Goal: Information Seeking & Learning: Learn about a topic

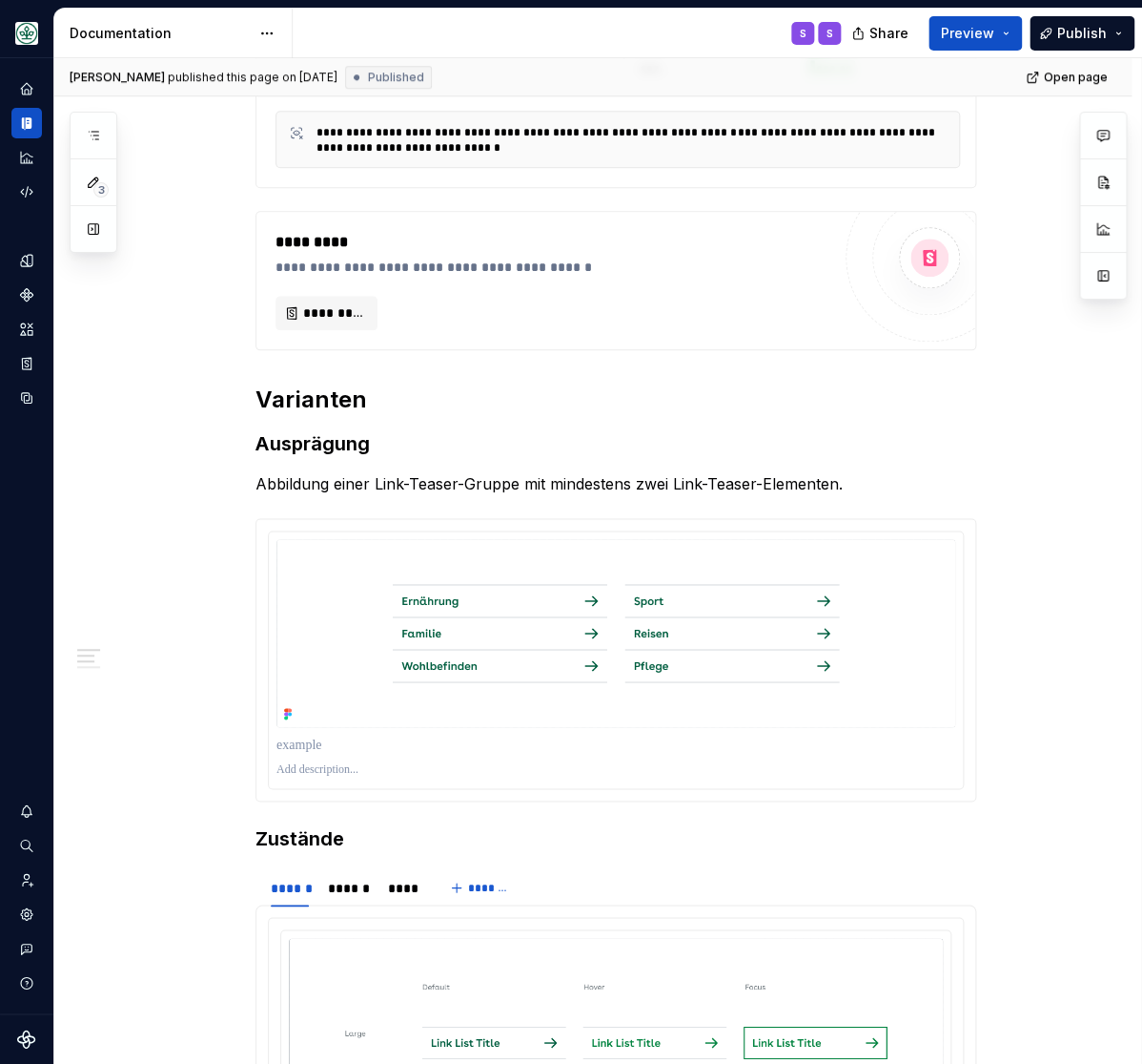
scroll to position [551, 0]
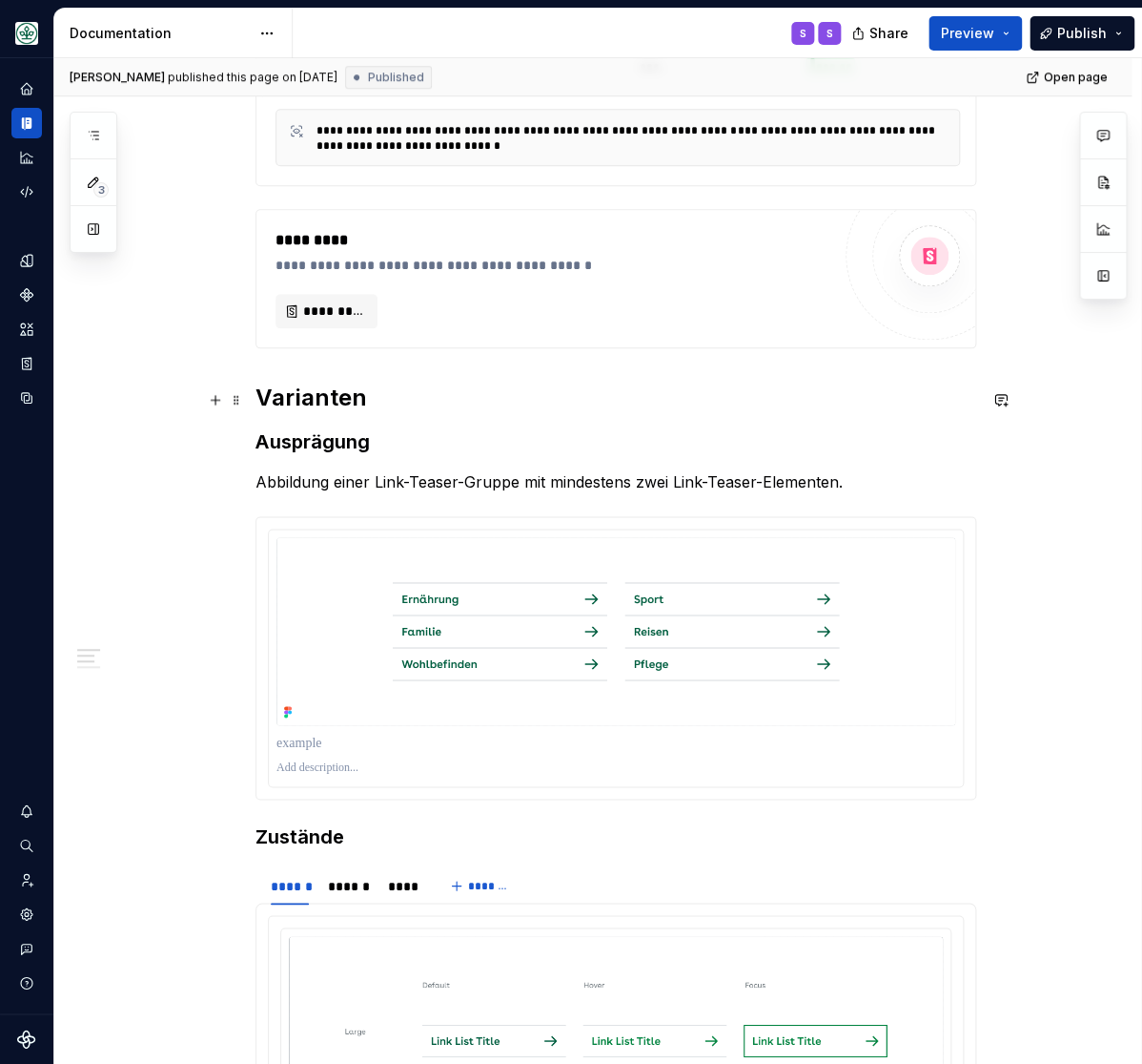
click at [316, 397] on h2 "Varianten" at bounding box center [616, 397] width 721 height 31
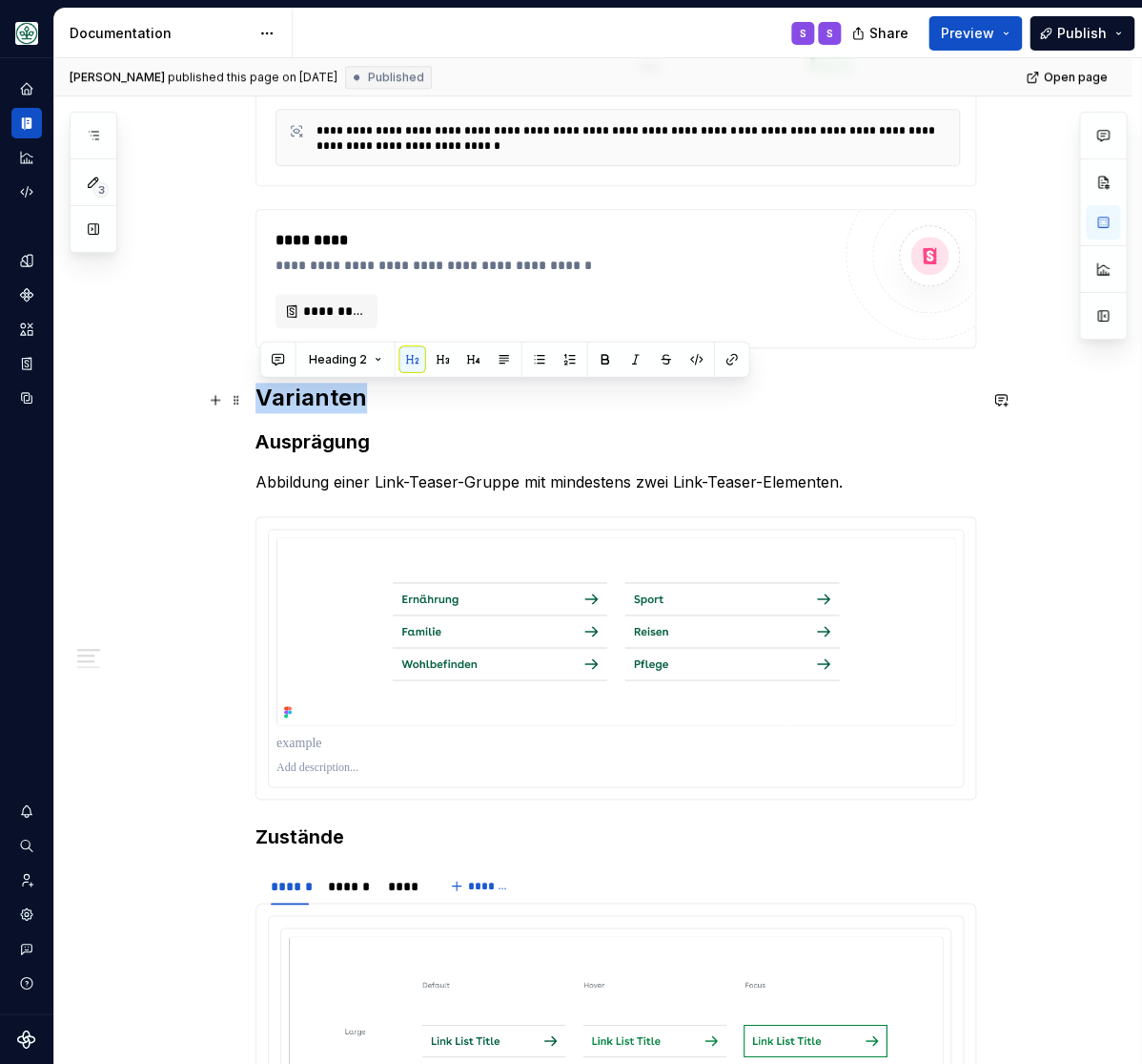
click at [316, 397] on h2 "Varianten" at bounding box center [616, 397] width 721 height 31
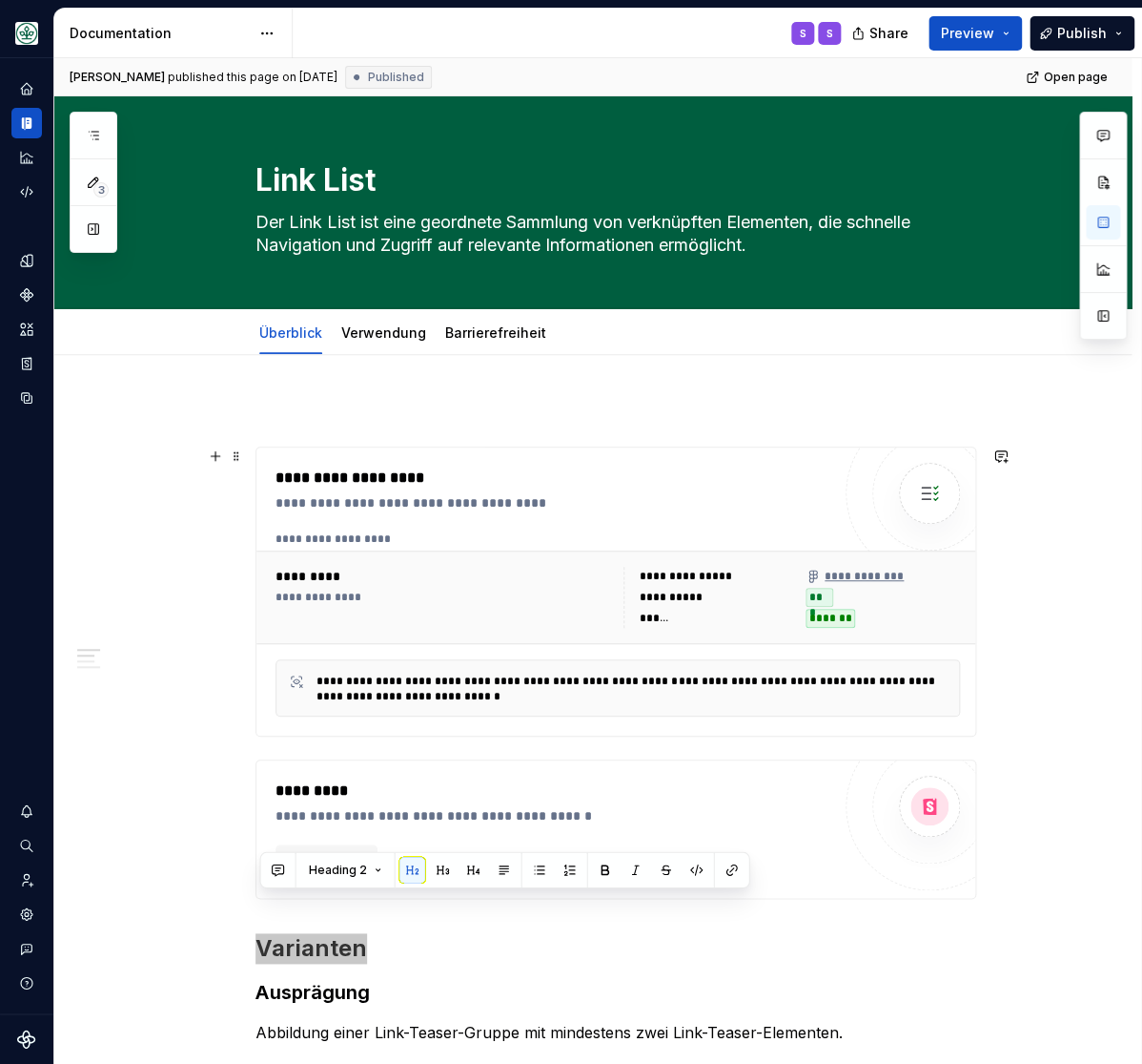
scroll to position [235, 0]
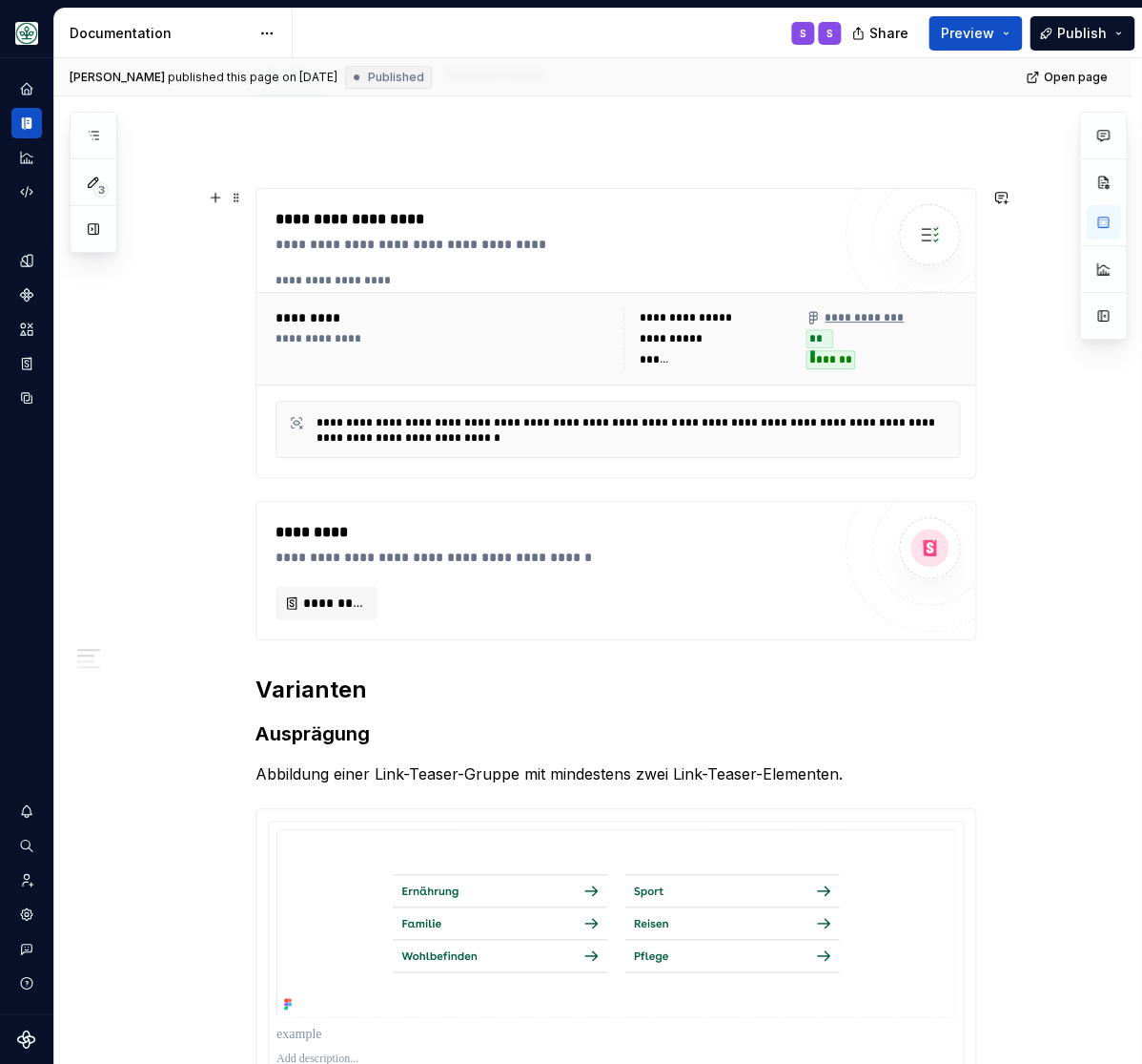
scroll to position [315, 0]
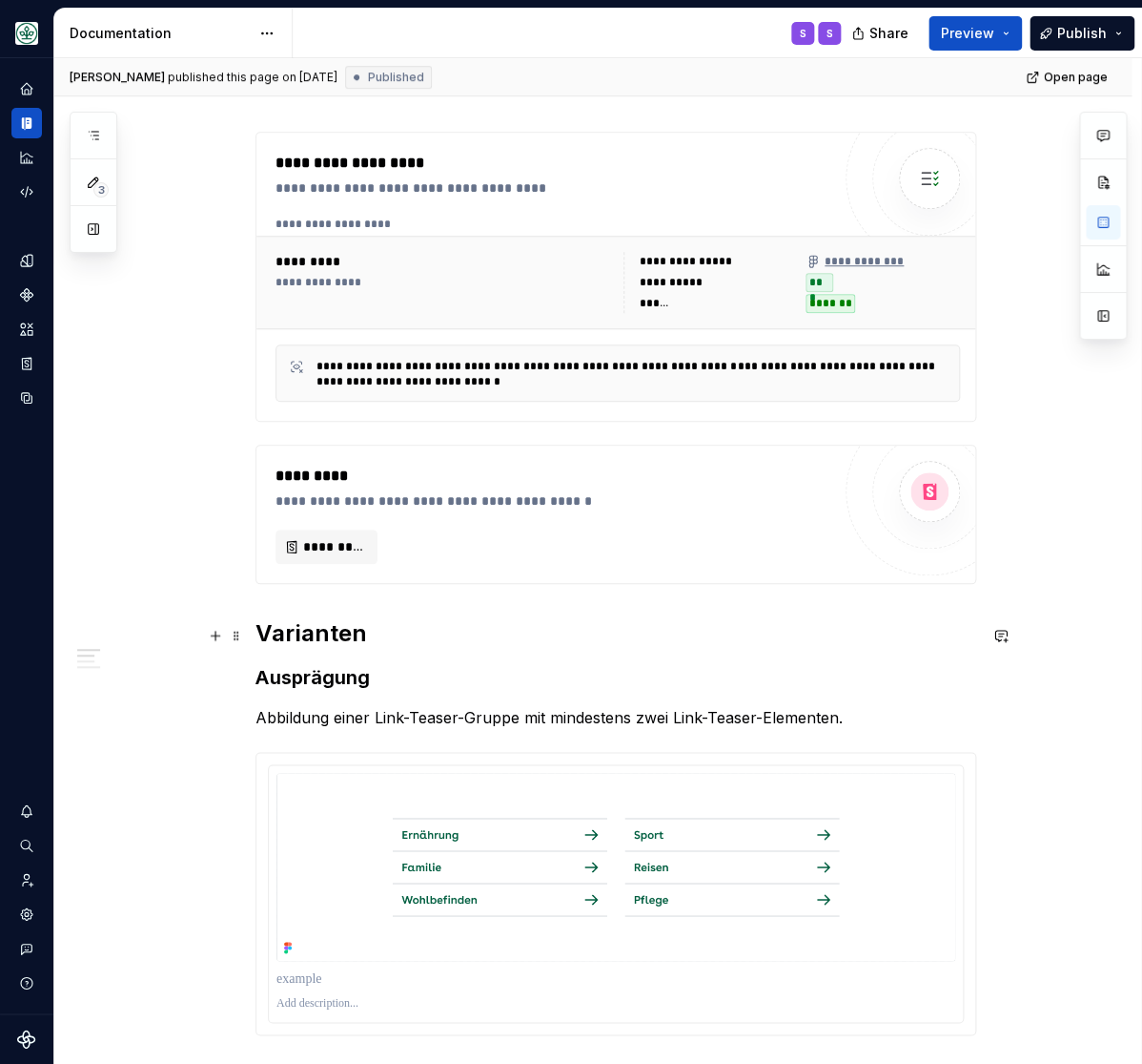
click at [314, 638] on h2 "Varianten" at bounding box center [616, 633] width 721 height 31
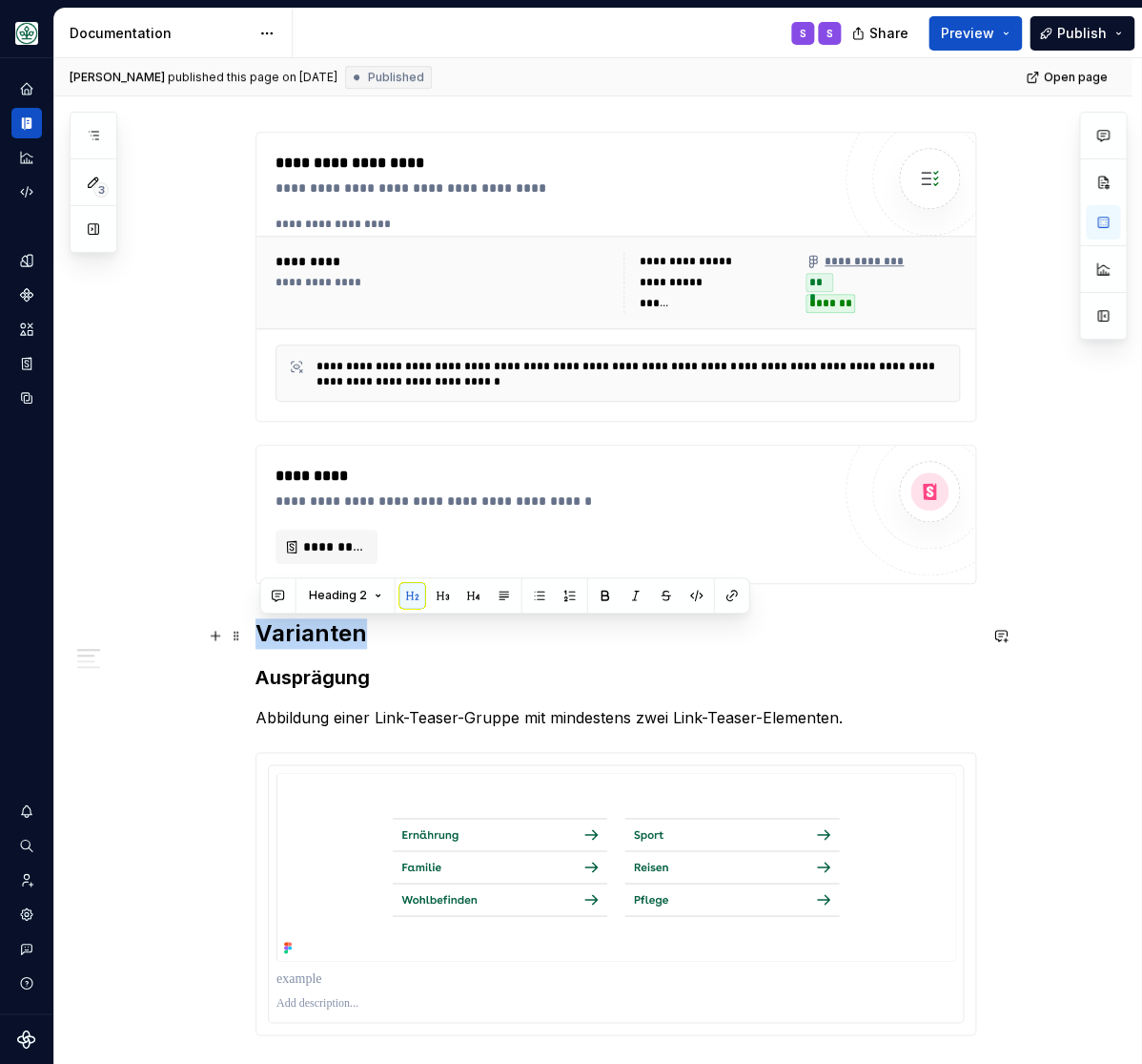
click at [314, 638] on h2 "Varianten" at bounding box center [616, 633] width 721 height 31
click at [311, 680] on strong "Ausprägung" at bounding box center [313, 677] width 114 height 23
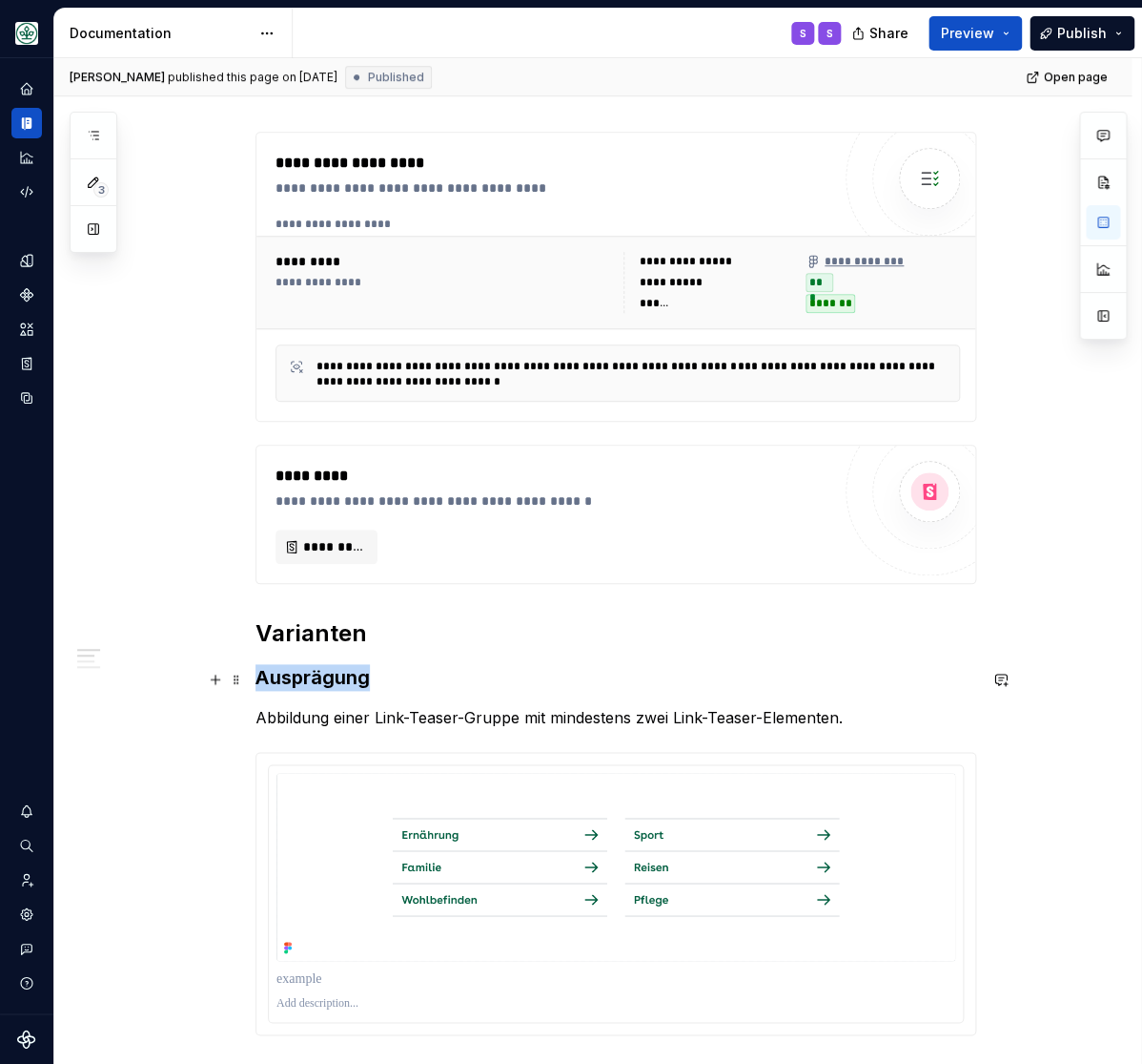
click at [311, 680] on strong "Ausprägung" at bounding box center [313, 677] width 114 height 23
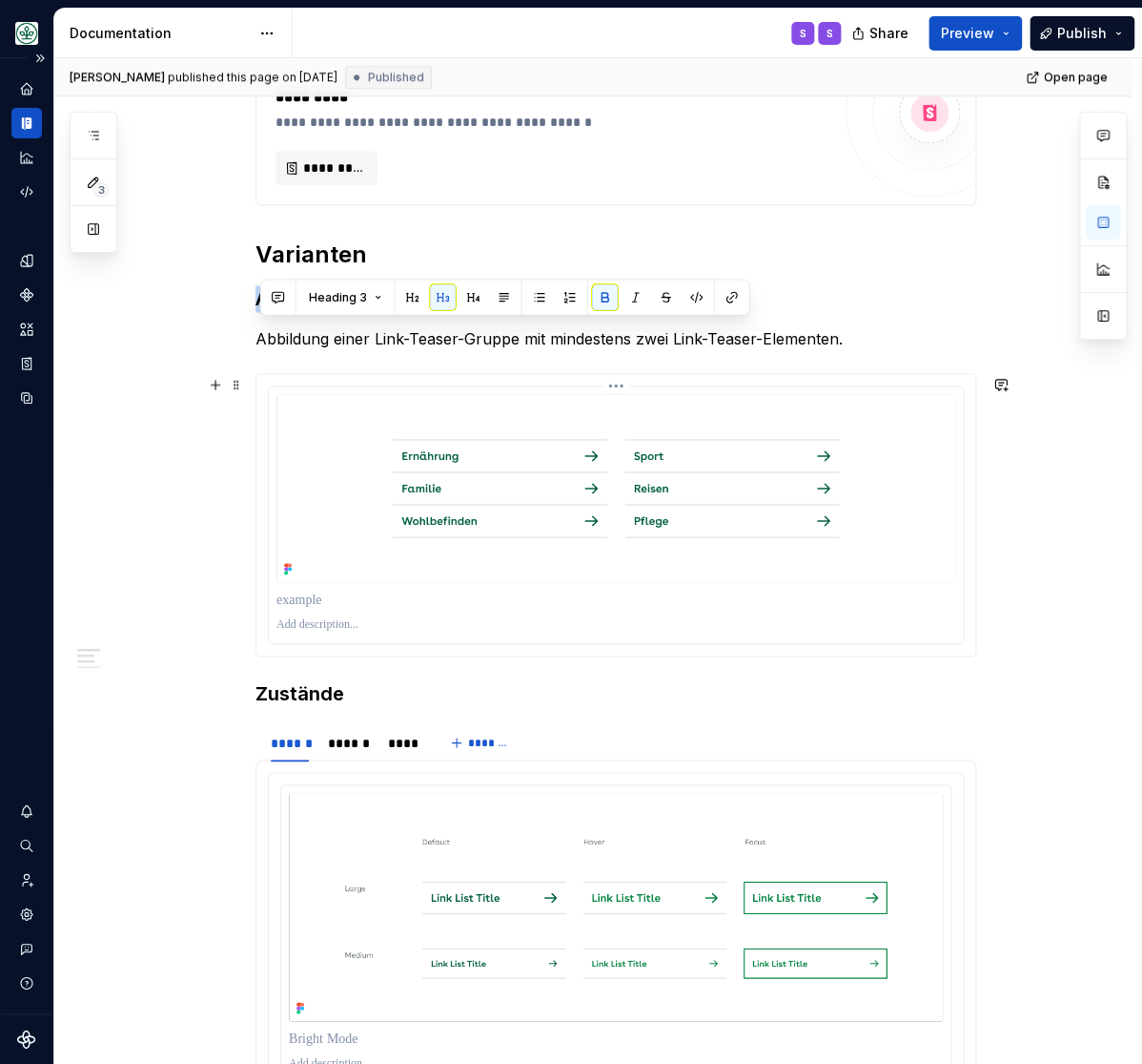
scroll to position [708, 0]
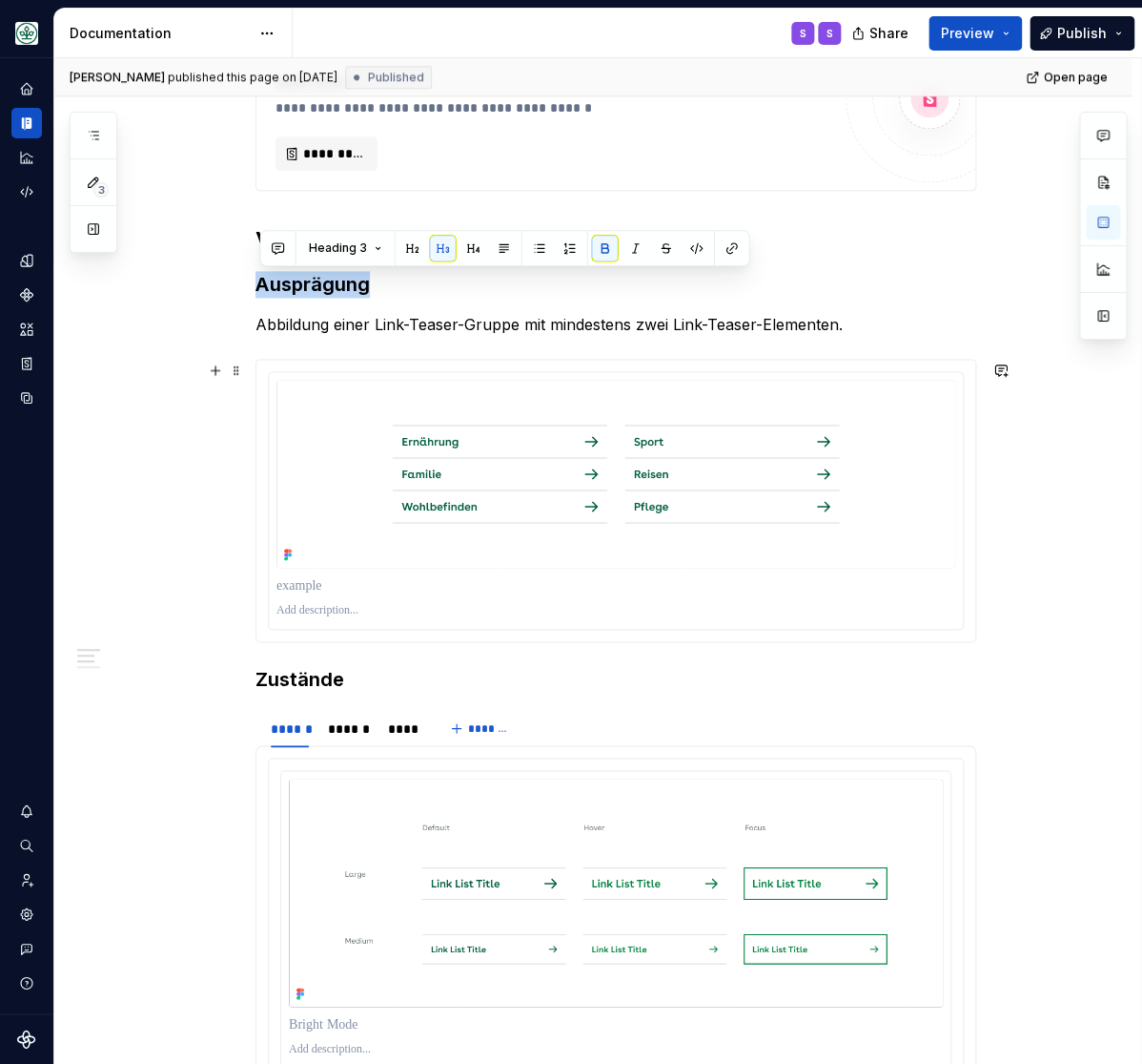
click at [199, 448] on div "**********" at bounding box center [593, 683] width 1078 height 2073
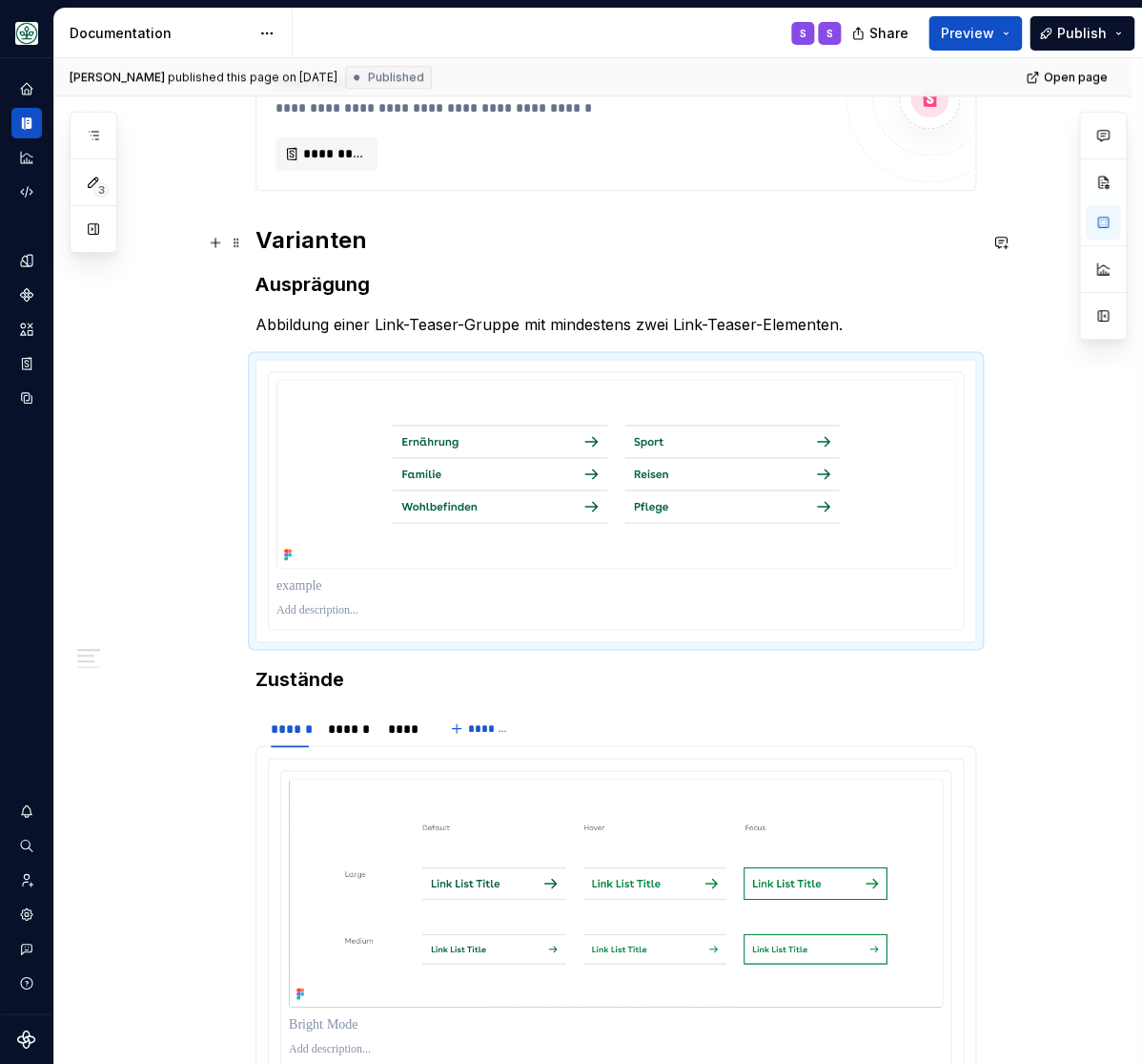
click at [319, 238] on h2 "Varianten" at bounding box center [616, 240] width 721 height 31
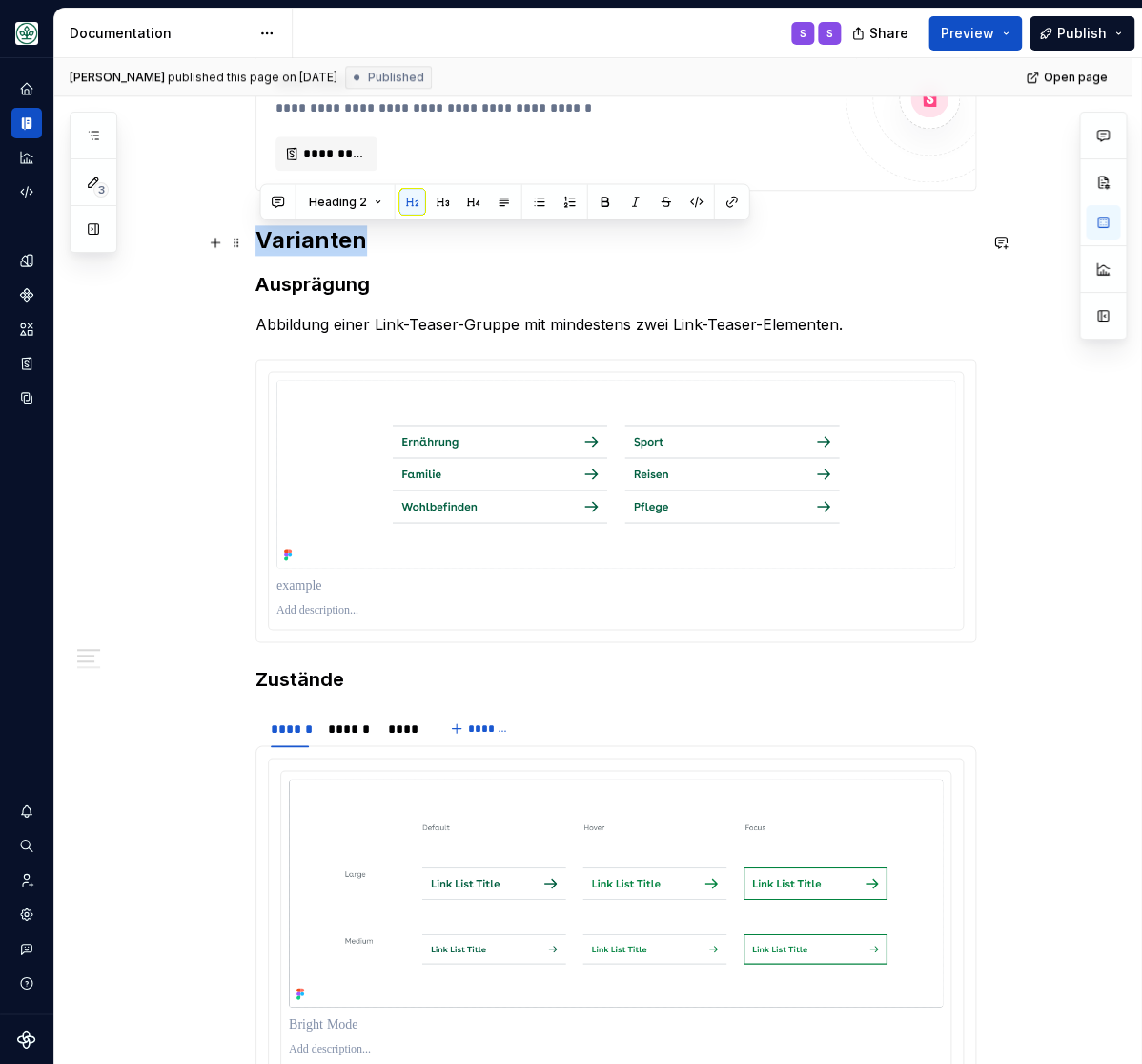
click at [319, 238] on h2 "Varianten" at bounding box center [616, 240] width 721 height 31
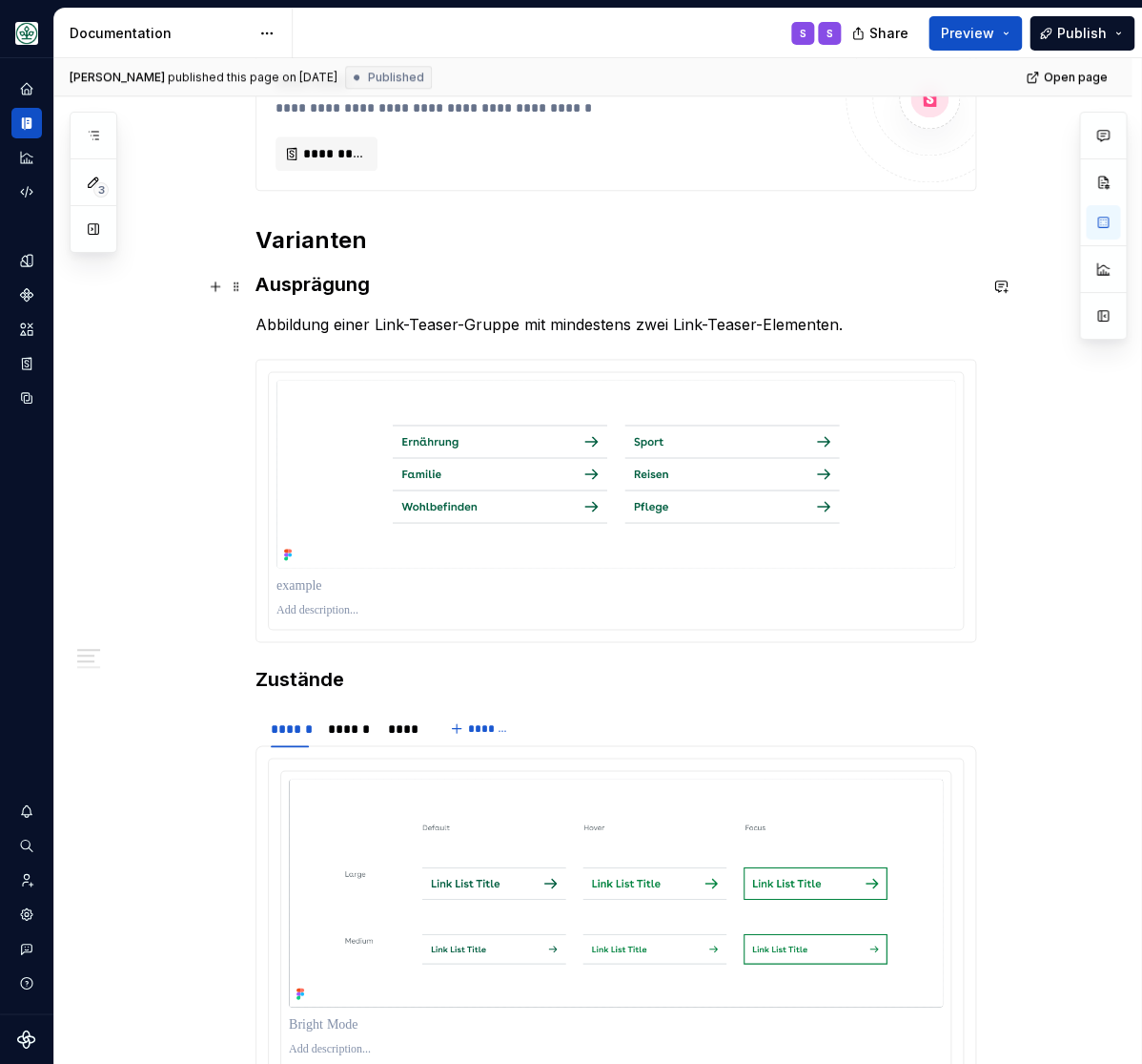
click at [289, 285] on strong "Ausprägung" at bounding box center [313, 284] width 114 height 23
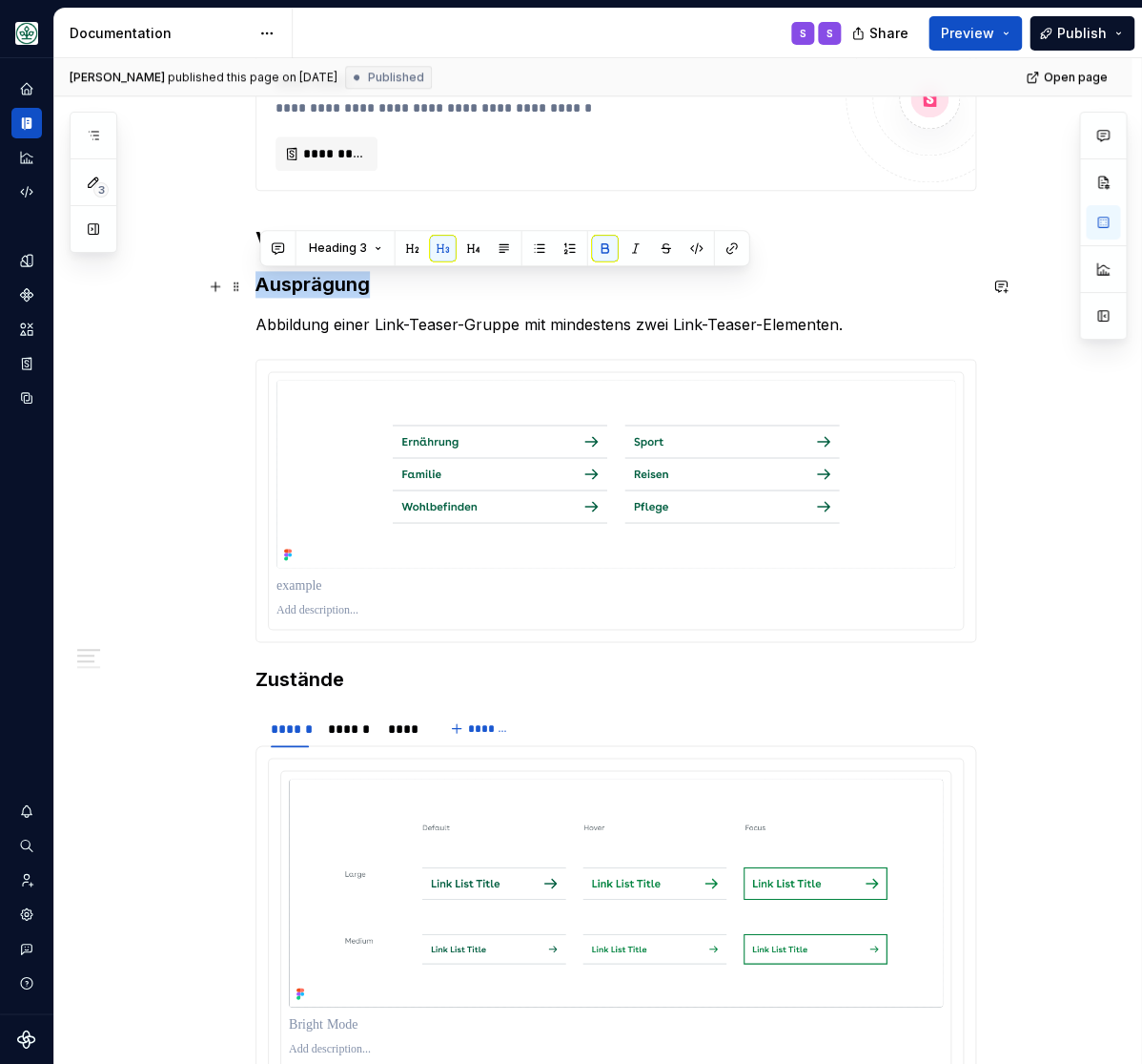
click at [289, 285] on strong "Ausprägung" at bounding box center [313, 284] width 114 height 23
click at [305, 681] on h3 "Zustände" at bounding box center [616, 678] width 721 height 27
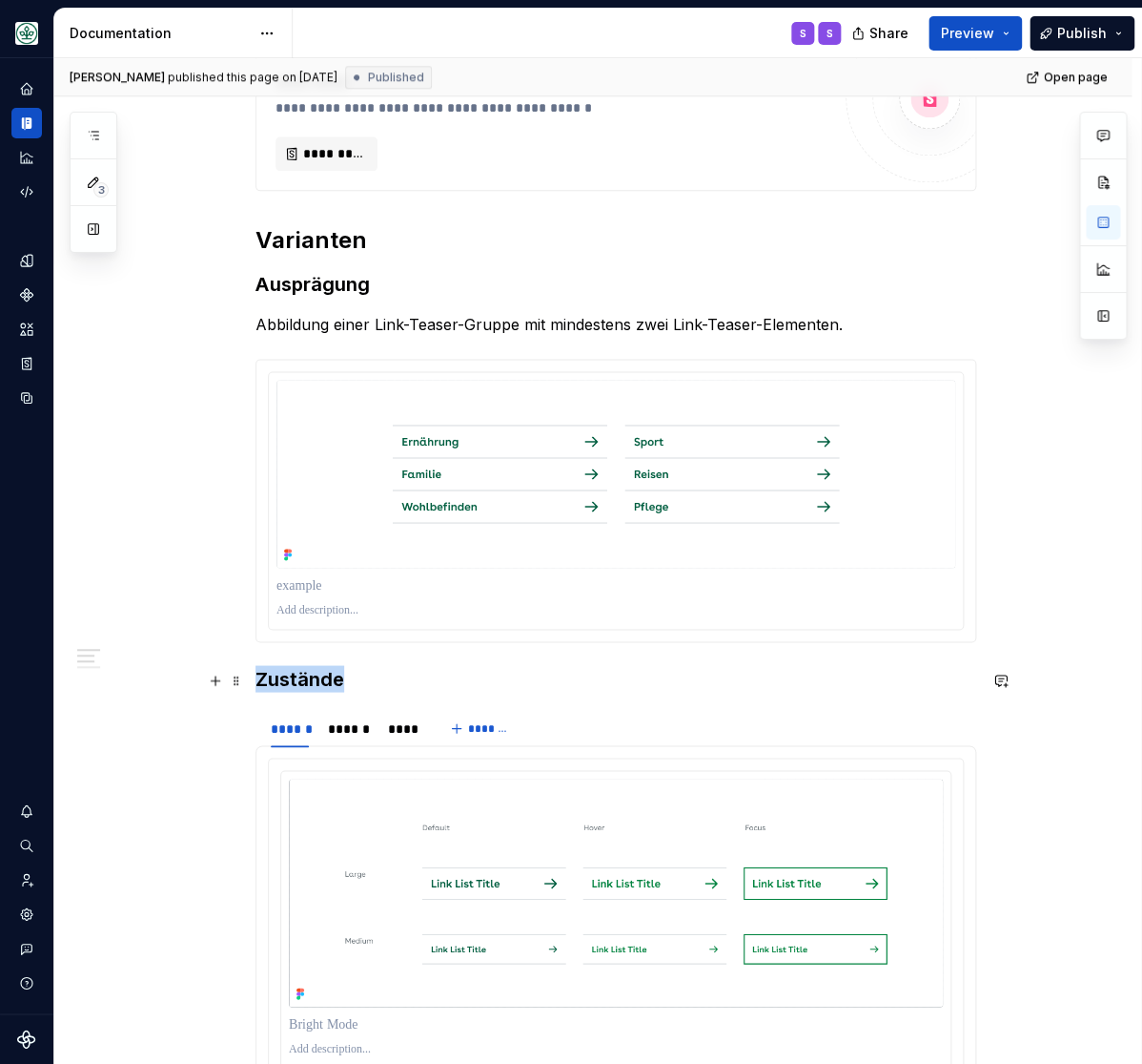
click at [304, 681] on h3 "Zustände" at bounding box center [616, 678] width 721 height 27
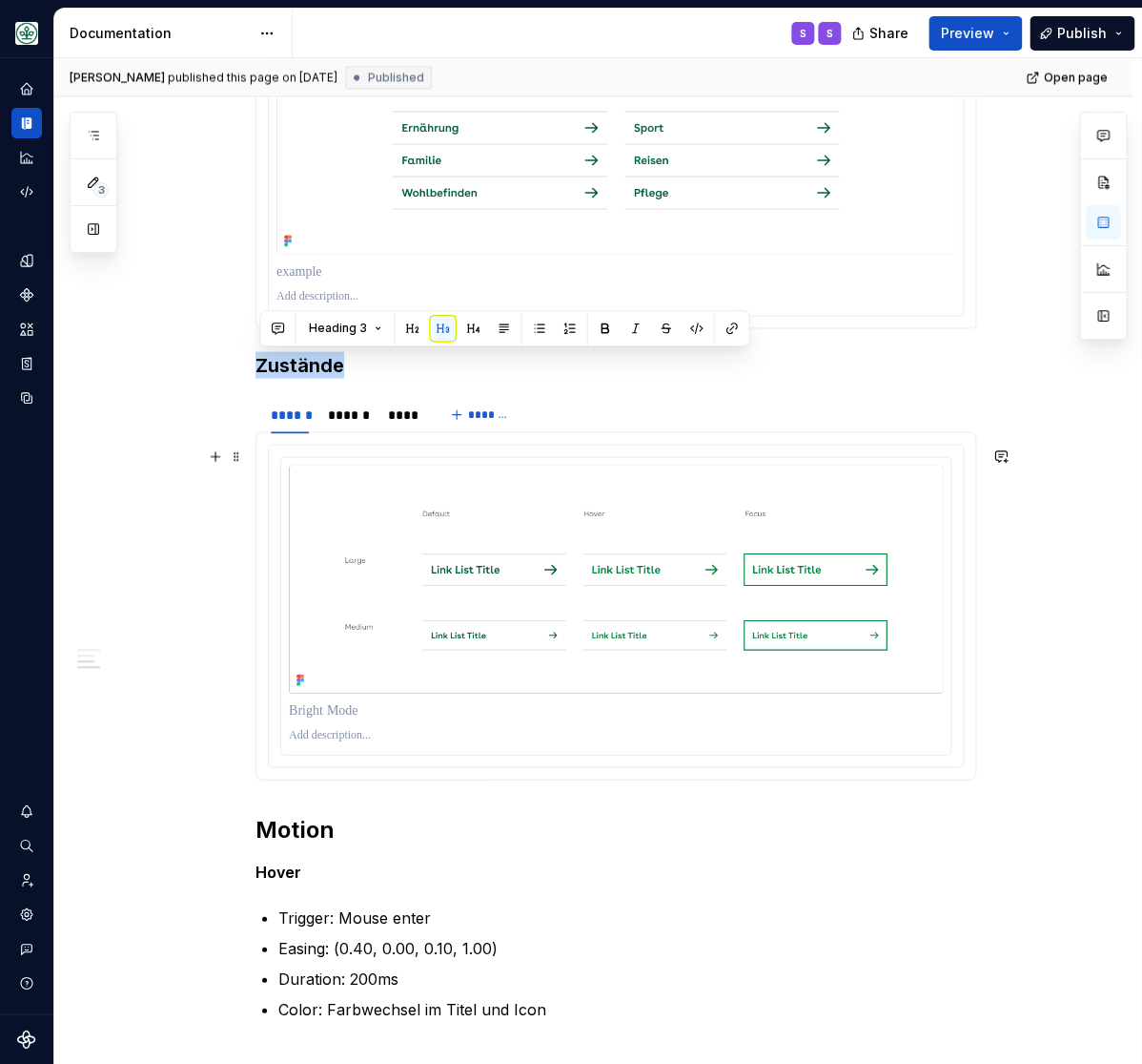
scroll to position [1022, 0]
click at [290, 825] on h2 "Motion" at bounding box center [616, 828] width 721 height 31
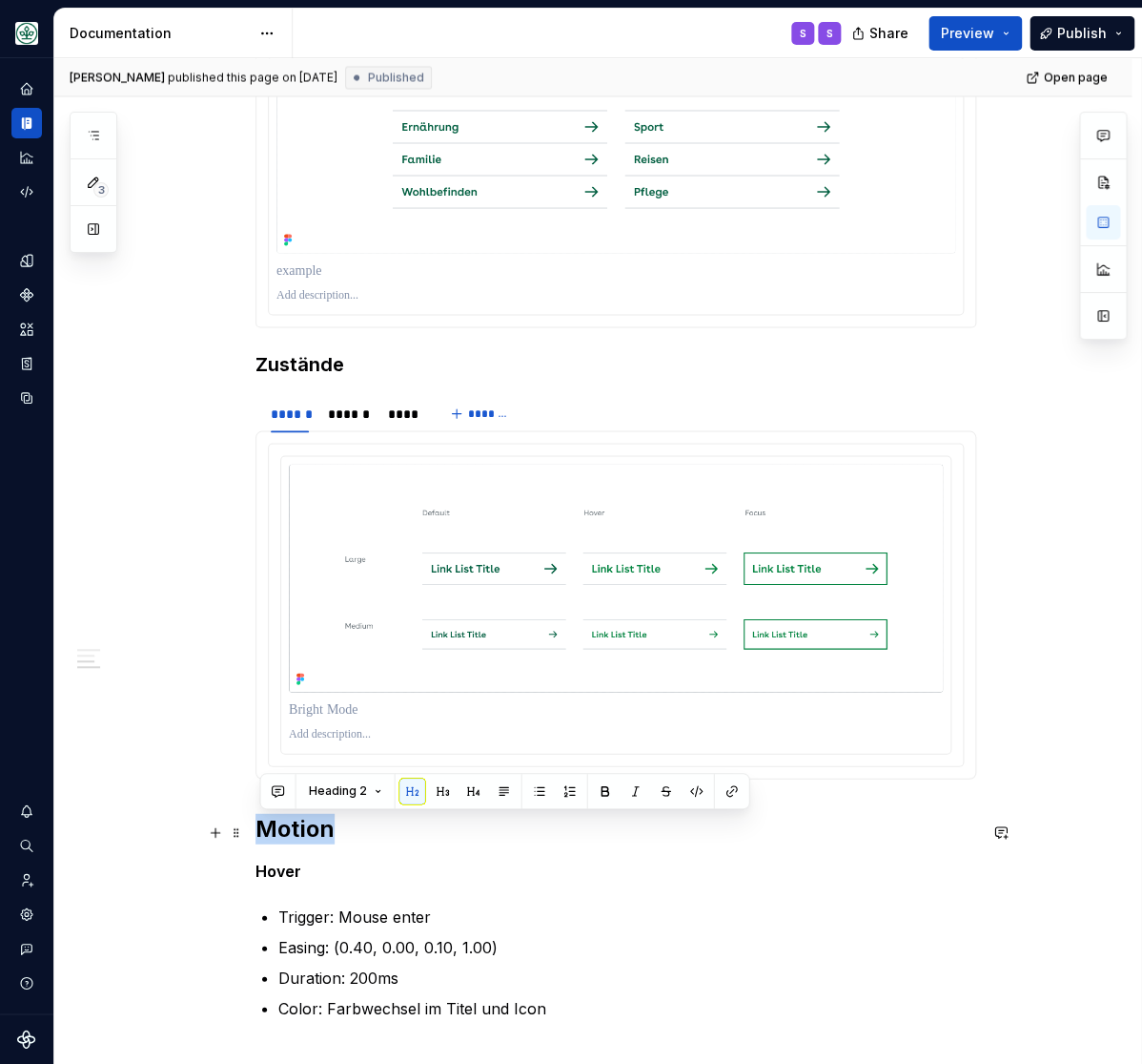
click at [290, 825] on h2 "Motion" at bounding box center [616, 828] width 721 height 31
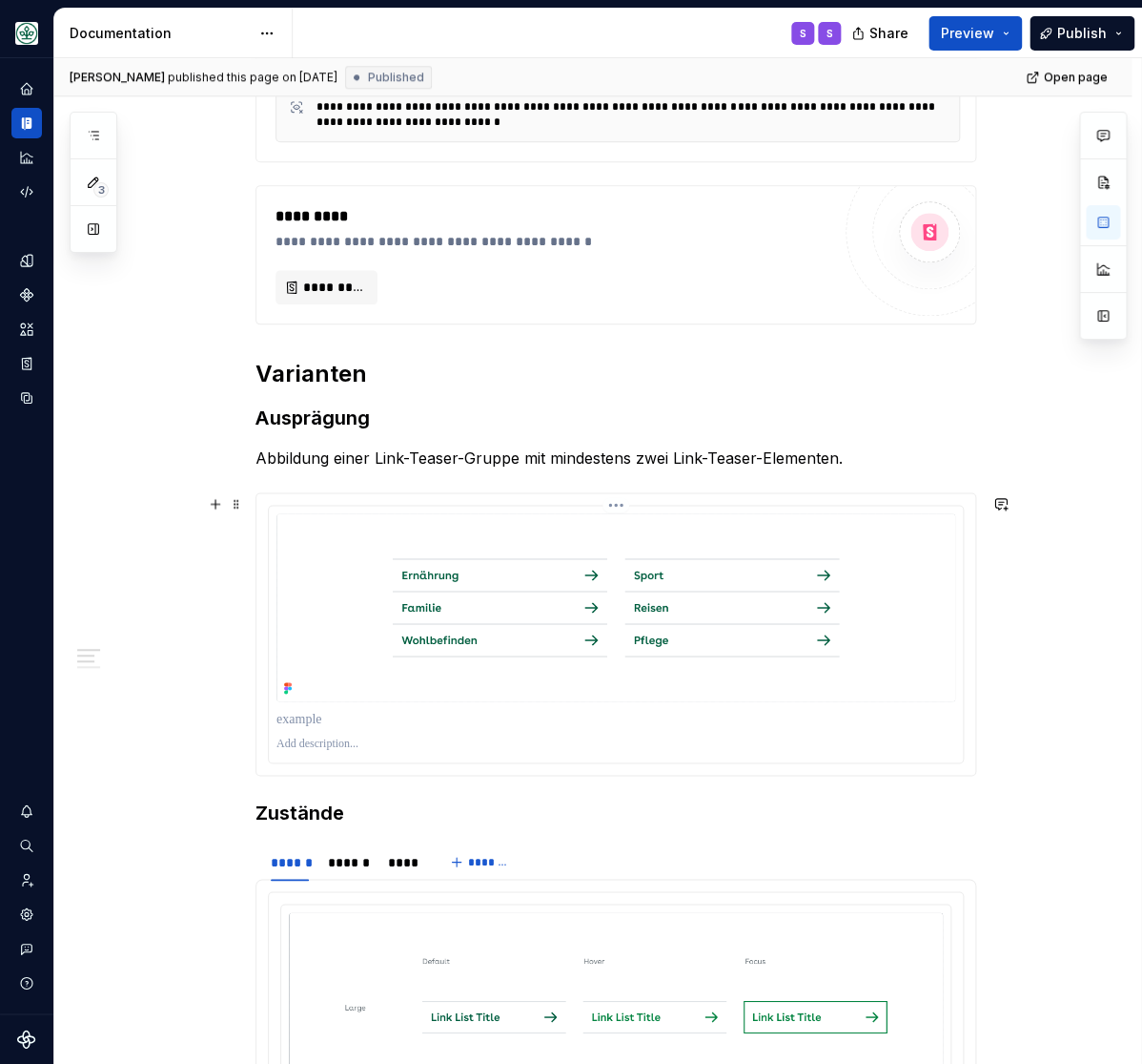
scroll to position [551, 0]
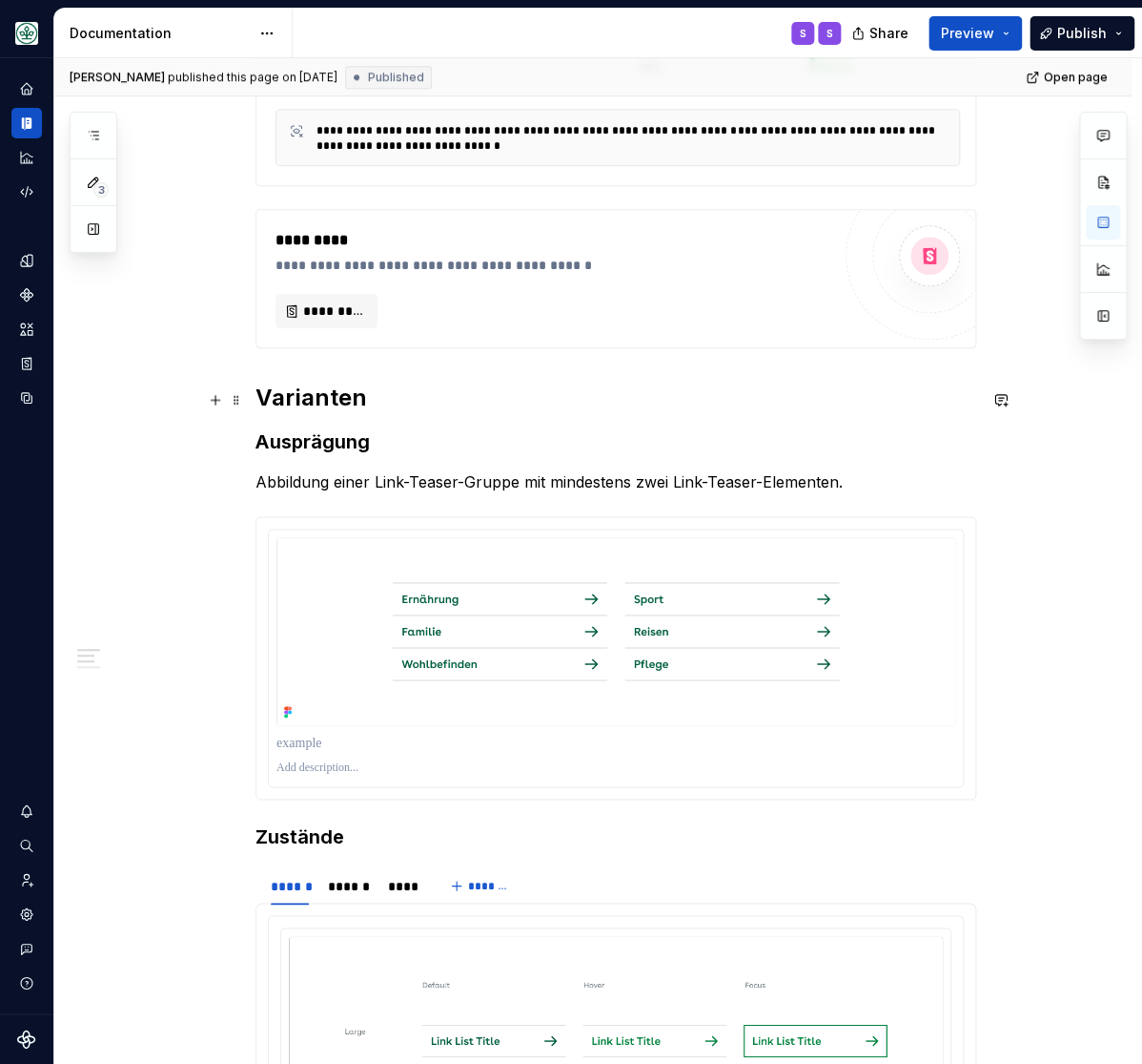
click at [315, 391] on h2 "Varianten" at bounding box center [616, 397] width 721 height 31
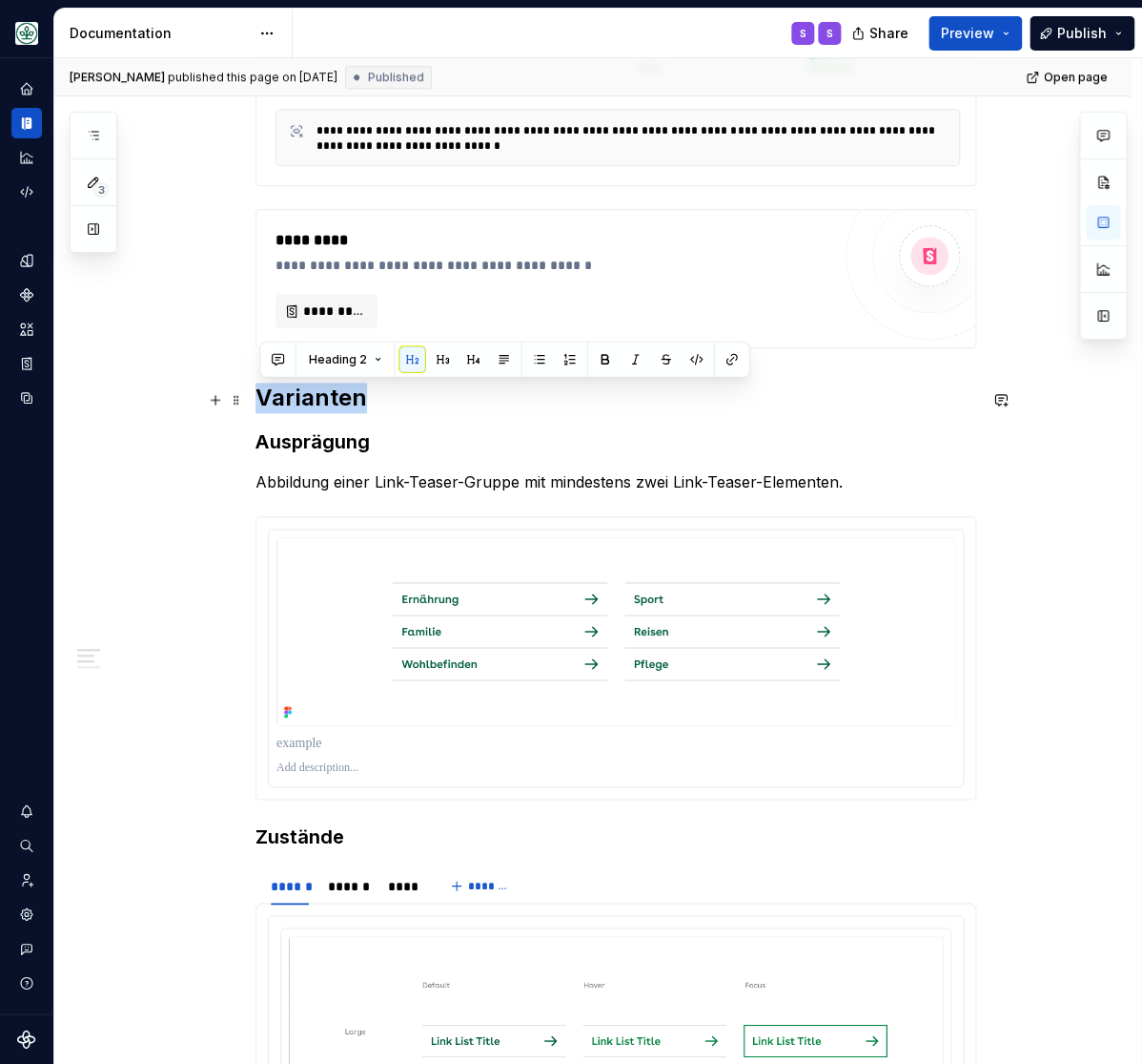
click at [305, 397] on h2 "Varianten" at bounding box center [616, 397] width 721 height 31
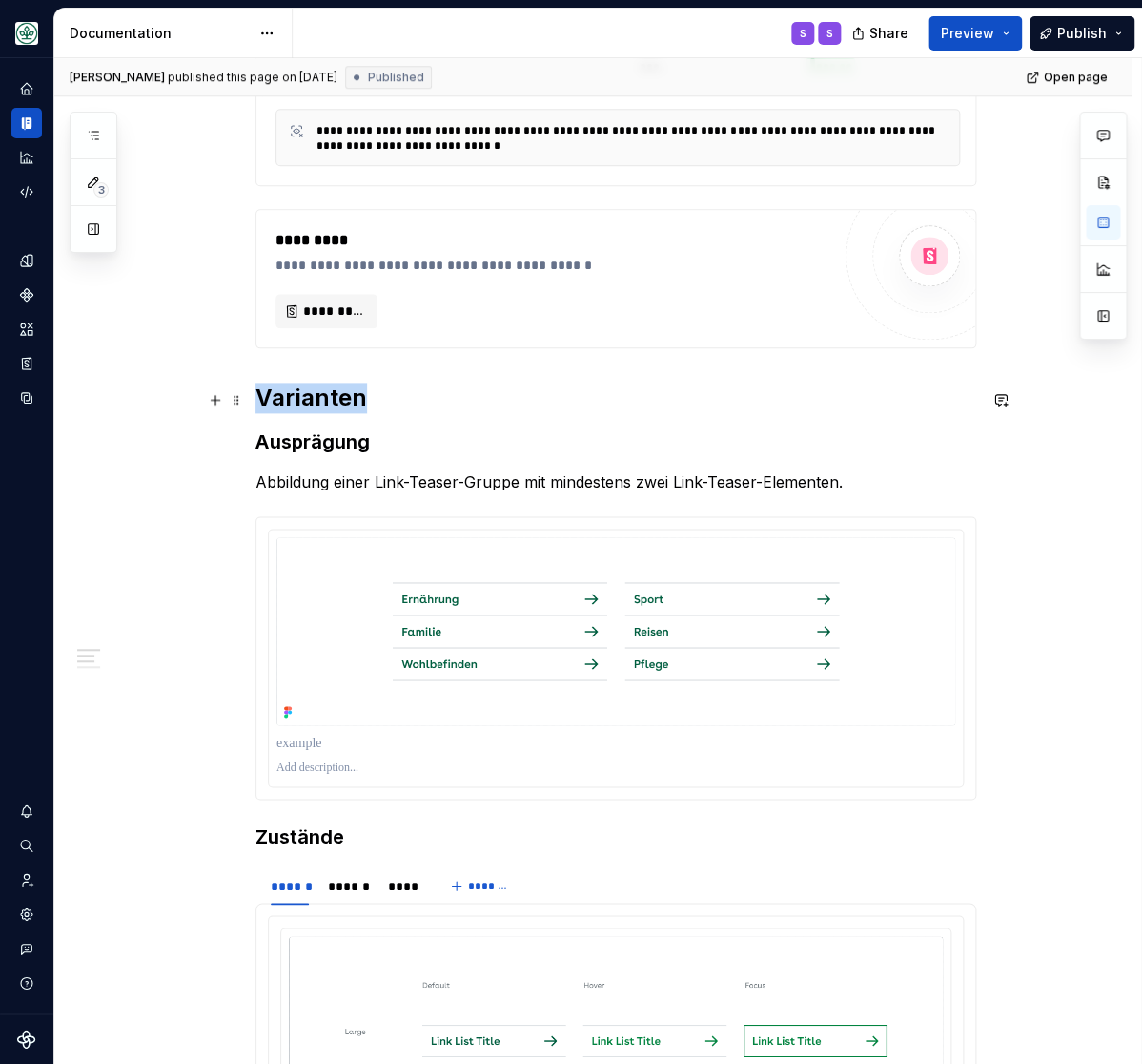
click at [305, 397] on h2 "Varianten" at bounding box center [616, 397] width 721 height 31
click at [305, 444] on strong "Ausprägung" at bounding box center [313, 441] width 114 height 23
click at [305, 445] on strong "Ausprägung" at bounding box center [313, 441] width 114 height 23
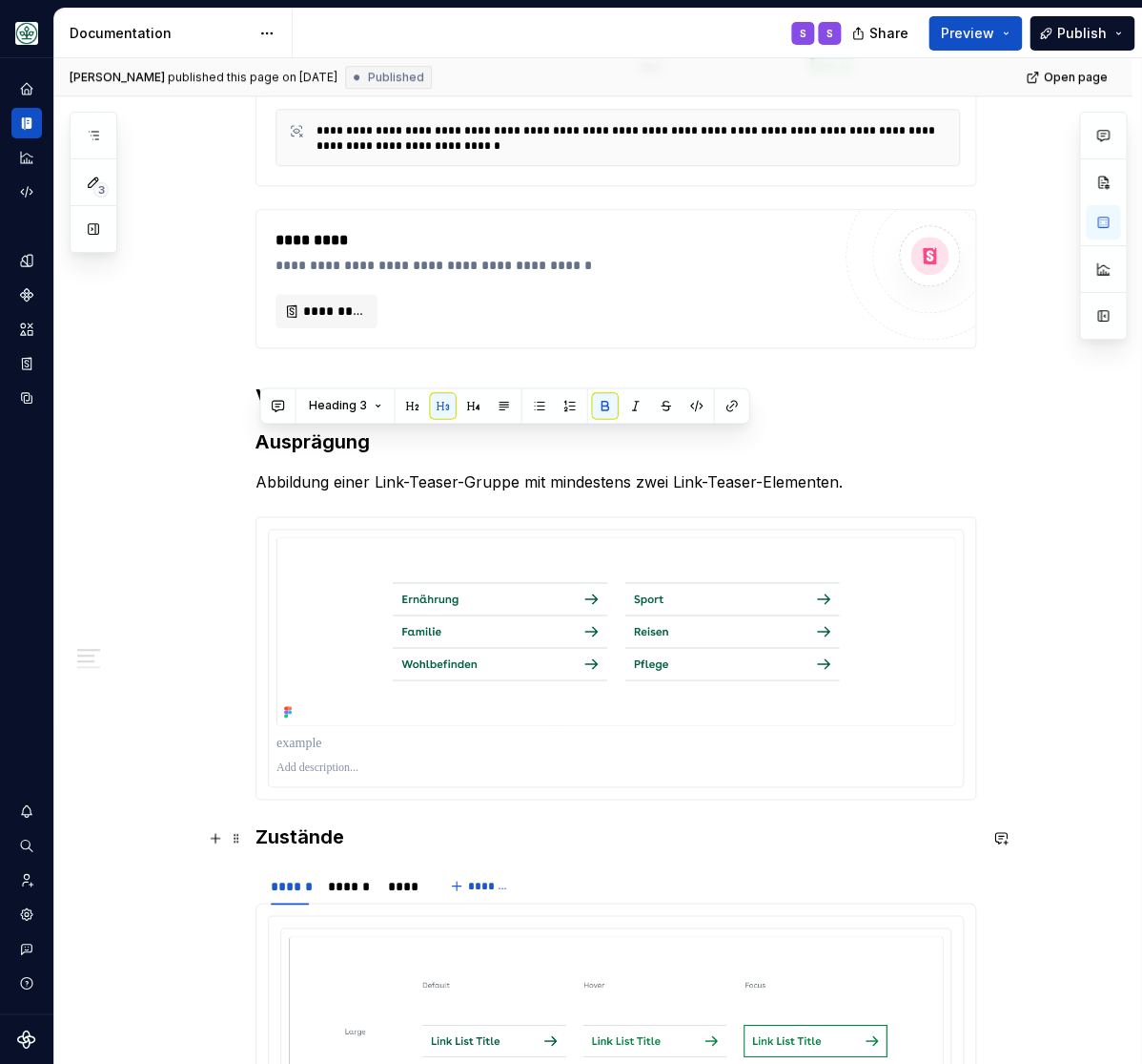
click at [299, 829] on h3 "Zustände" at bounding box center [616, 835] width 721 height 27
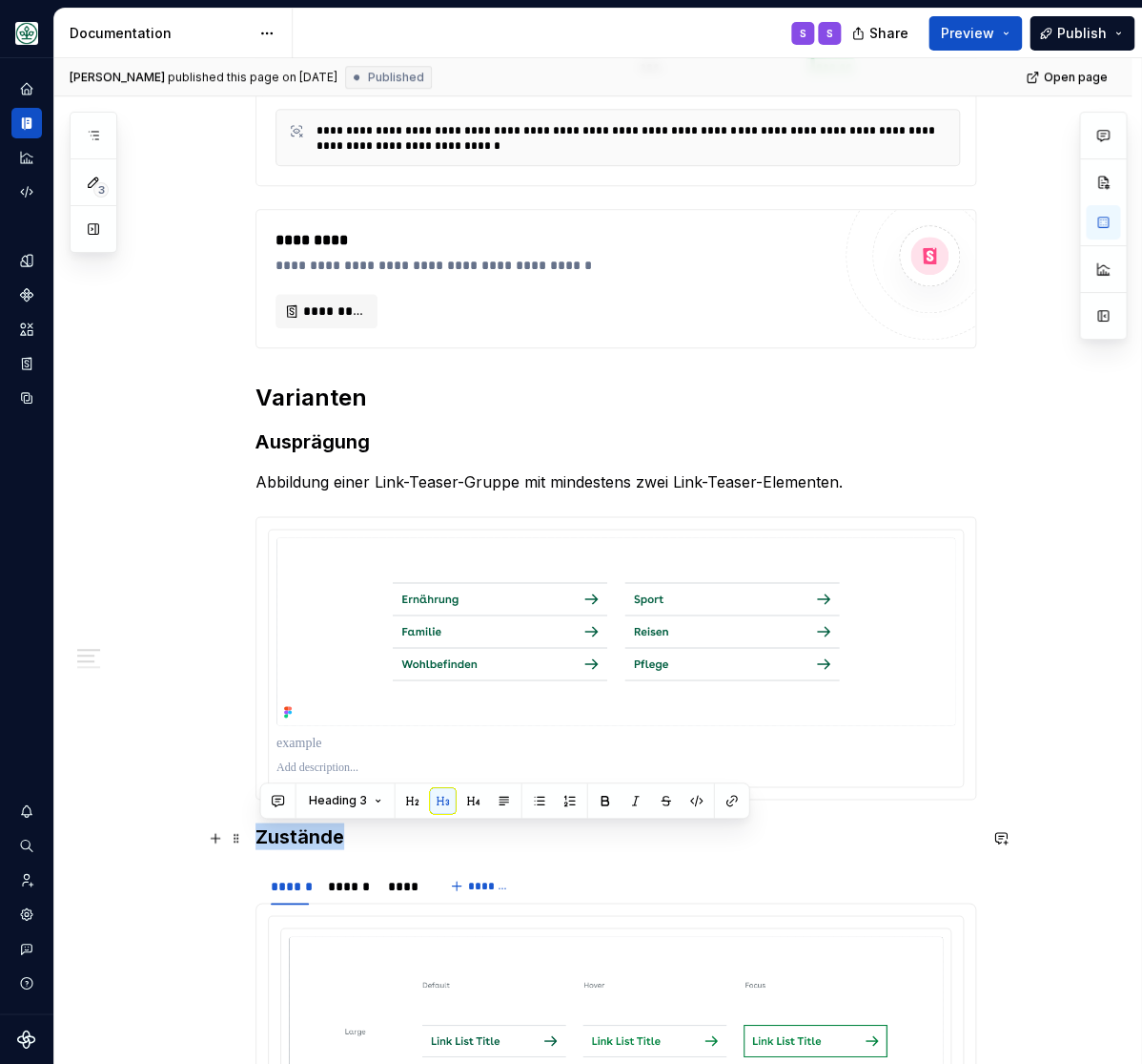
click at [299, 829] on h3 "Zustände" at bounding box center [616, 835] width 721 height 27
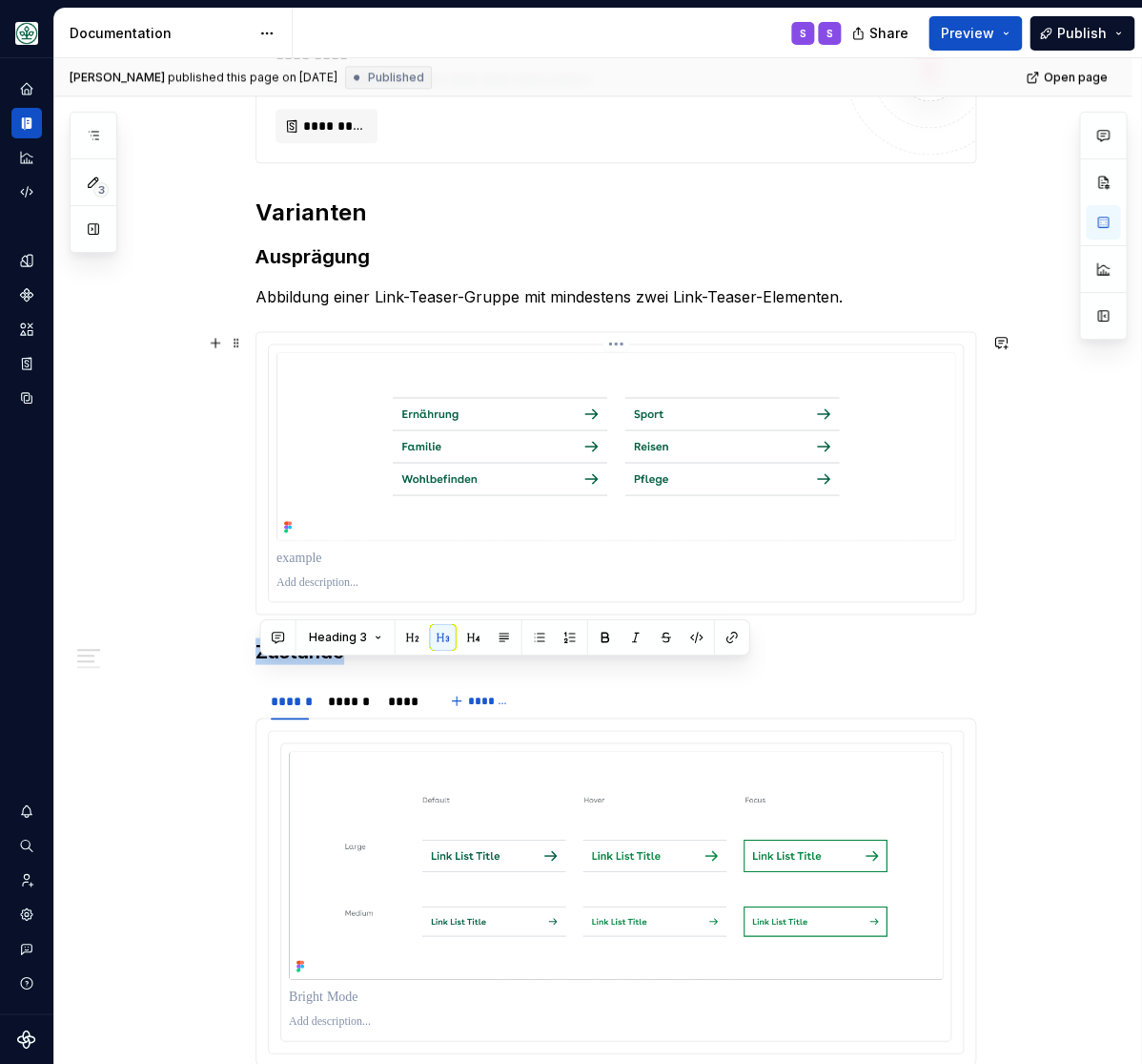
scroll to position [708, 0]
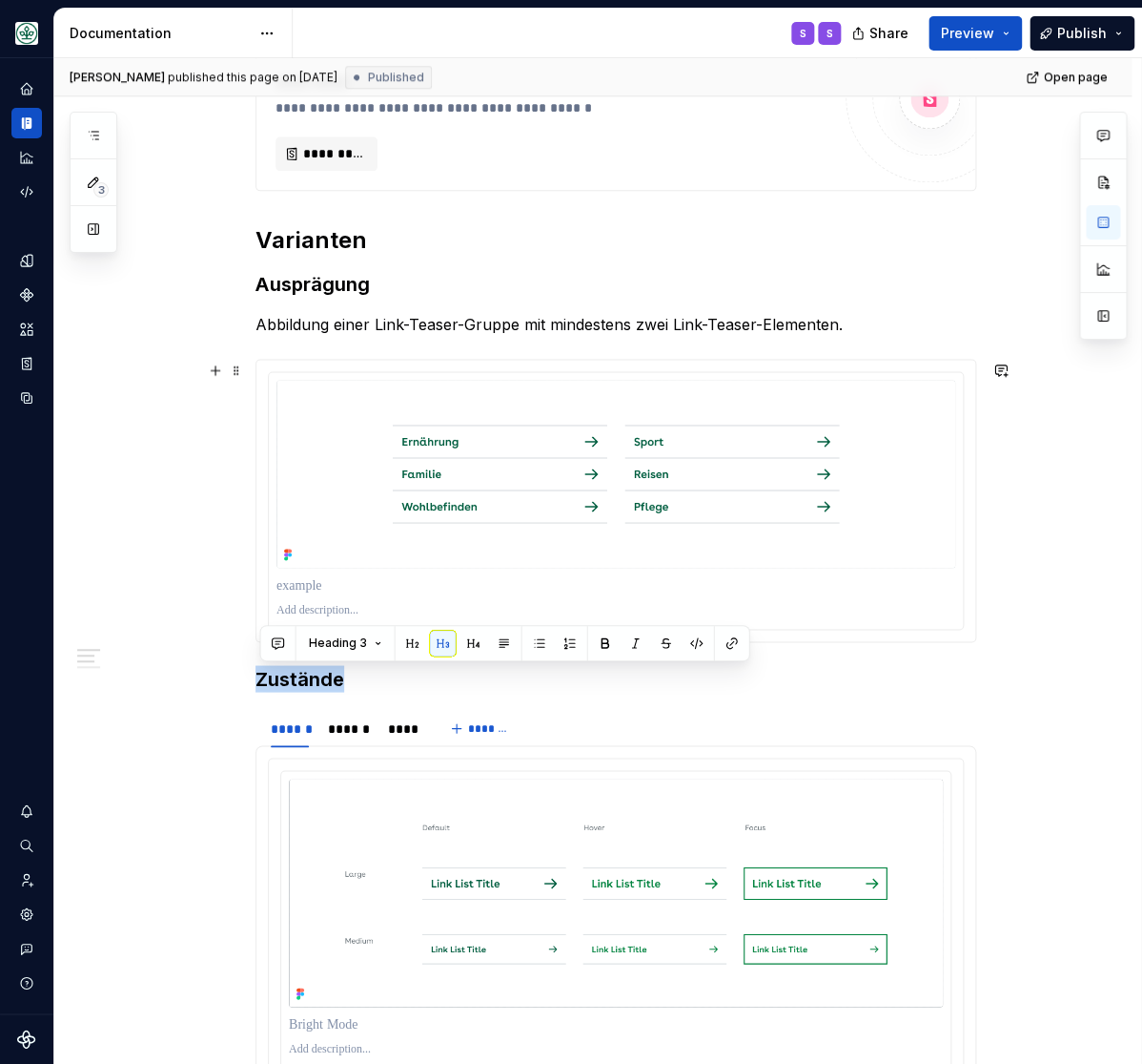
click at [139, 394] on div "**********" at bounding box center [593, 683] width 1078 height 2073
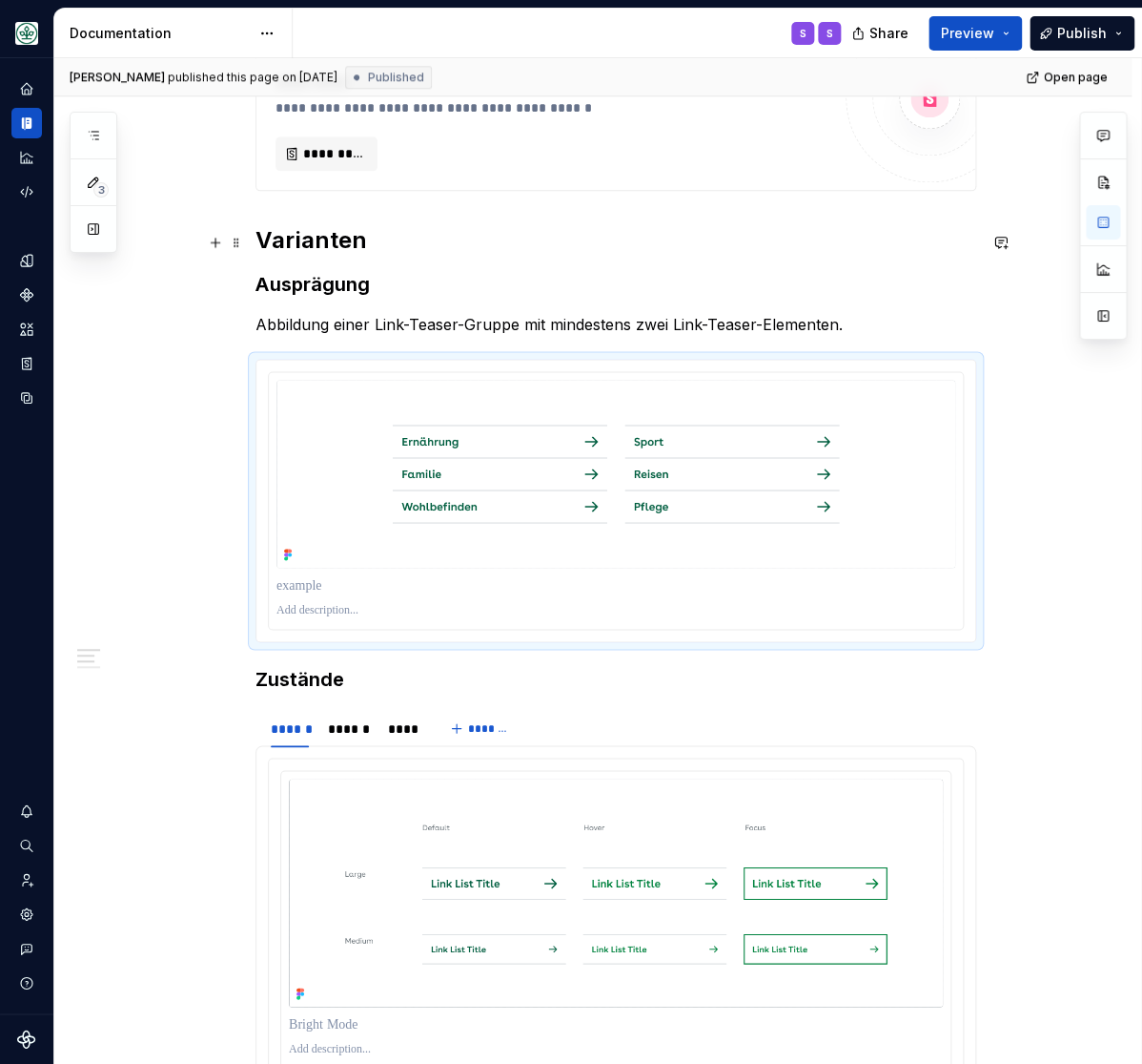
click at [327, 238] on h2 "Varianten" at bounding box center [616, 240] width 721 height 31
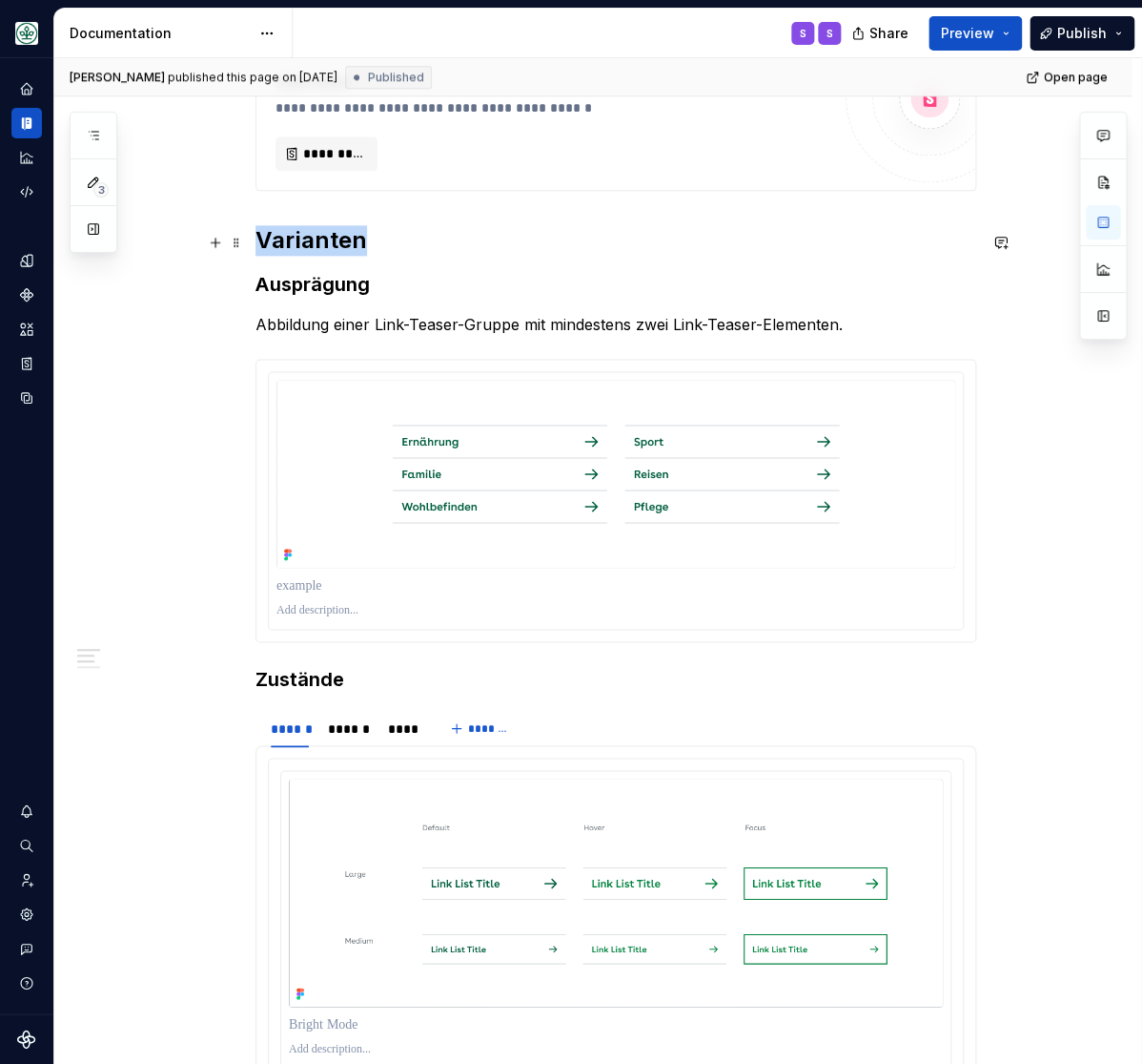
click at [327, 238] on h2 "Varianten" at bounding box center [616, 240] width 721 height 31
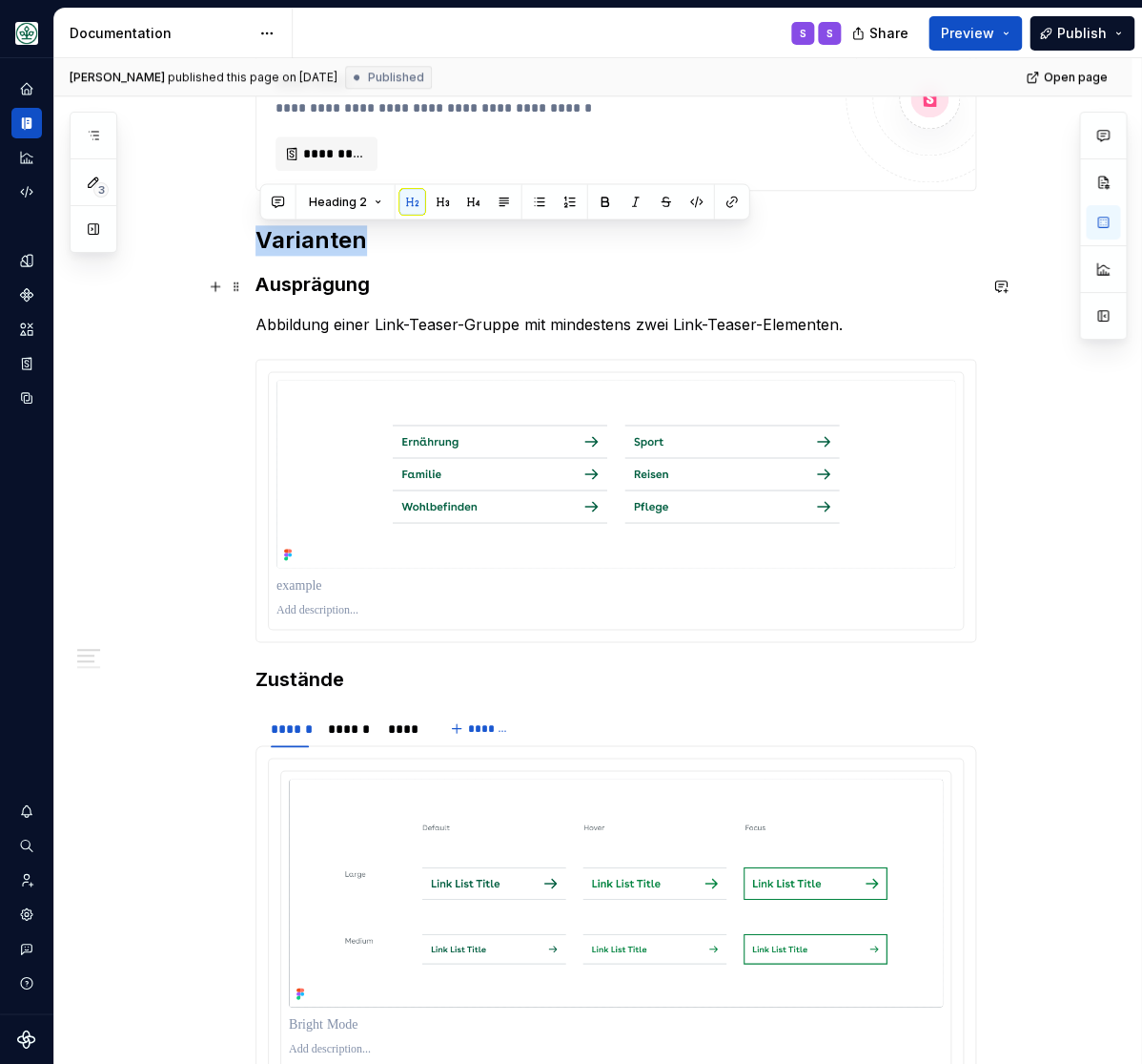
click at [337, 281] on strong "Ausprägung" at bounding box center [313, 284] width 114 height 23
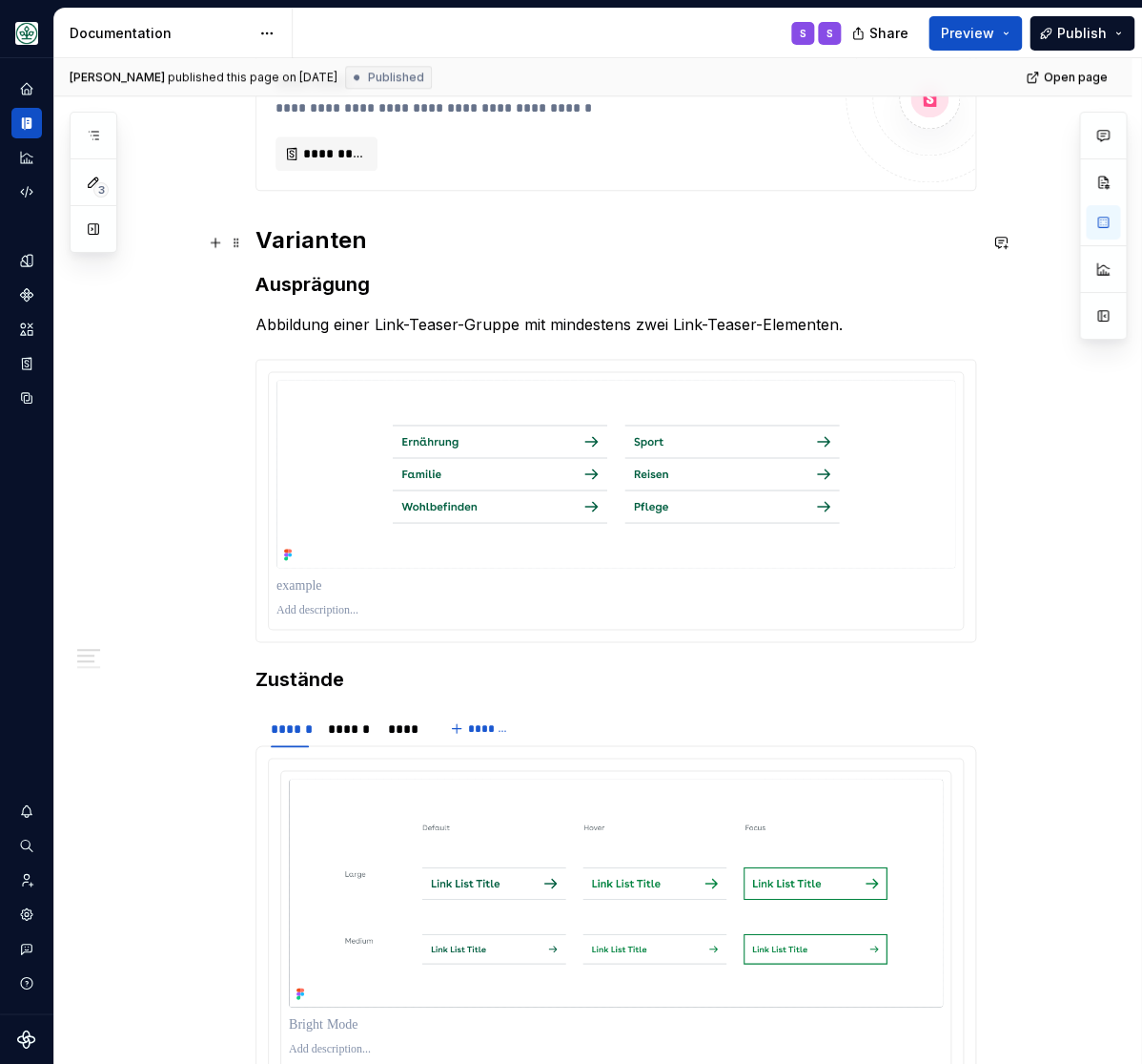
click at [318, 246] on h2 "Varianten" at bounding box center [616, 240] width 721 height 31
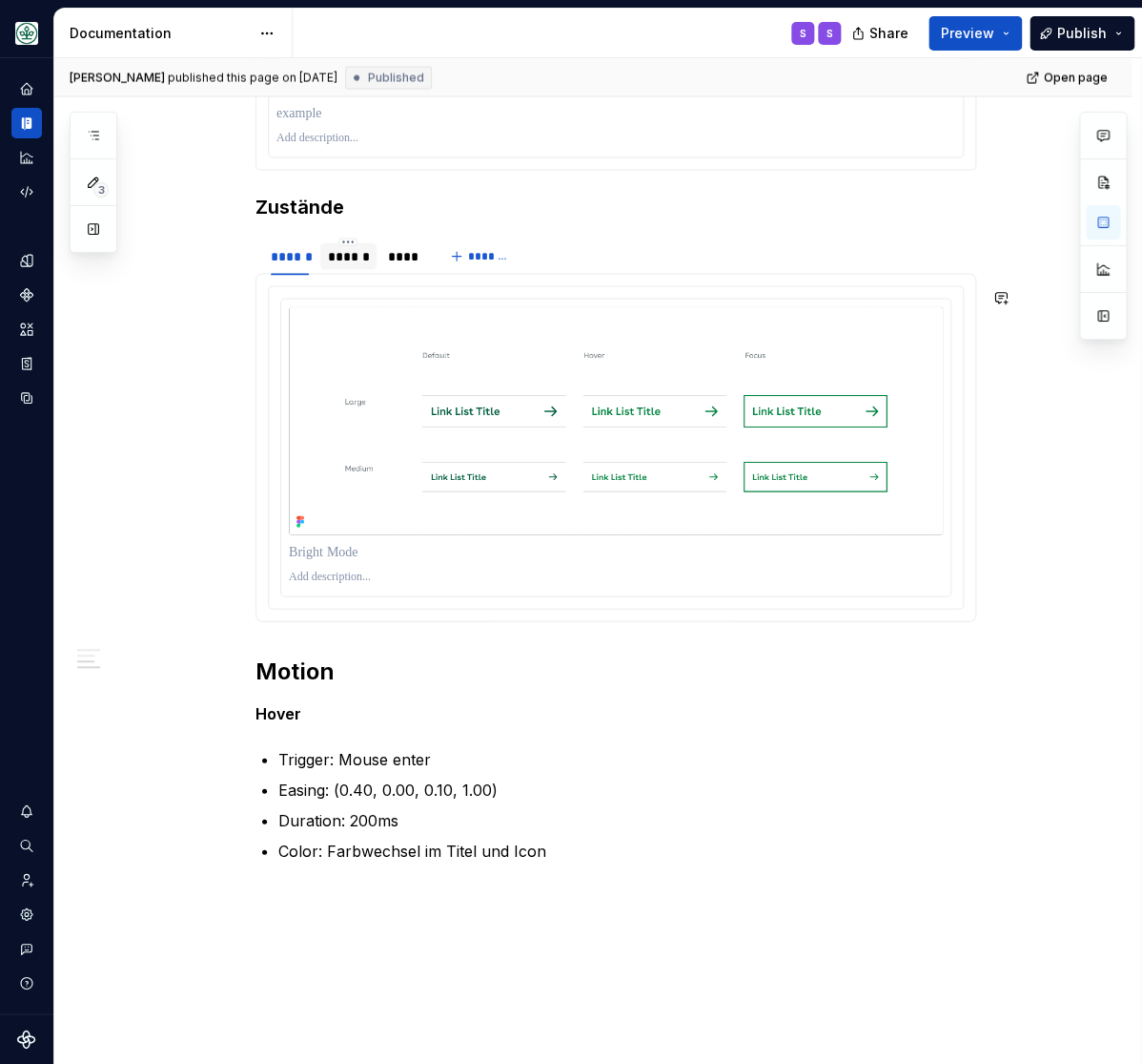
scroll to position [1369, 0]
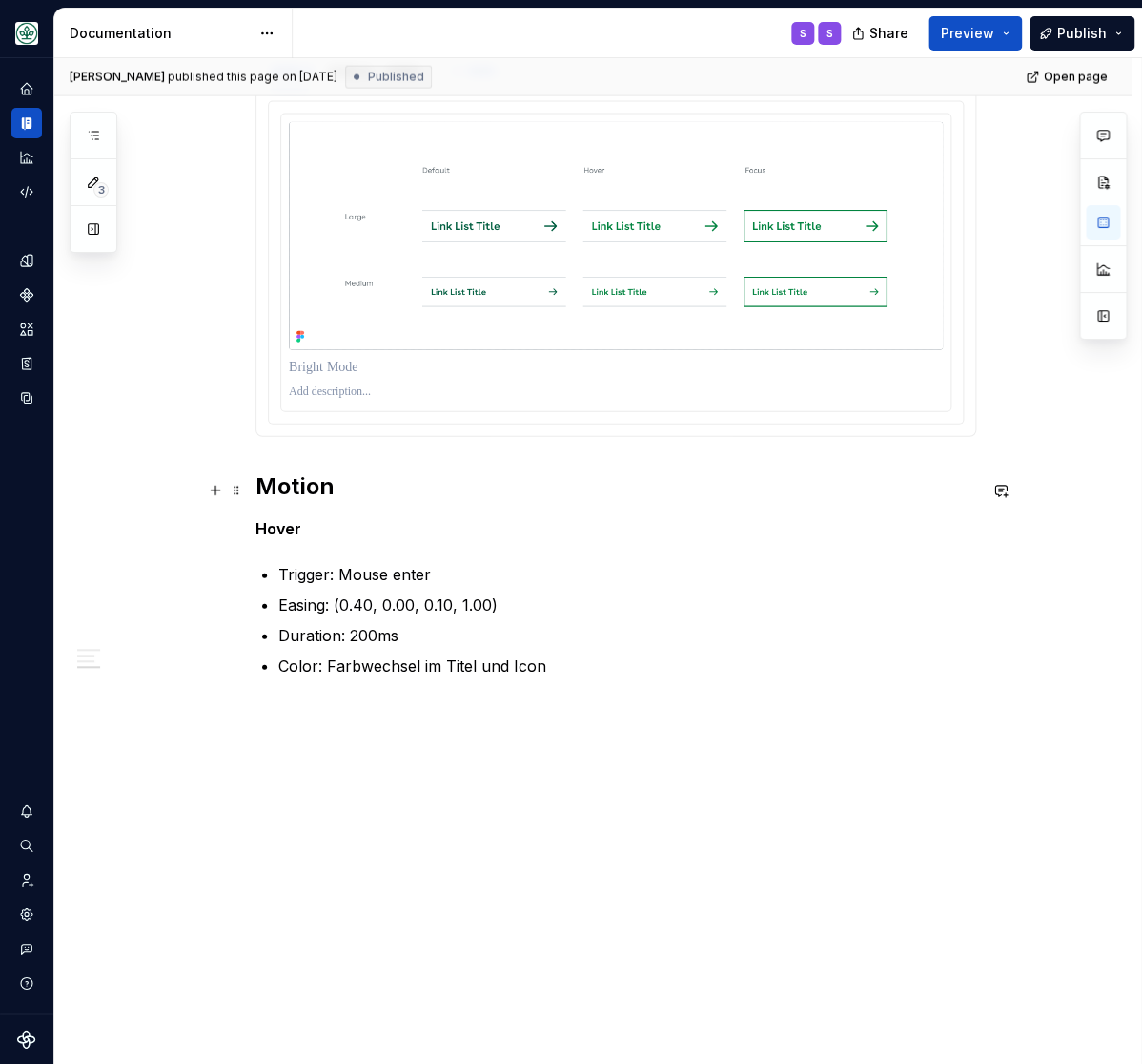
click at [287, 477] on h2 "Motion" at bounding box center [616, 486] width 721 height 31
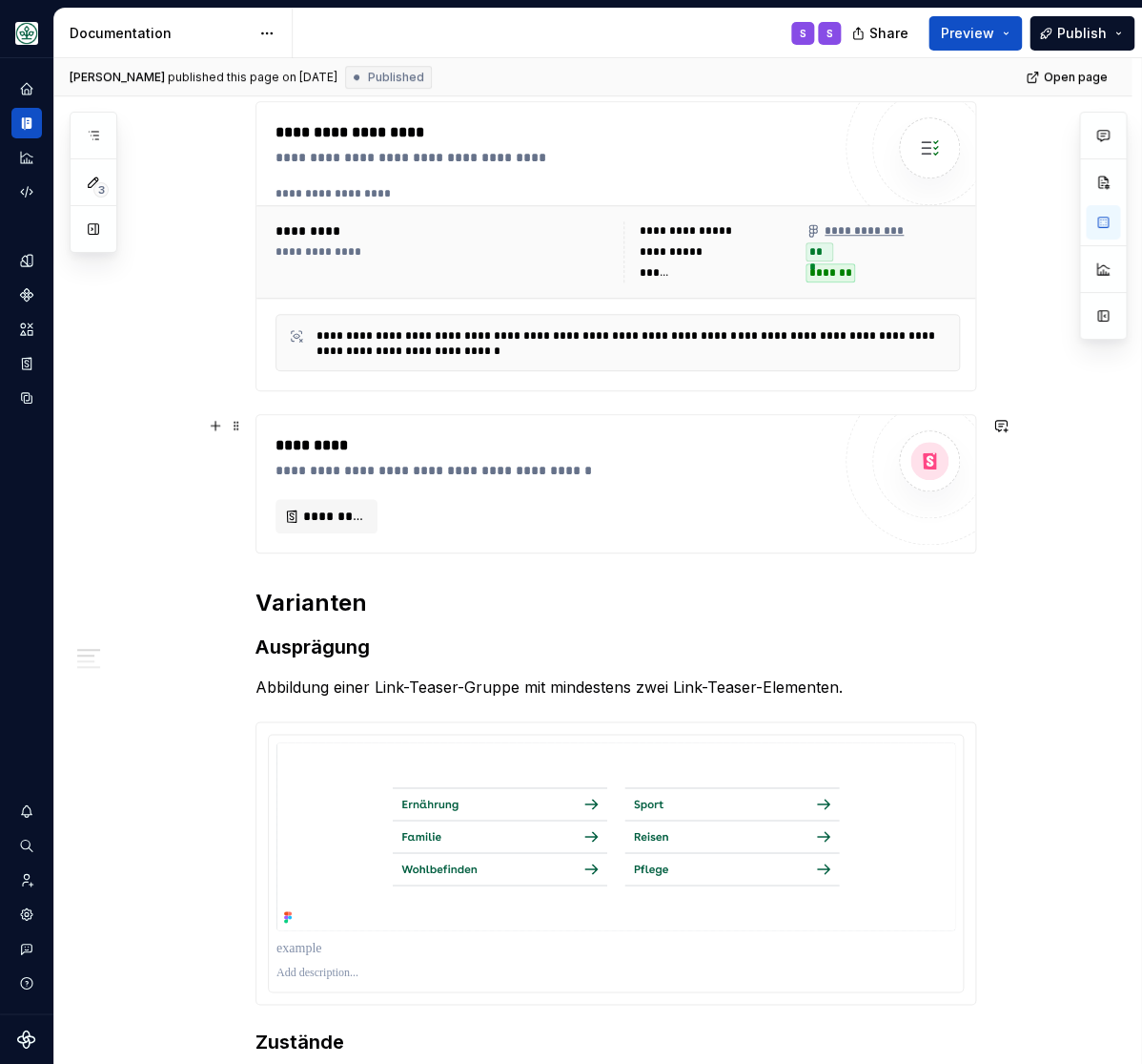
scroll to position [0, 0]
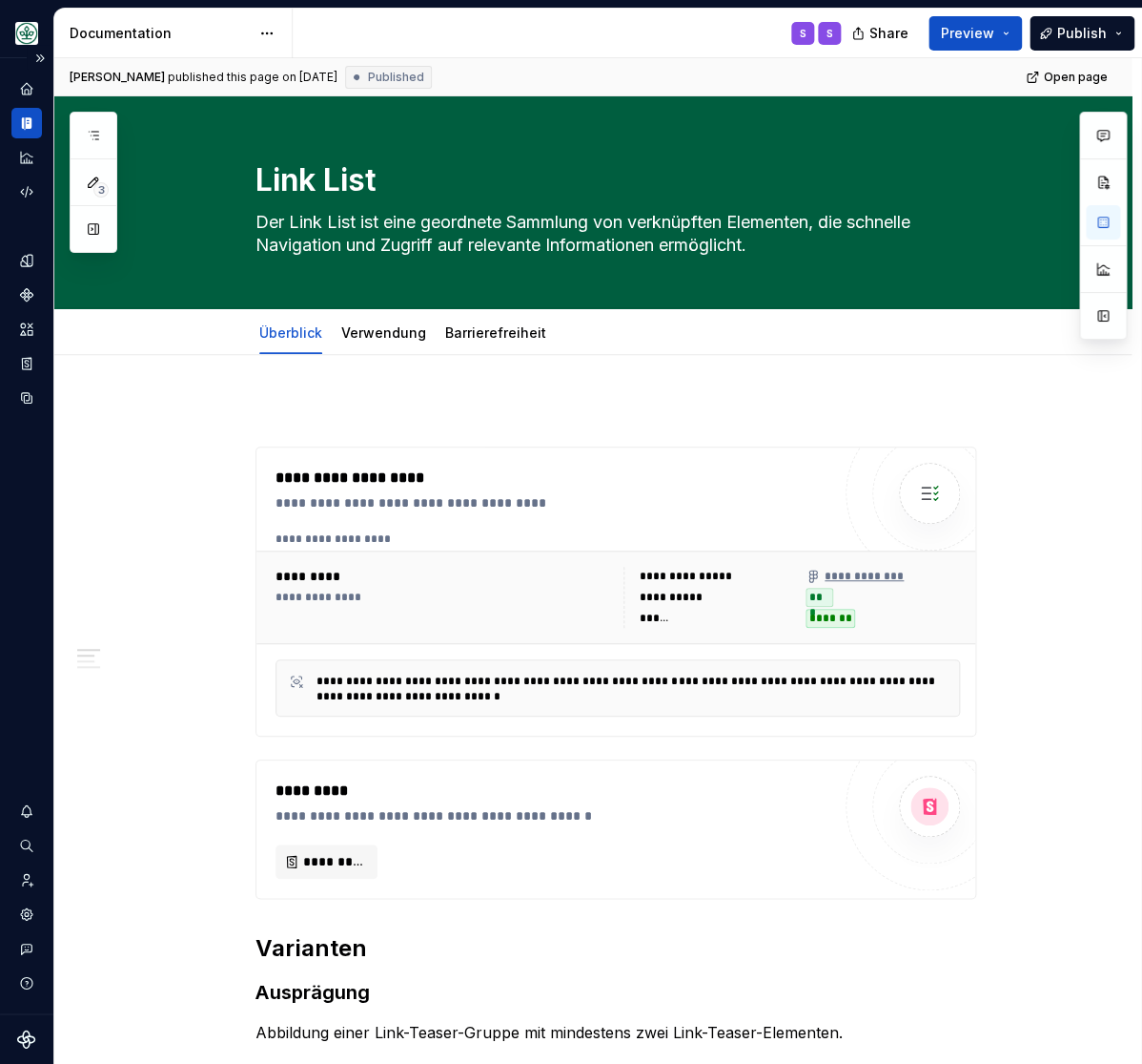
type textarea "*"
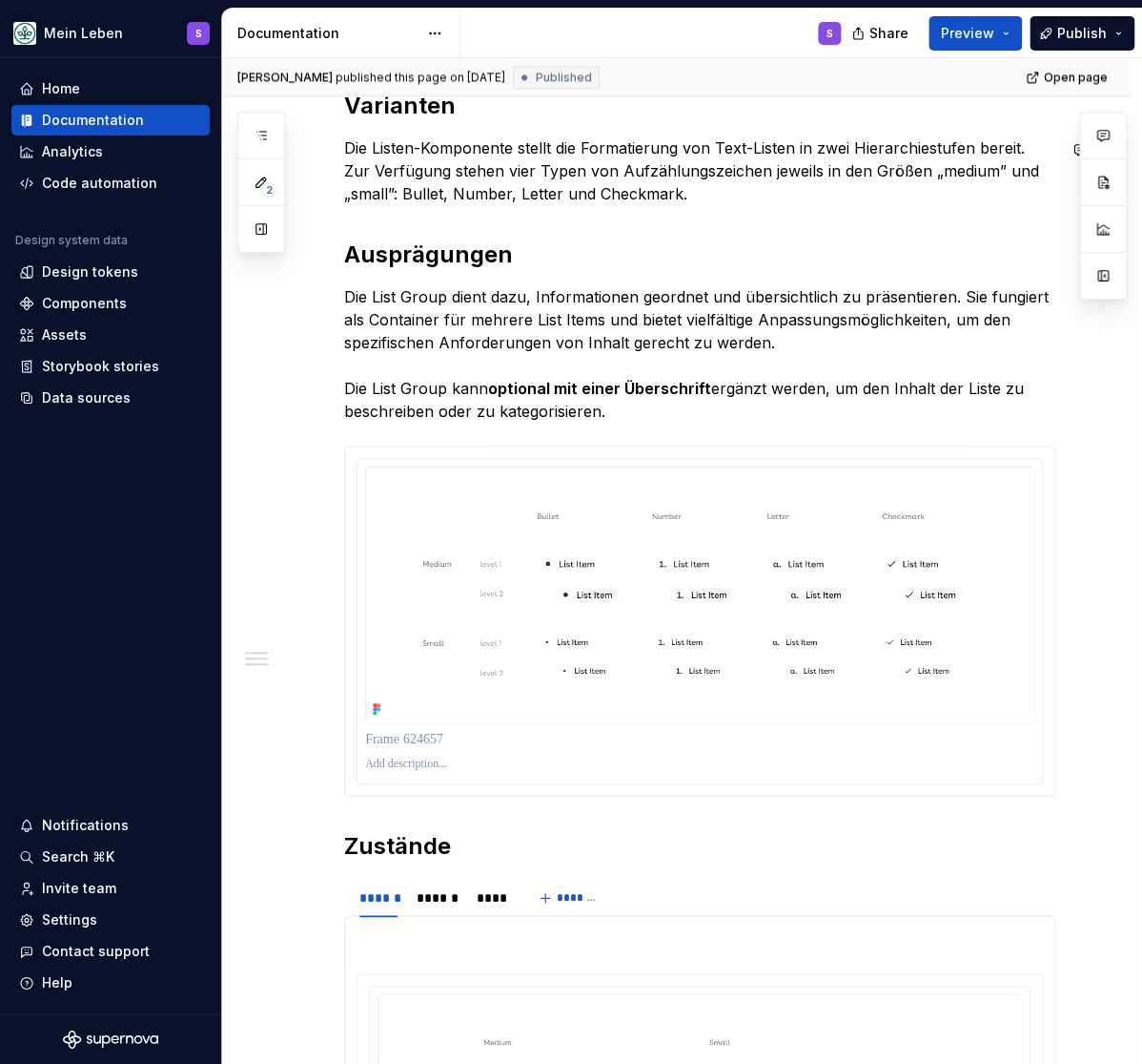
scroll to position [787, 0]
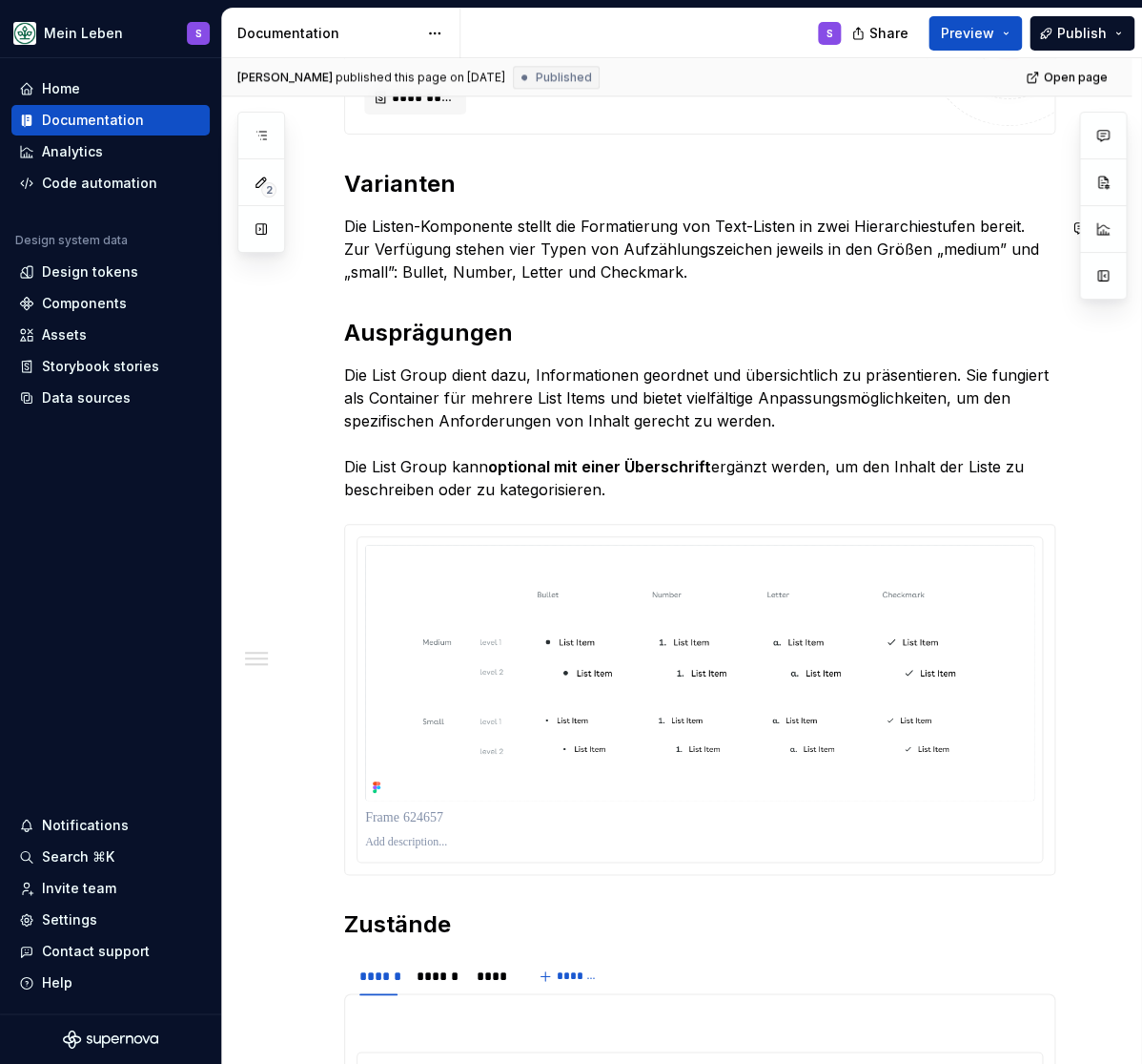
click at [397, 195] on h2 "Varianten" at bounding box center [699, 184] width 711 height 31
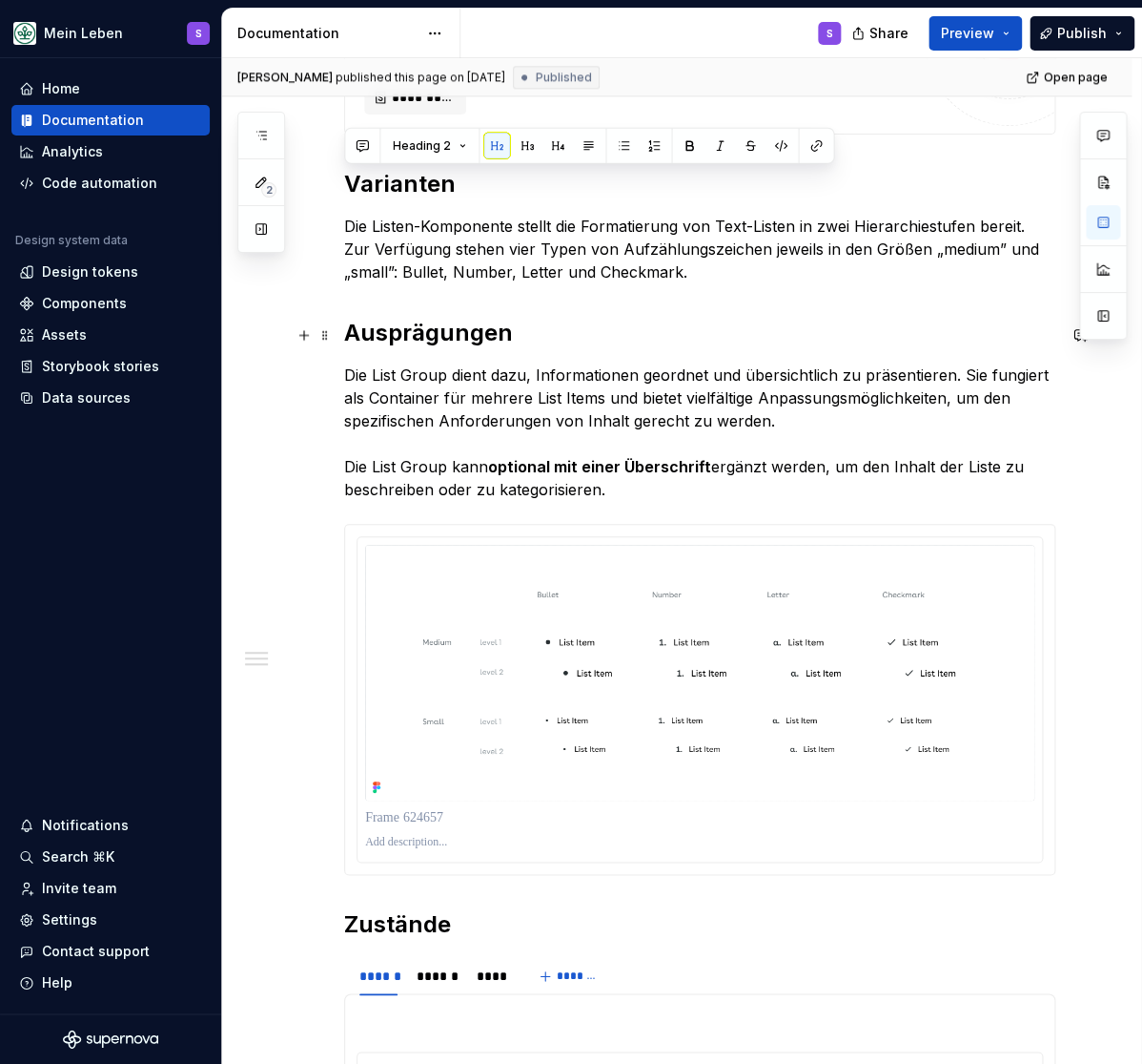
click at [442, 328] on strong "Ausprägungen" at bounding box center [429, 332] width 169 height 28
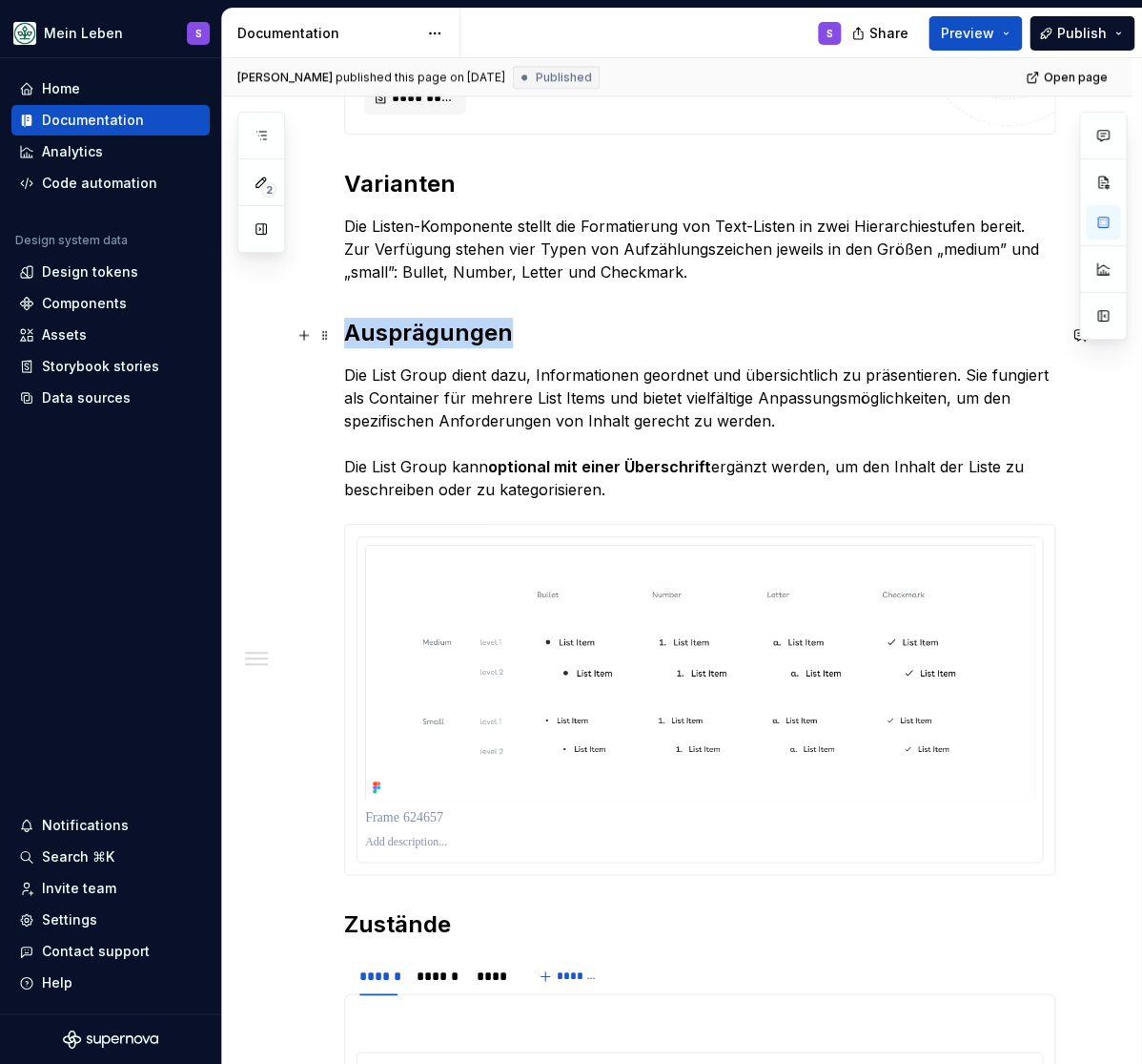
click at [442, 328] on strong "Ausprägungen" at bounding box center [429, 332] width 169 height 28
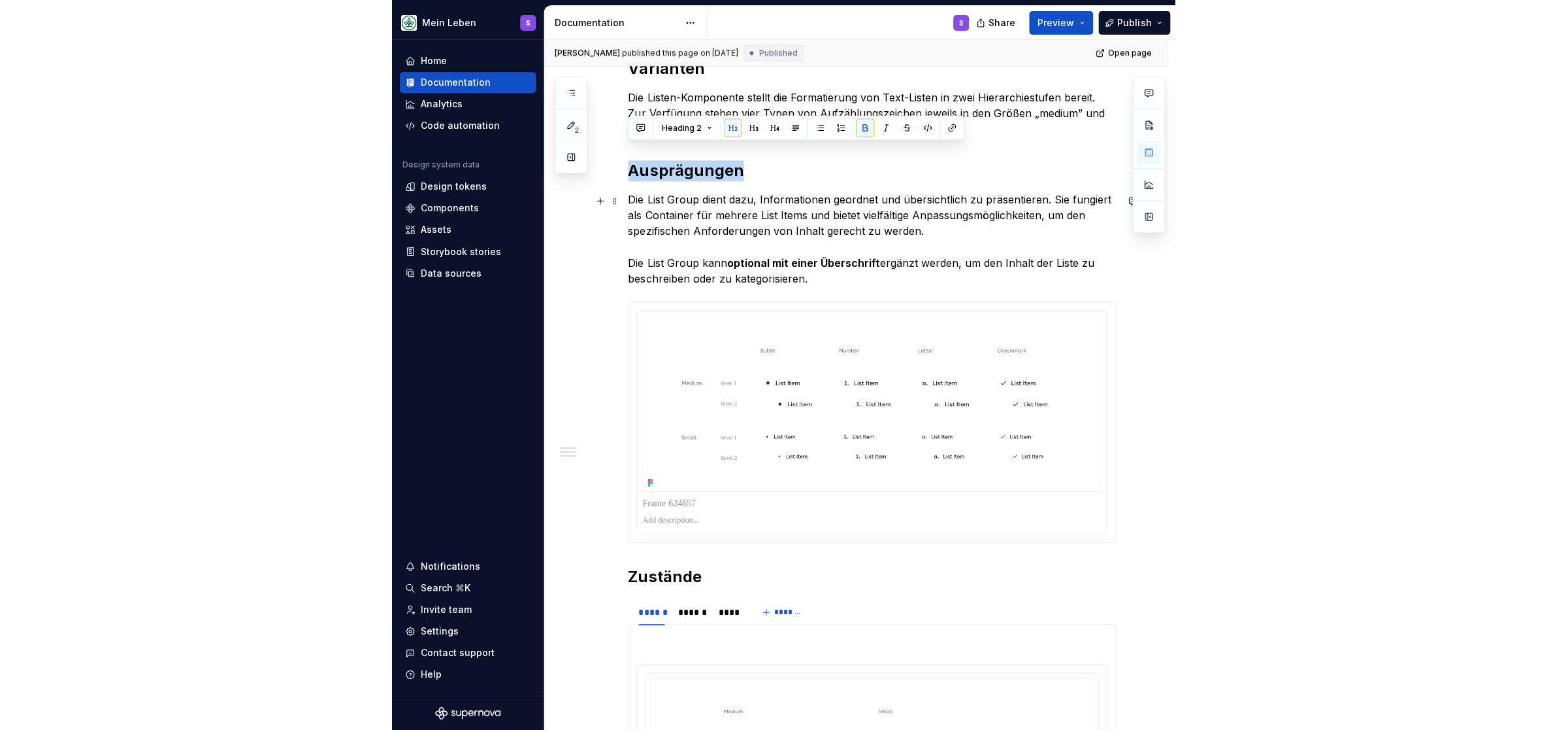
scroll to position [755, 0]
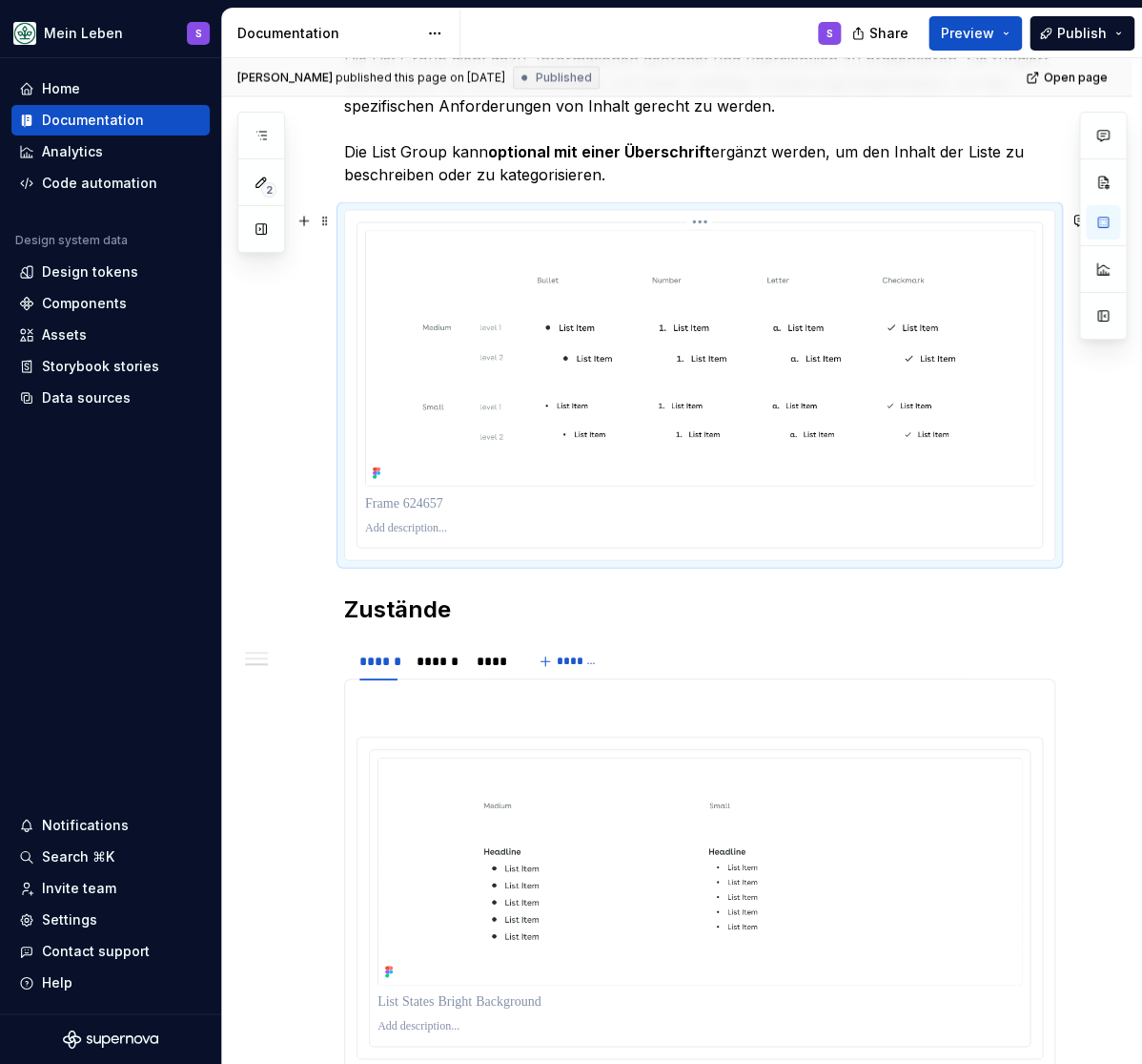
click at [719, 384] on img at bounding box center [699, 358] width 670 height 256
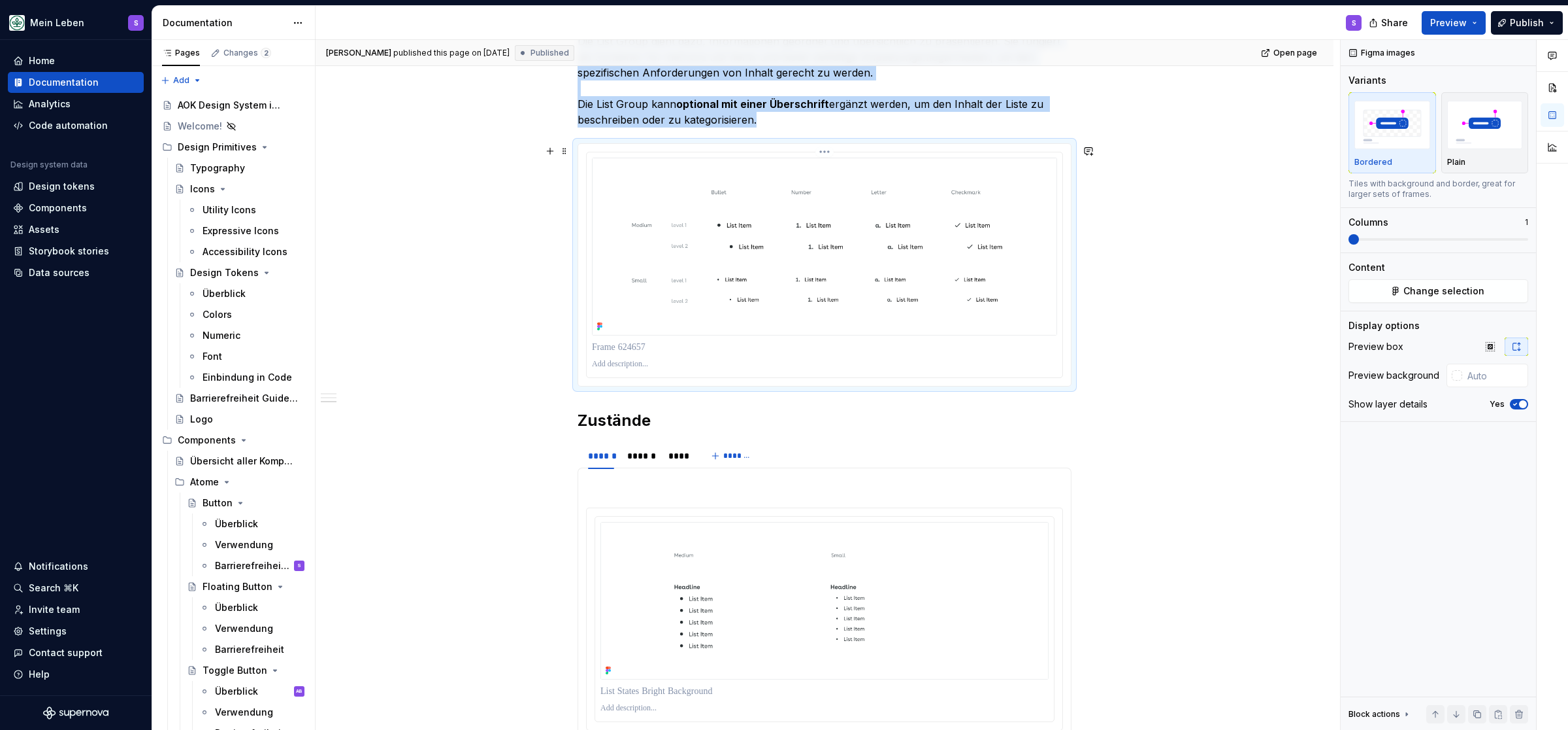
click at [782, 239] on img at bounding box center [825, 246] width 465 height 178
click at [782, 291] on span "Change selection" at bounding box center [1444, 291] width 81 height 13
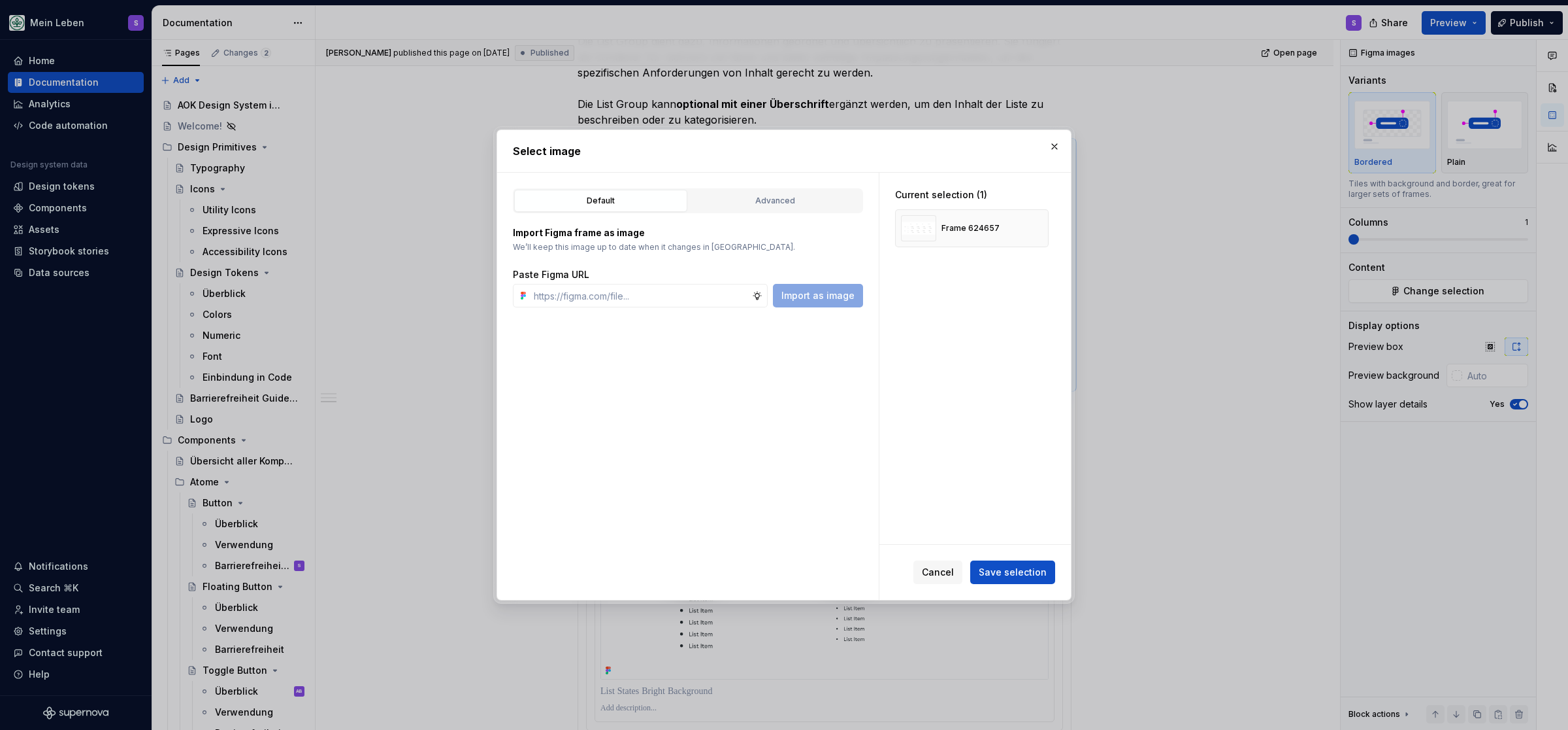
type textarea "*"
click at [782, 228] on button "button" at bounding box center [1034, 228] width 18 height 18
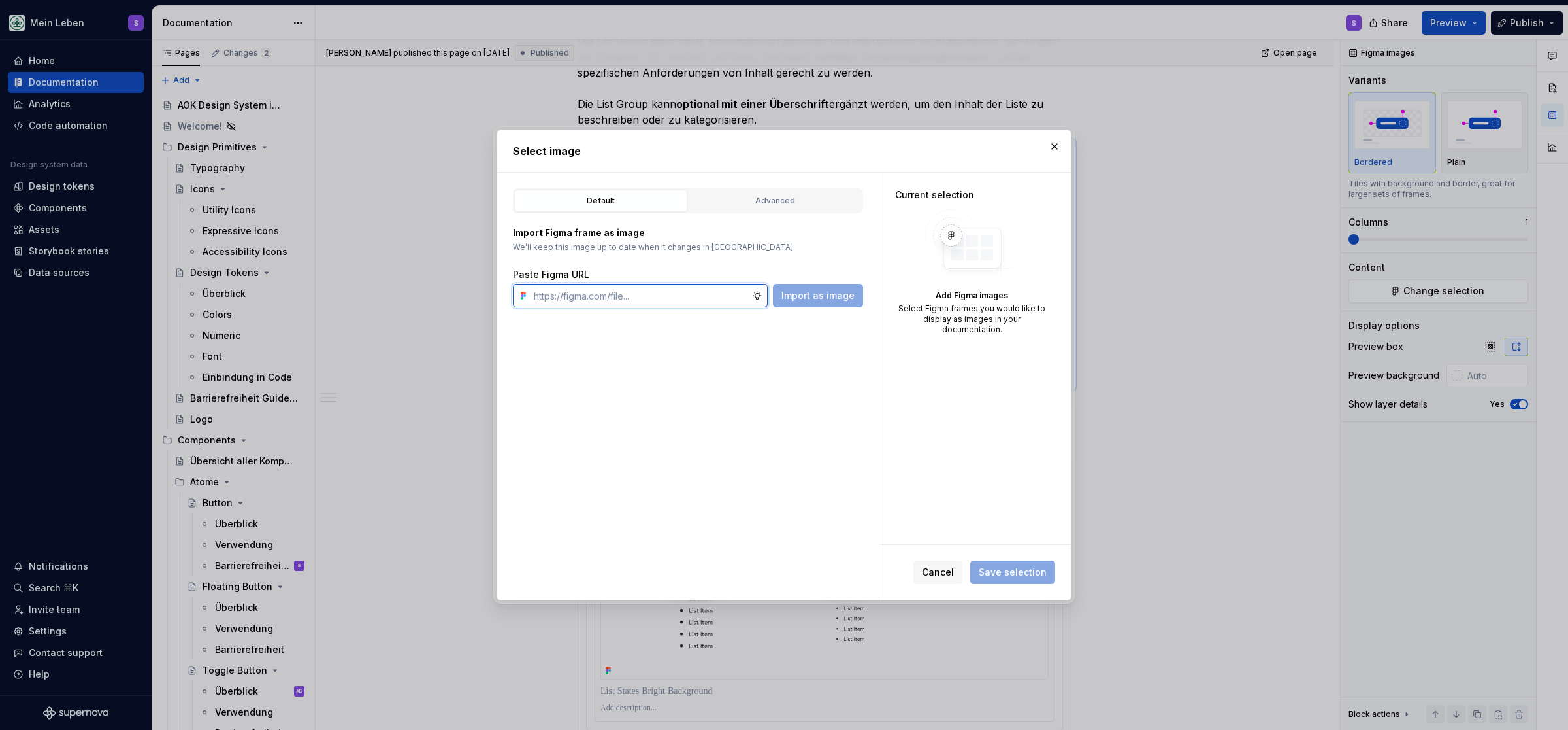
click at [696, 297] on input "text" at bounding box center [640, 295] width 224 height 24
paste input "https://www.figma.com/design/h3quR2me0t8yxvd40CMizU/AOK-UI-Library-3.0.20--ades…"
type input "https://www.figma.com/design/h3quR2me0t8yxvd40CMizU/AOK-UI-Library-3.0.20--ades…"
click at [782, 293] on span "Import as image" at bounding box center [818, 295] width 73 height 13
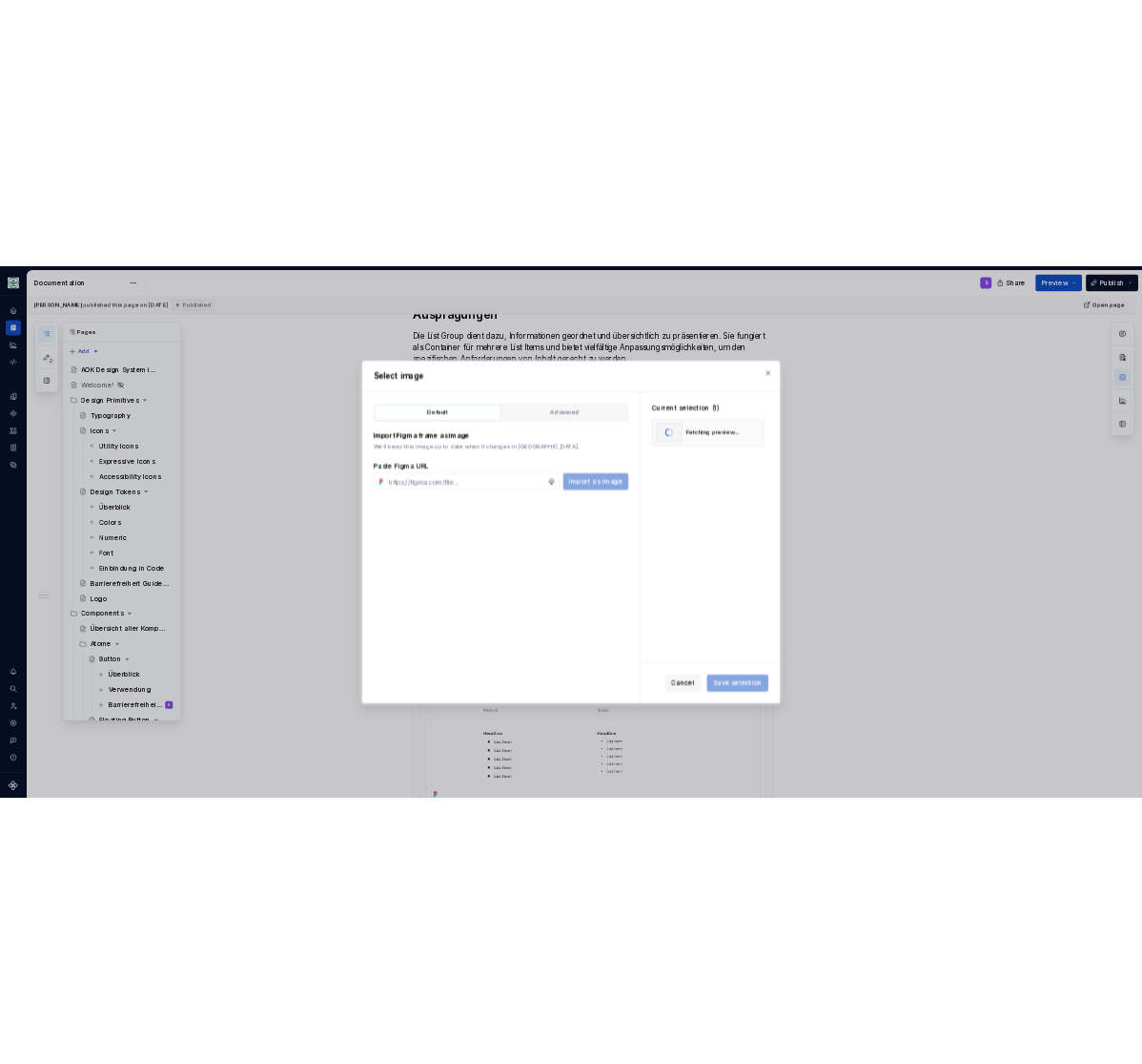
scroll to position [1102, 0]
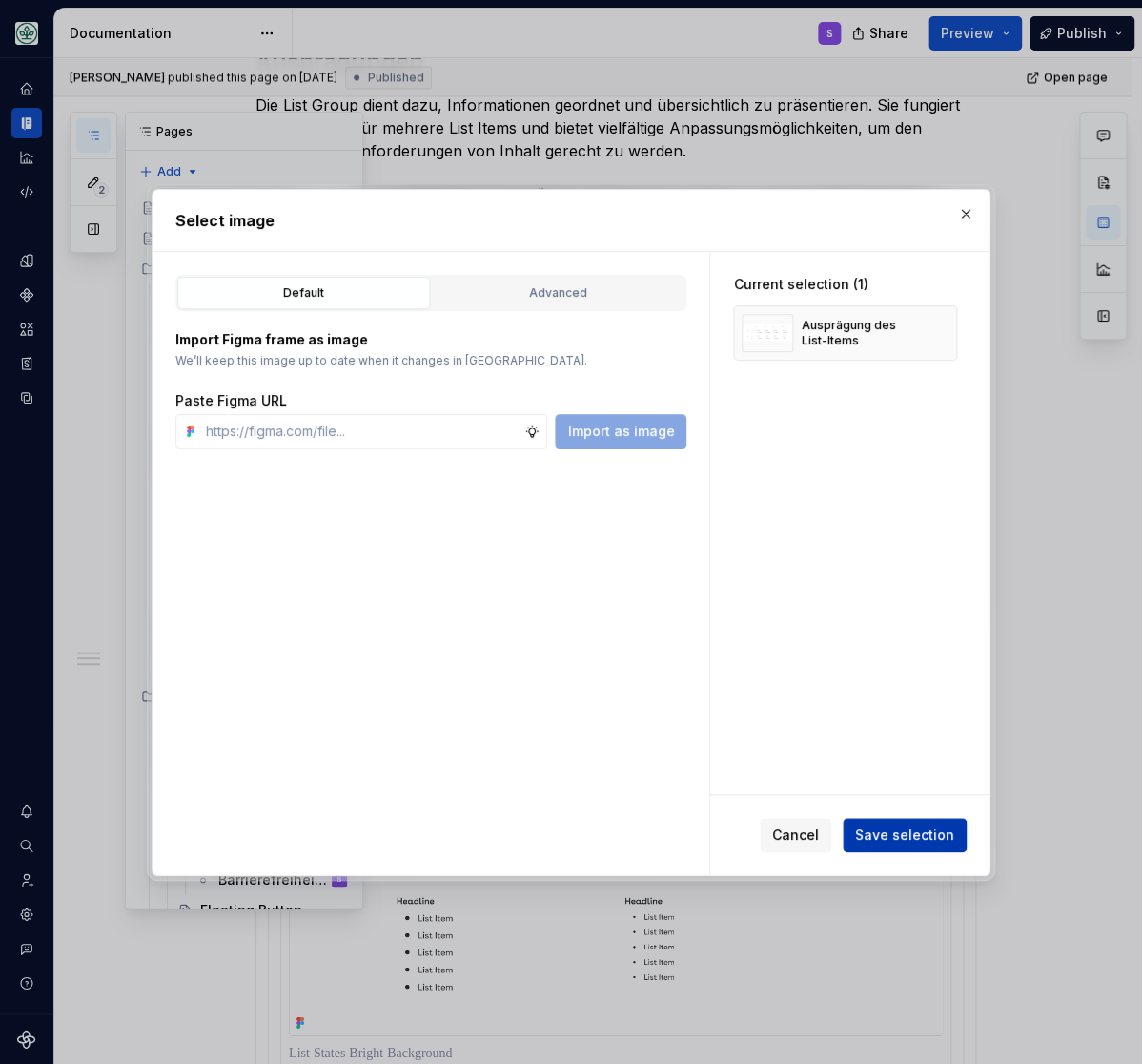
click at [923, 825] on span "Save selection" at bounding box center [905, 834] width 99 height 19
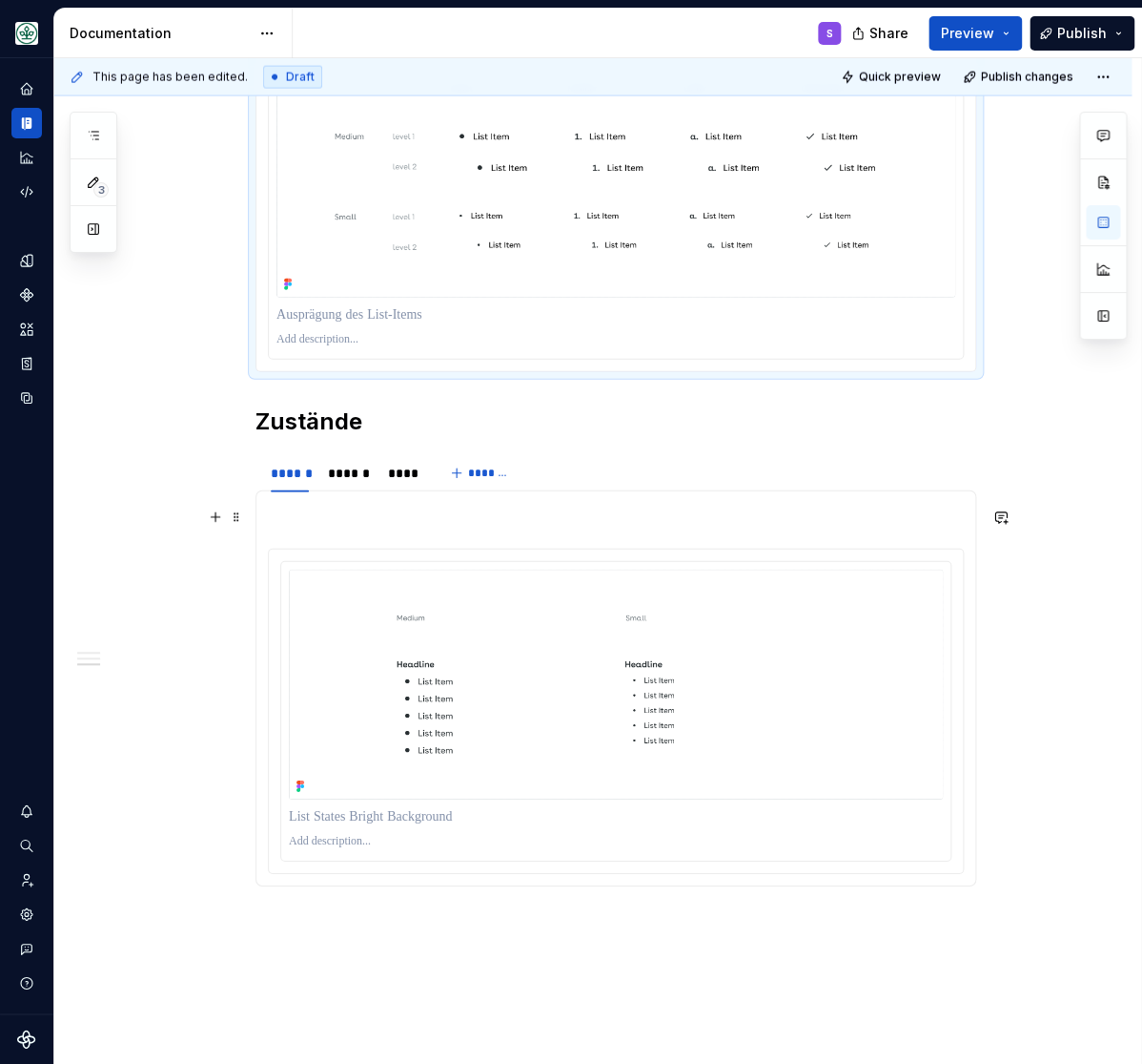
scroll to position [1495, 0]
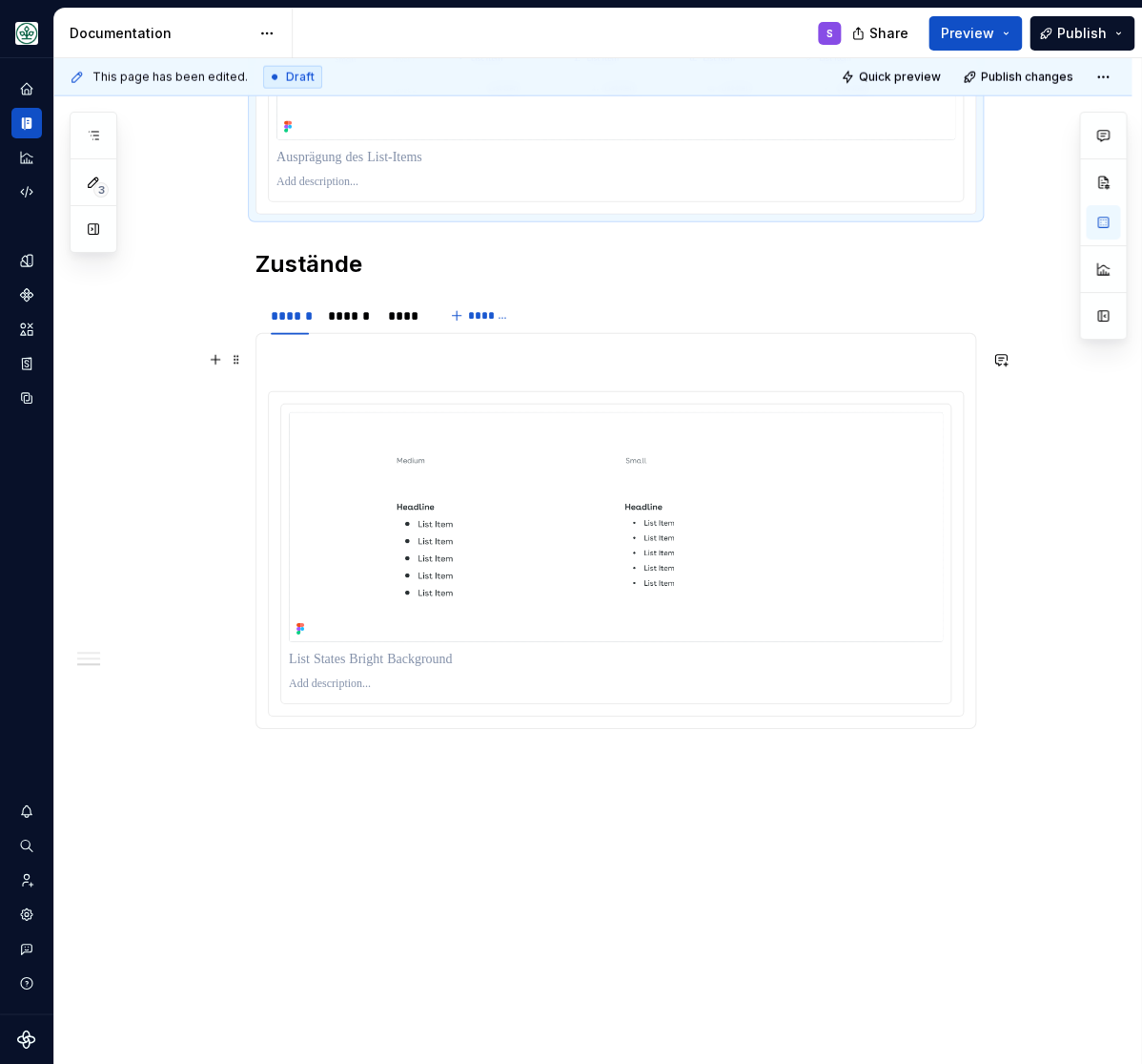
click at [311, 368] on p at bounding box center [616, 356] width 697 height 23
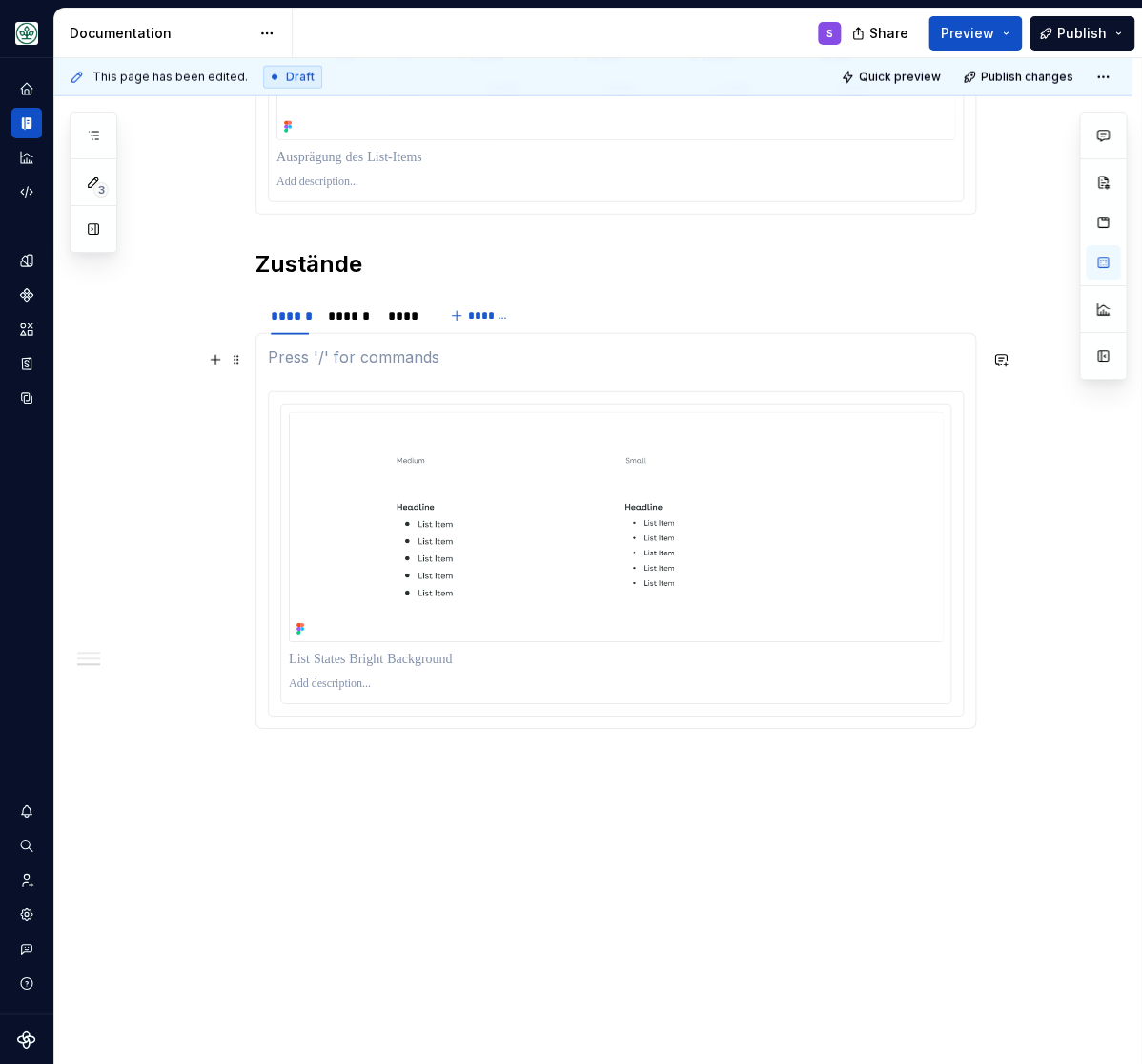
scroll to position [1451, 0]
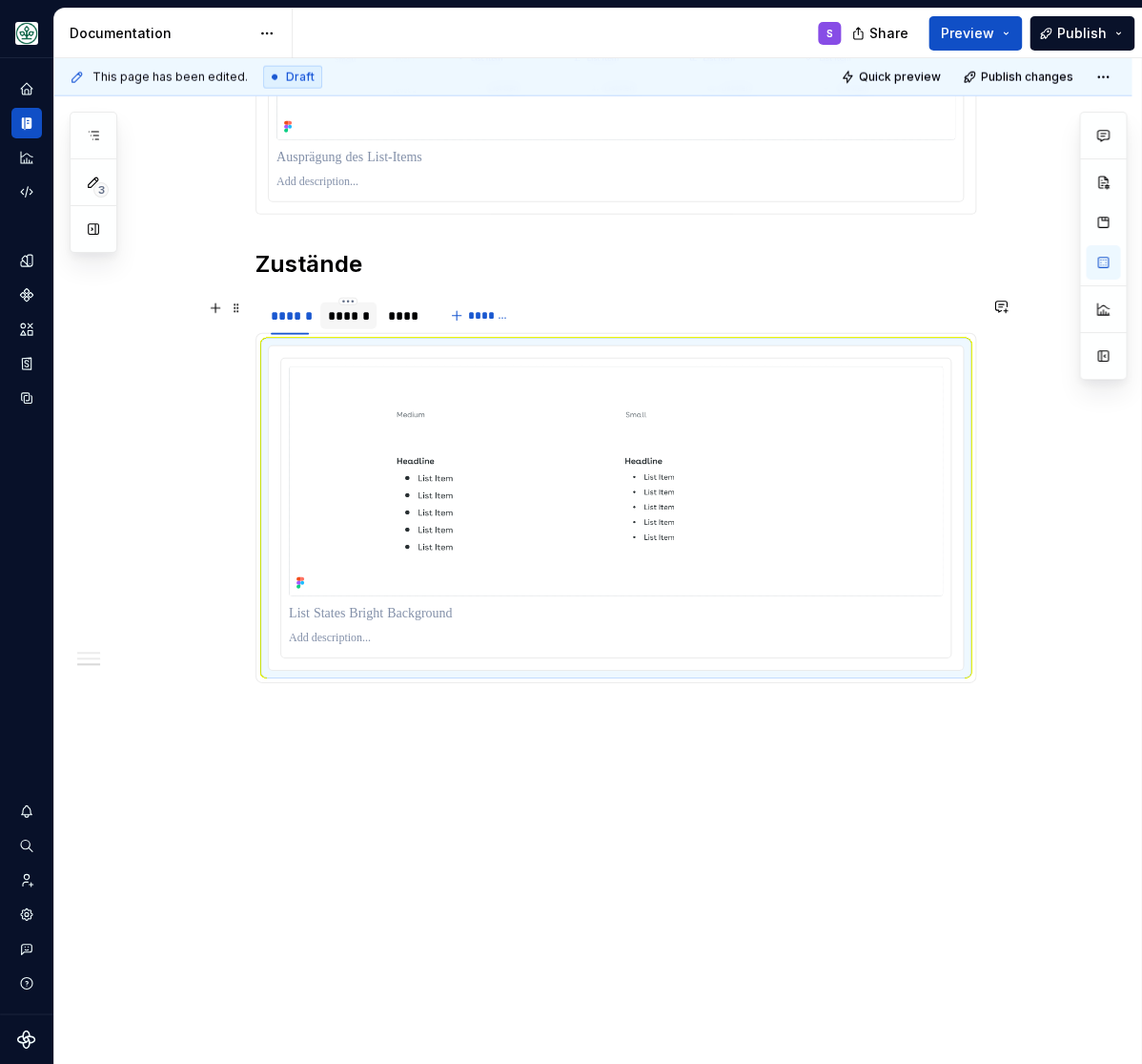
click at [353, 308] on div "******" at bounding box center [348, 315] width 57 height 37
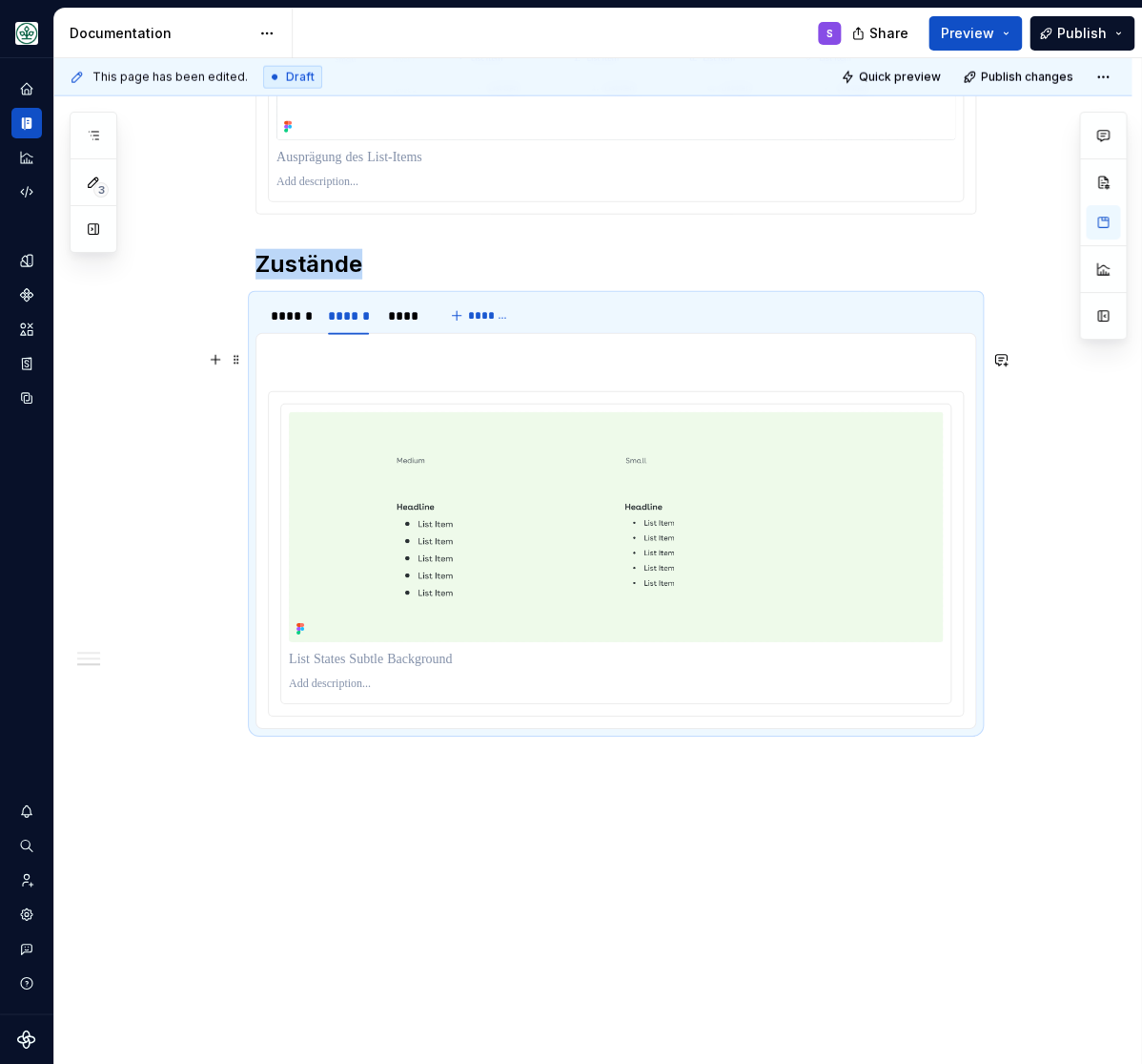
click at [344, 366] on p at bounding box center [616, 356] width 697 height 23
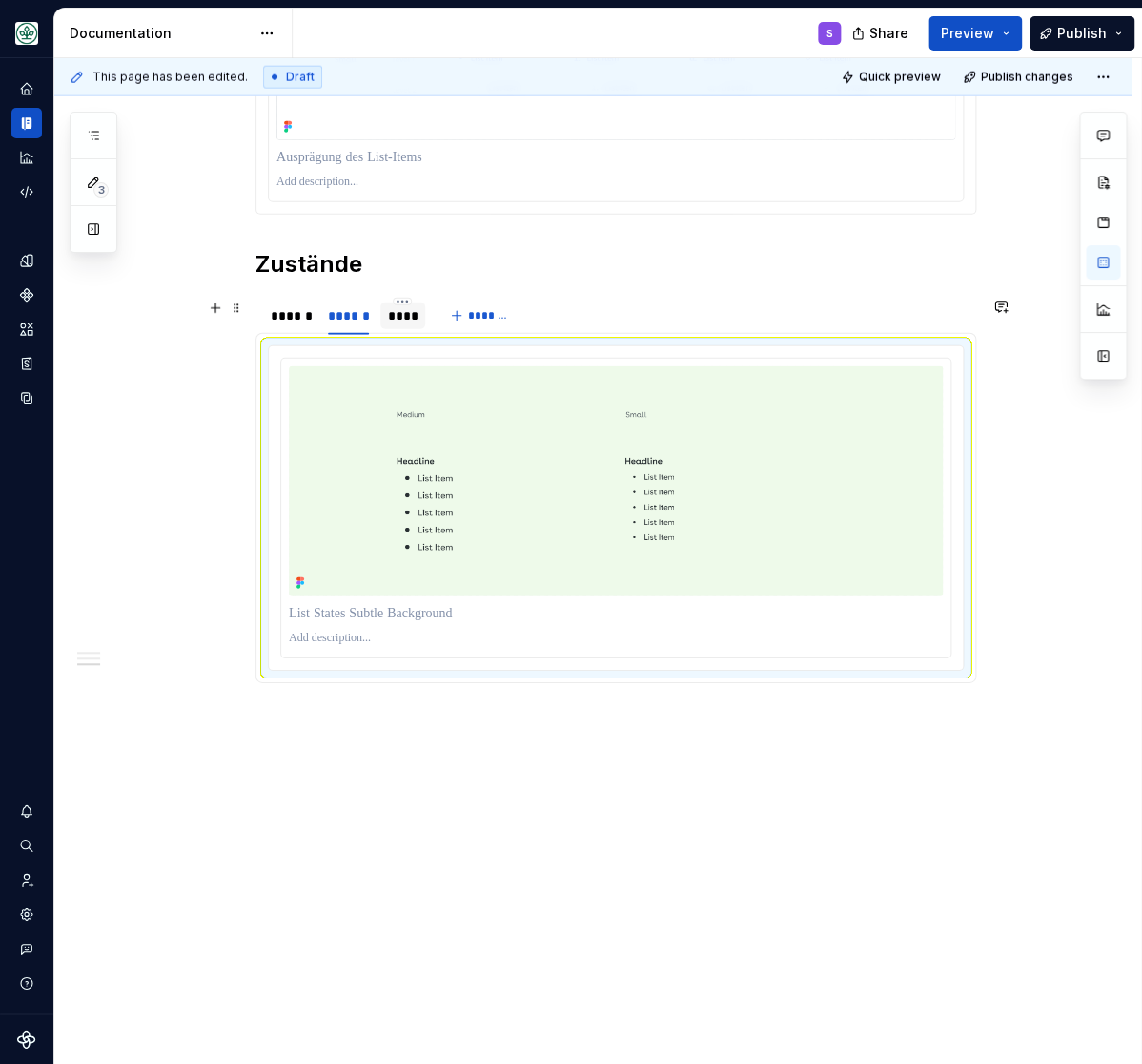
click at [418, 311] on div "****" at bounding box center [403, 315] width 31 height 19
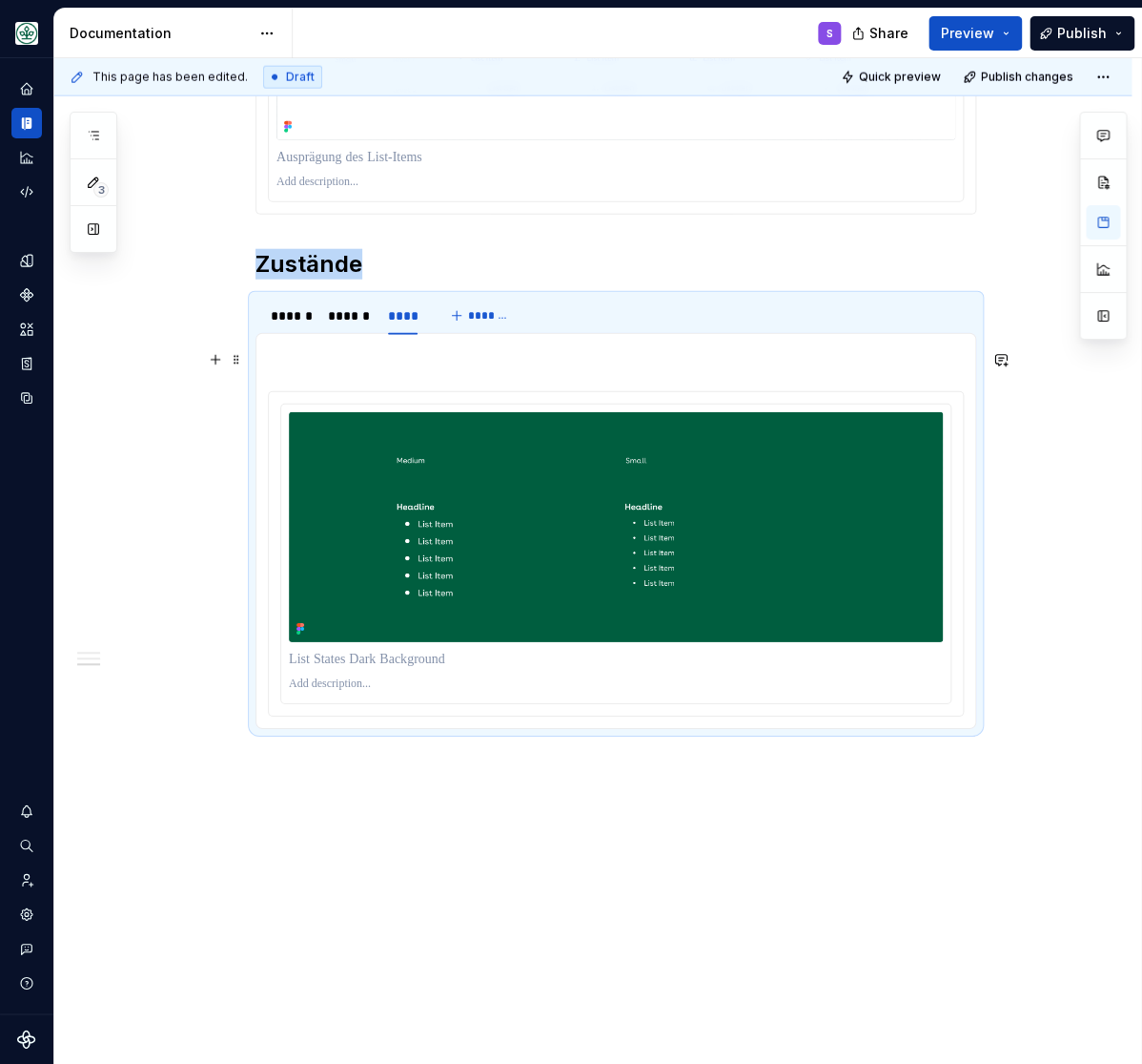
click at [354, 366] on p at bounding box center [616, 356] width 697 height 23
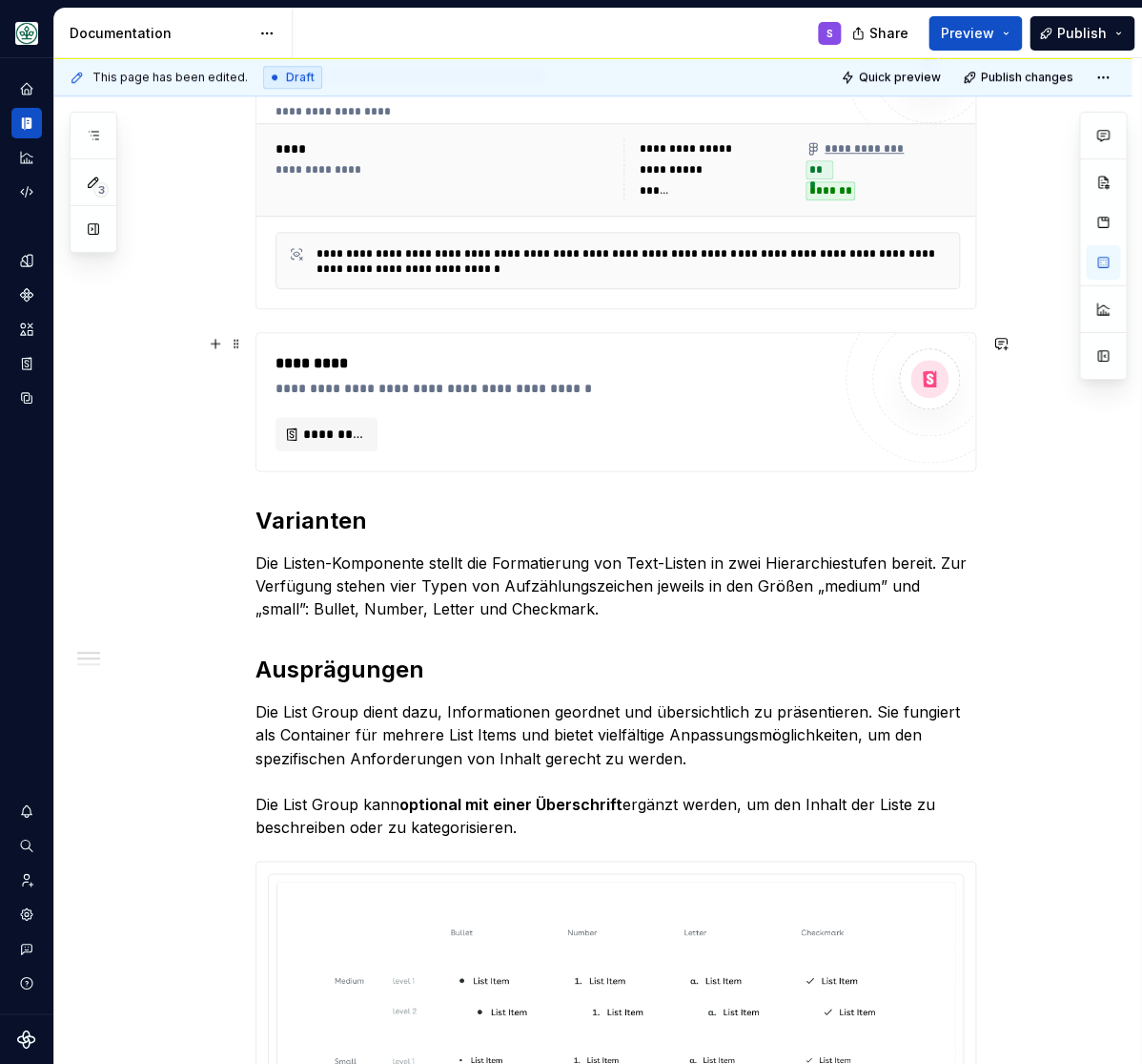
scroll to position [472, 0]
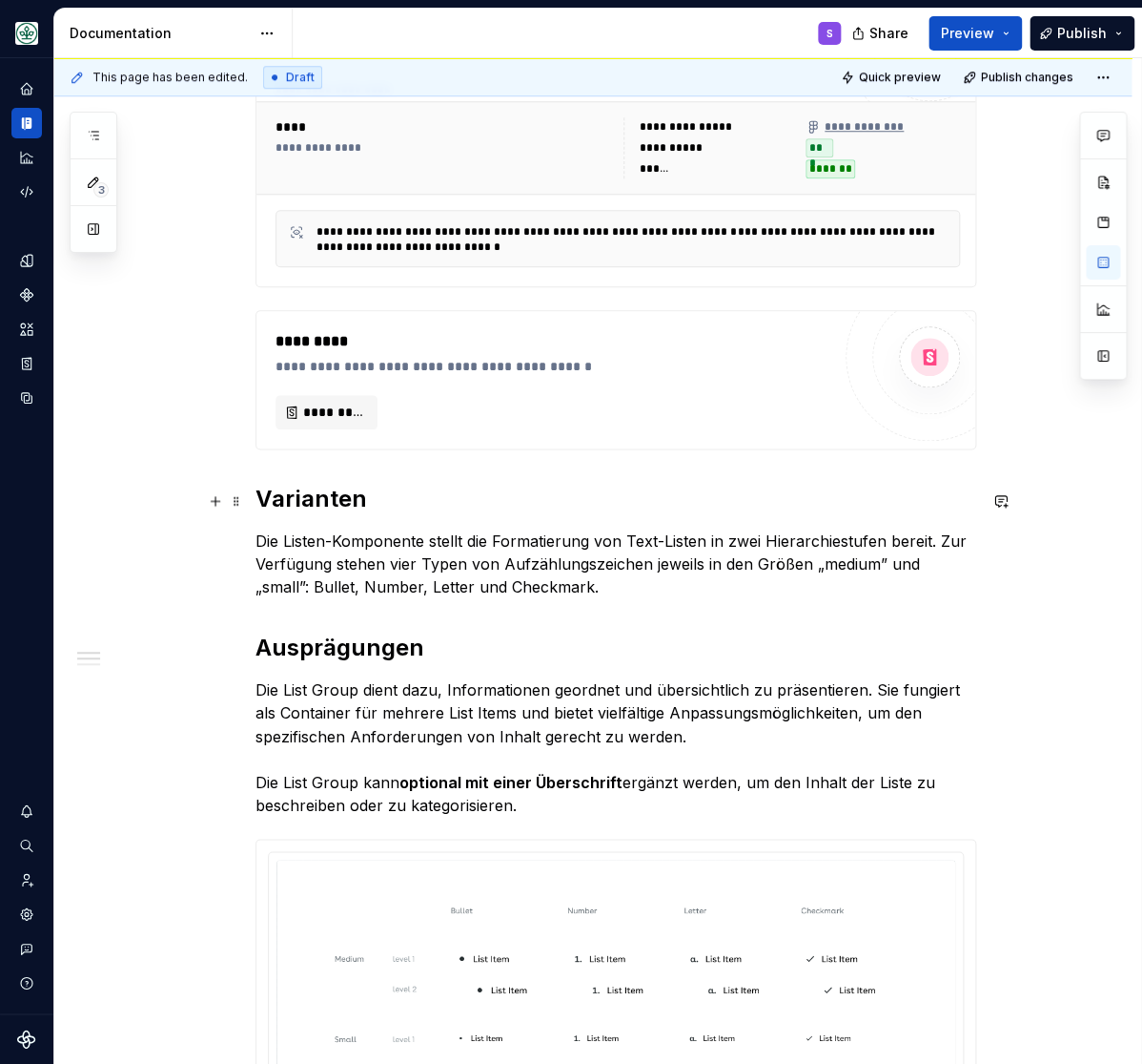
click at [306, 495] on h2 "Varianten" at bounding box center [616, 498] width 721 height 31
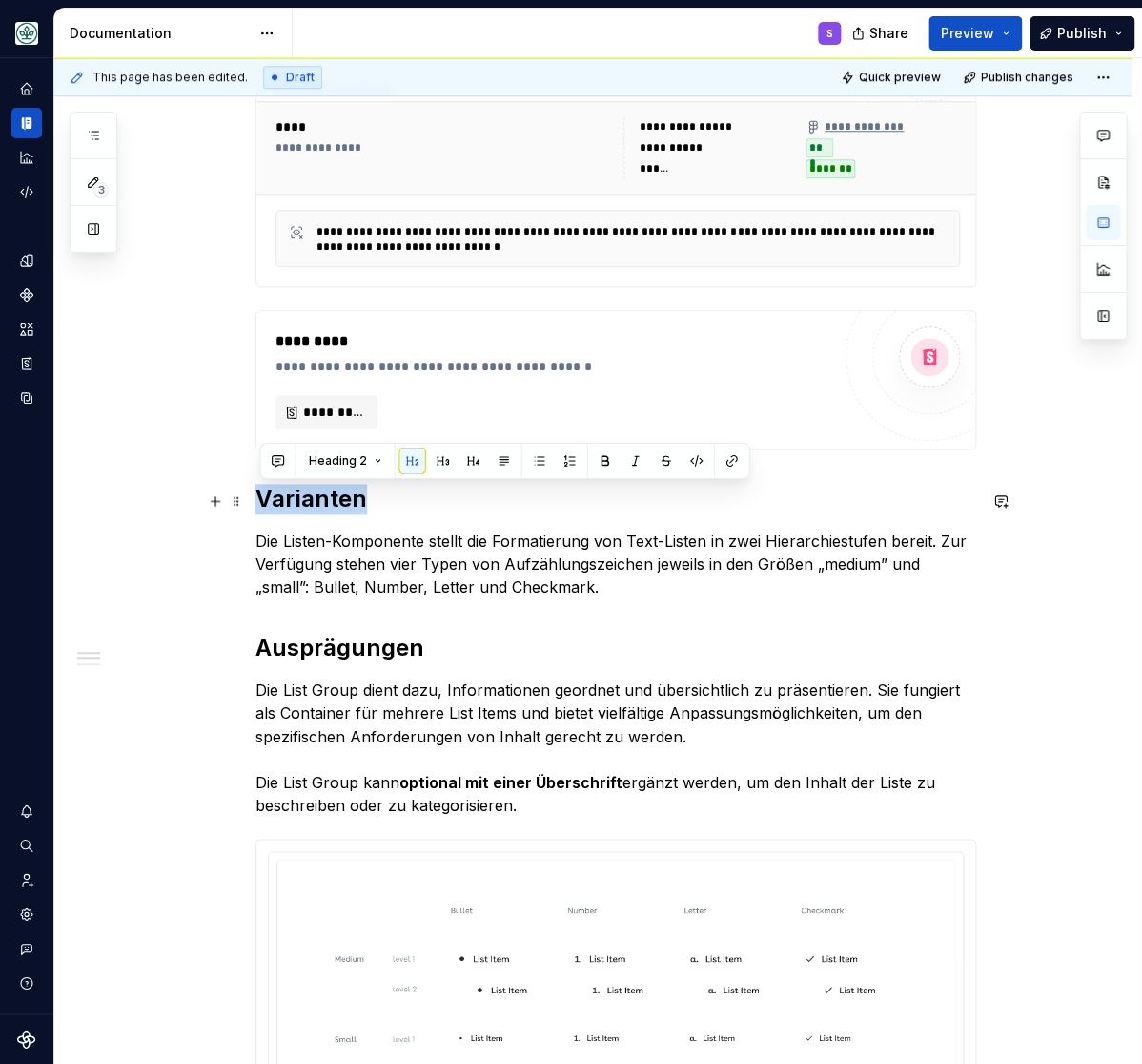
click at [306, 495] on h2 "Varianten" at bounding box center [616, 498] width 721 height 31
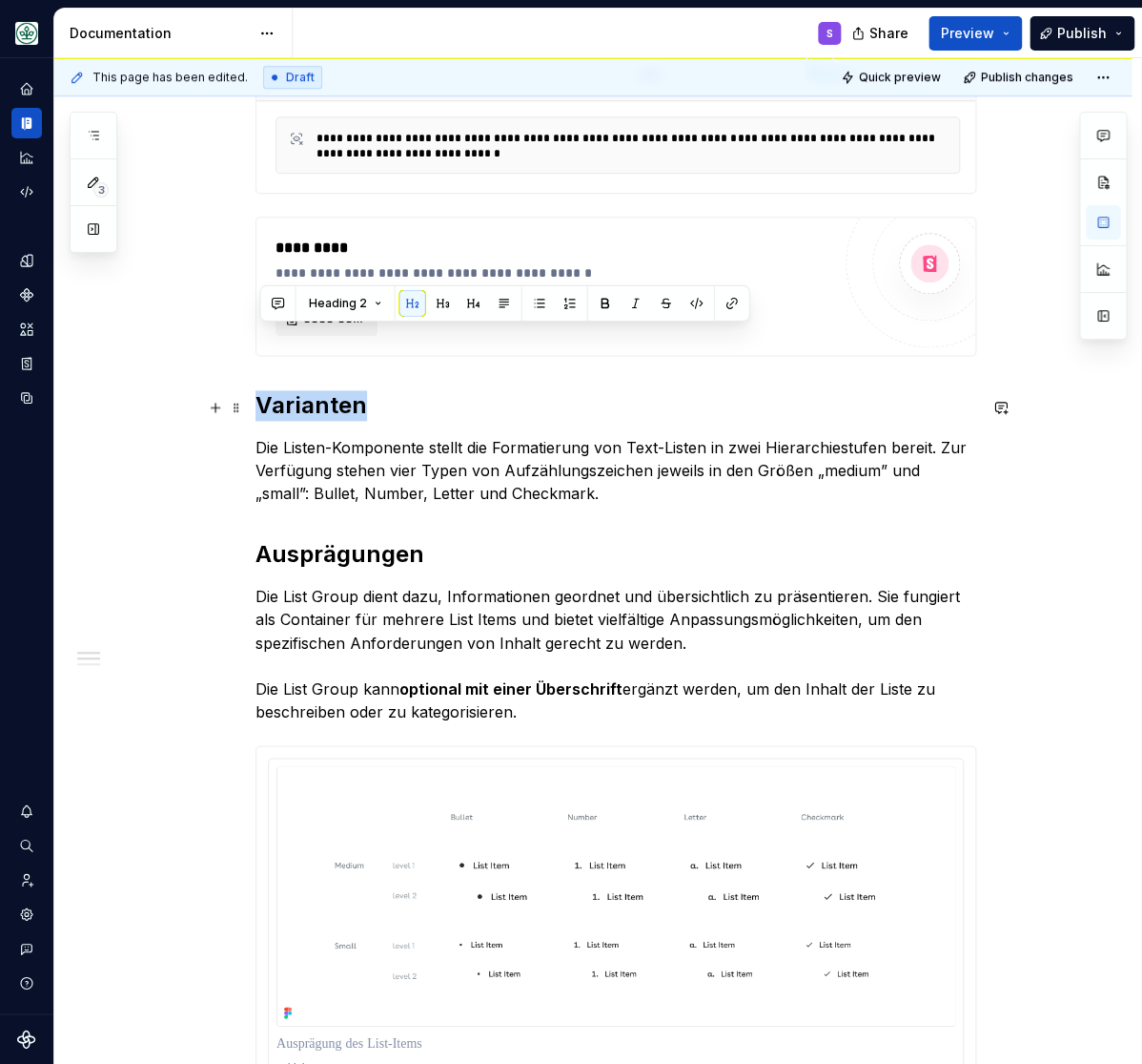
scroll to position [629, 0]
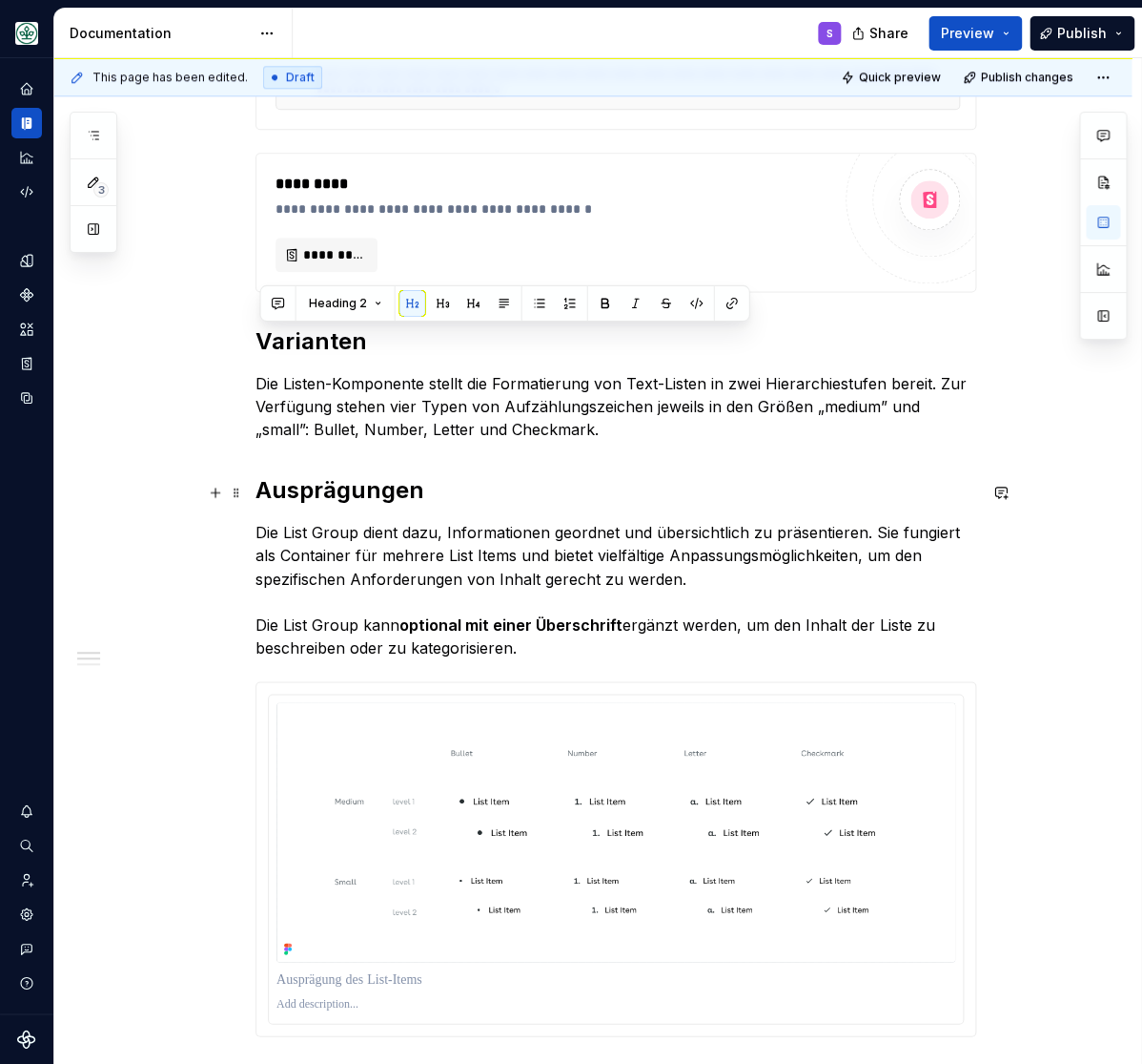
click at [322, 497] on strong "Ausprägungen" at bounding box center [340, 490] width 169 height 28
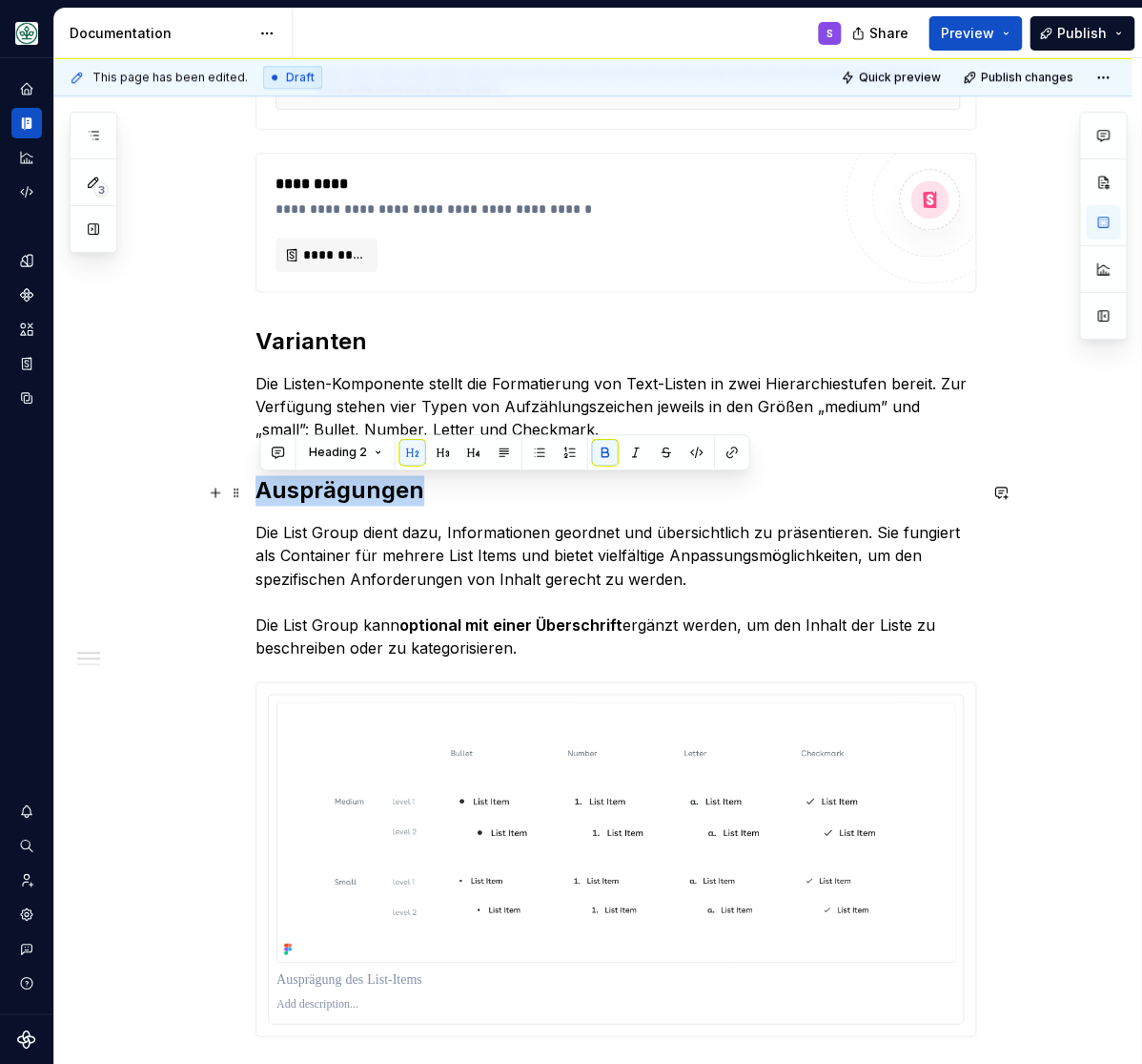
click at [322, 497] on strong "Ausprägungen" at bounding box center [340, 490] width 169 height 28
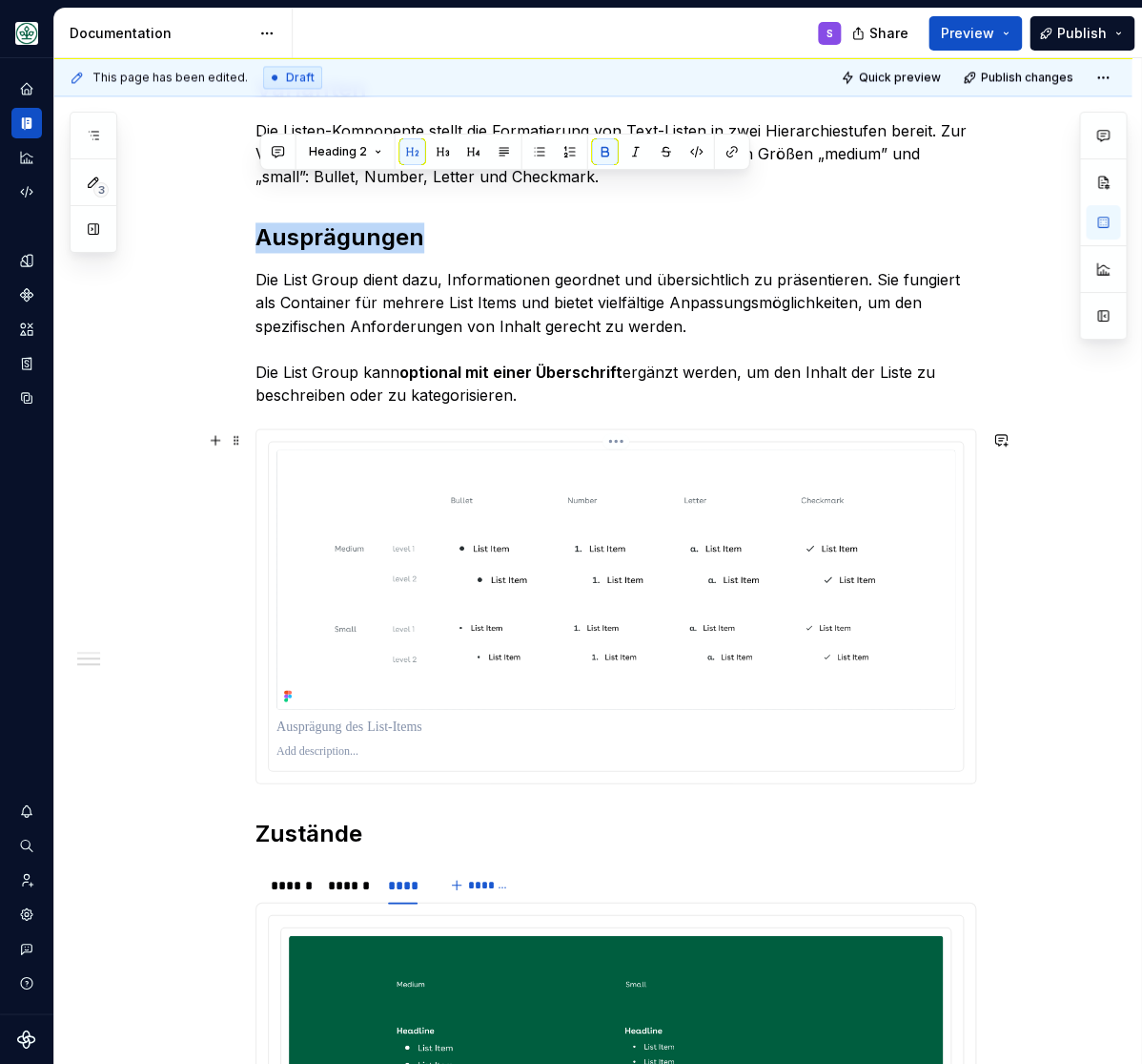
scroll to position [1022, 0]
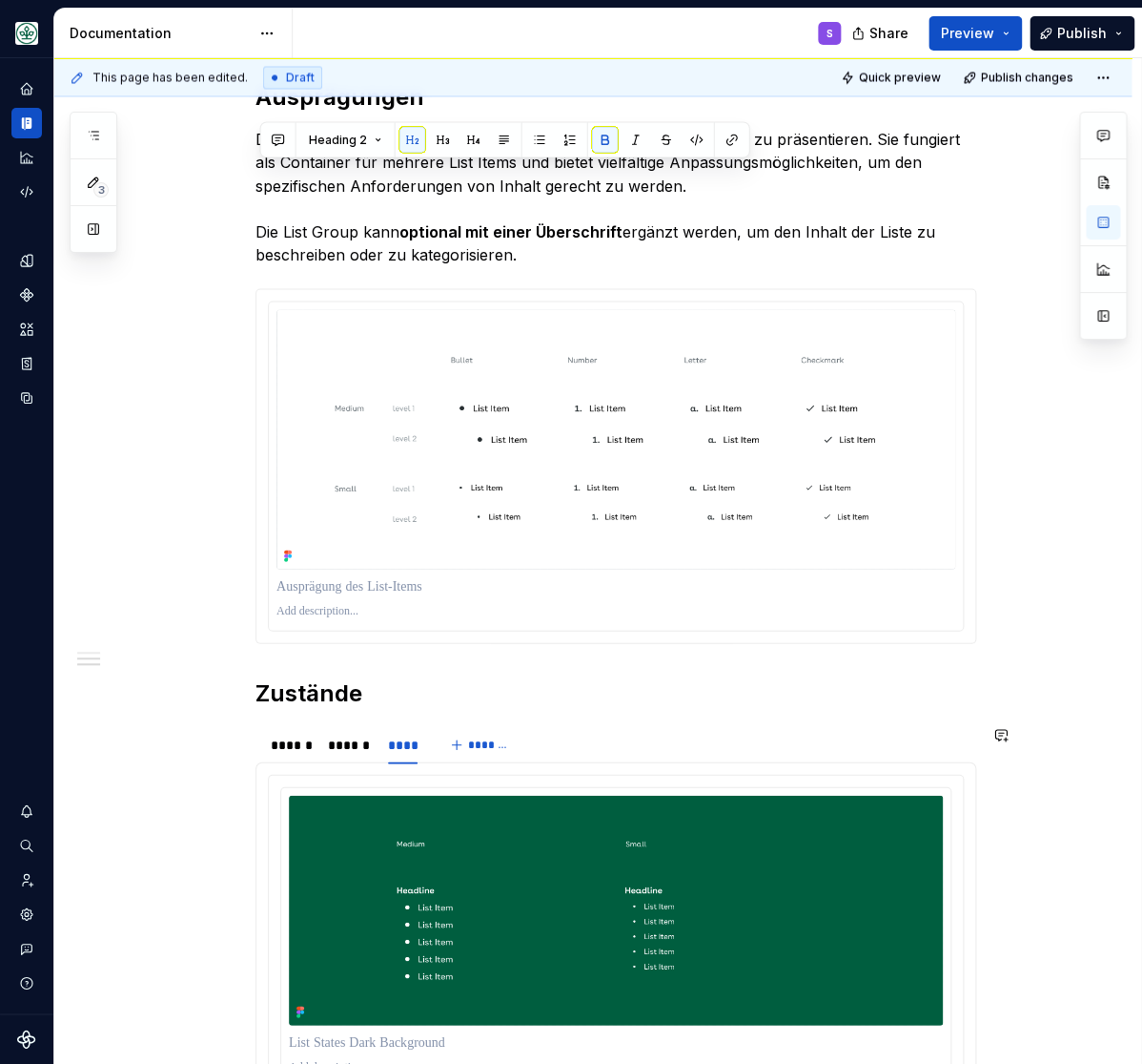
click at [317, 711] on div "**********" at bounding box center [616, 278] width 721 height 1756
click at [317, 704] on h2 "Zustände" at bounding box center [616, 692] width 721 height 31
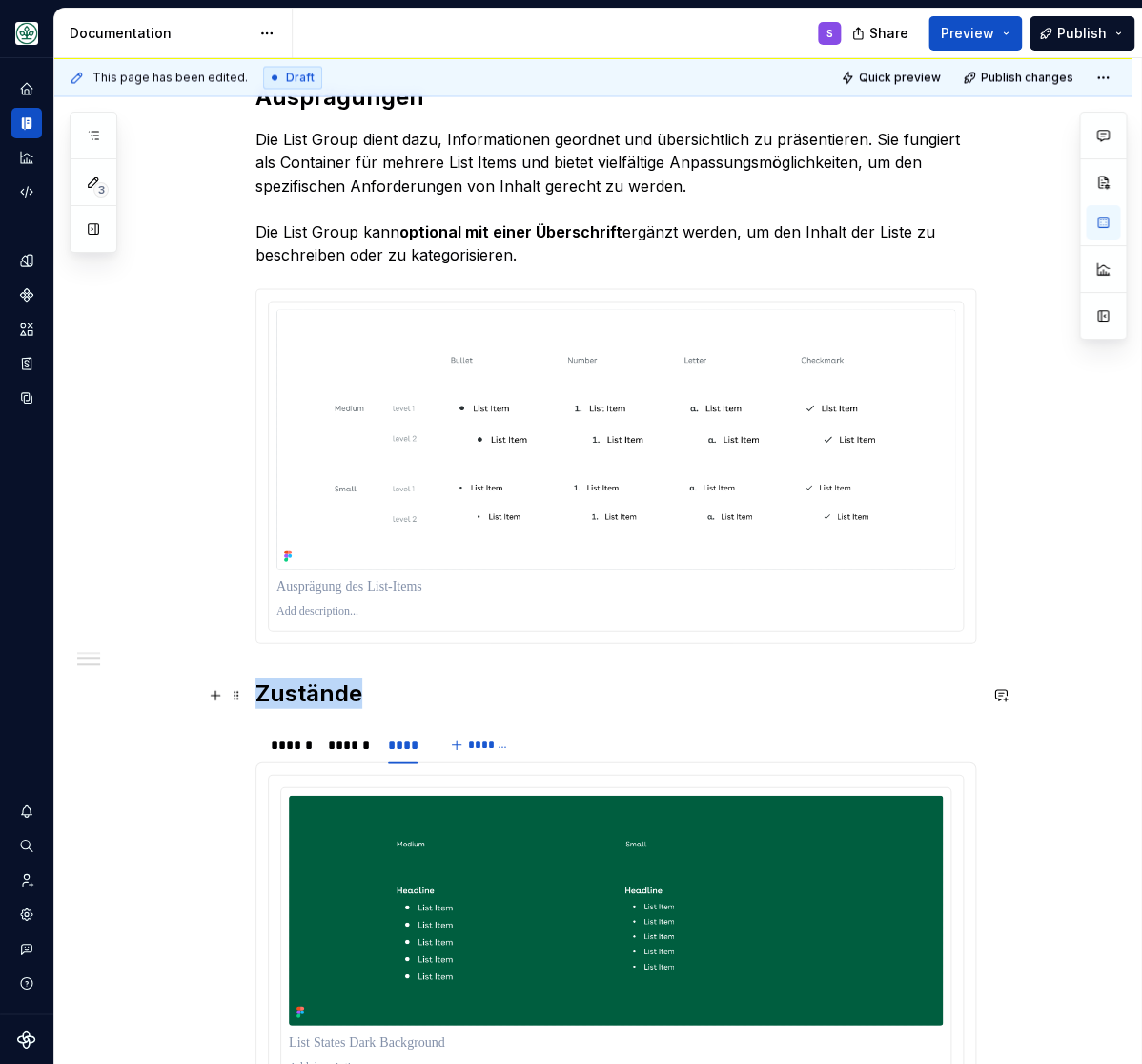
click at [317, 704] on h2 "Zustände" at bounding box center [616, 692] width 721 height 31
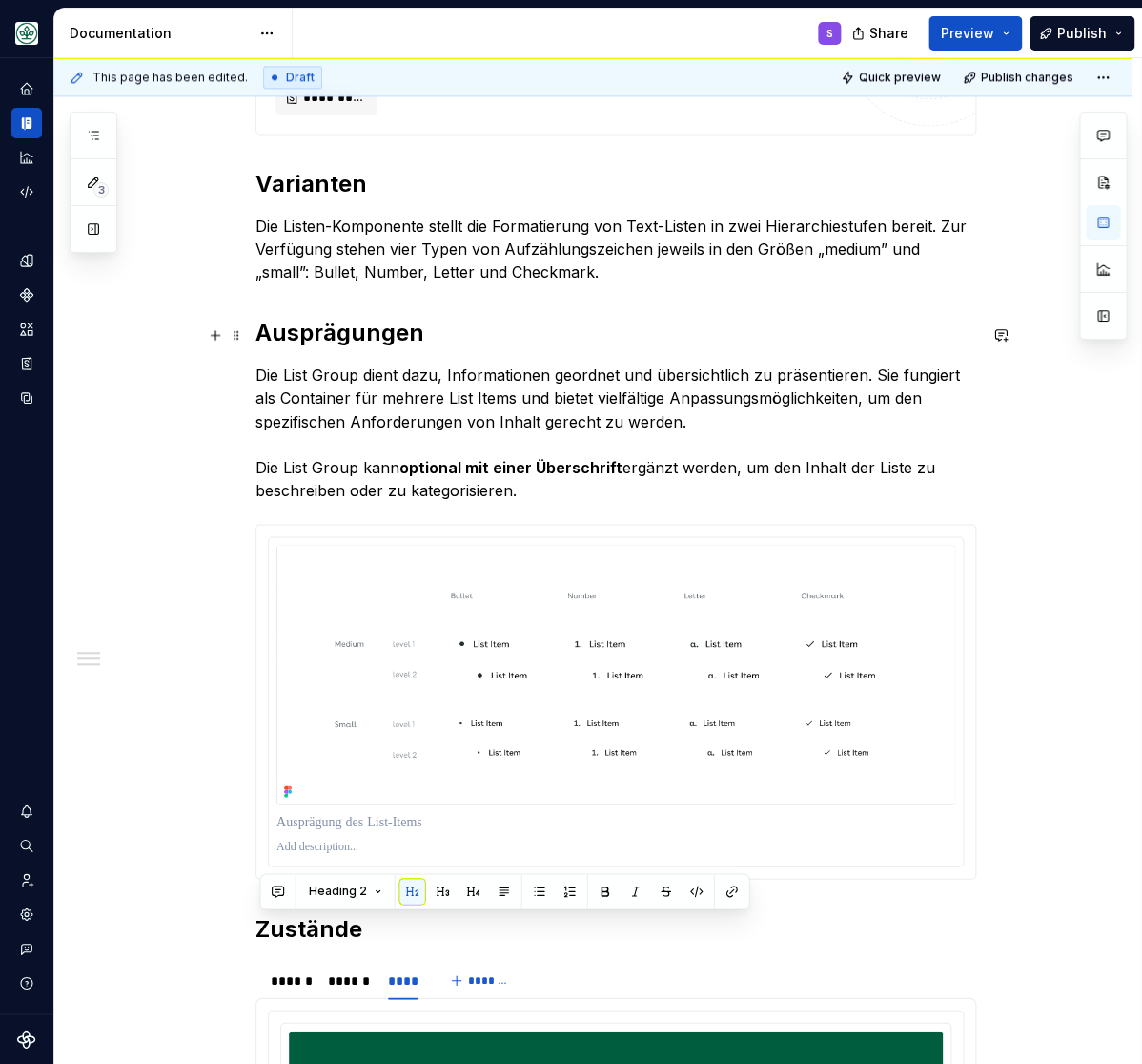
click at [333, 336] on strong "Ausprägungen" at bounding box center [340, 332] width 169 height 28
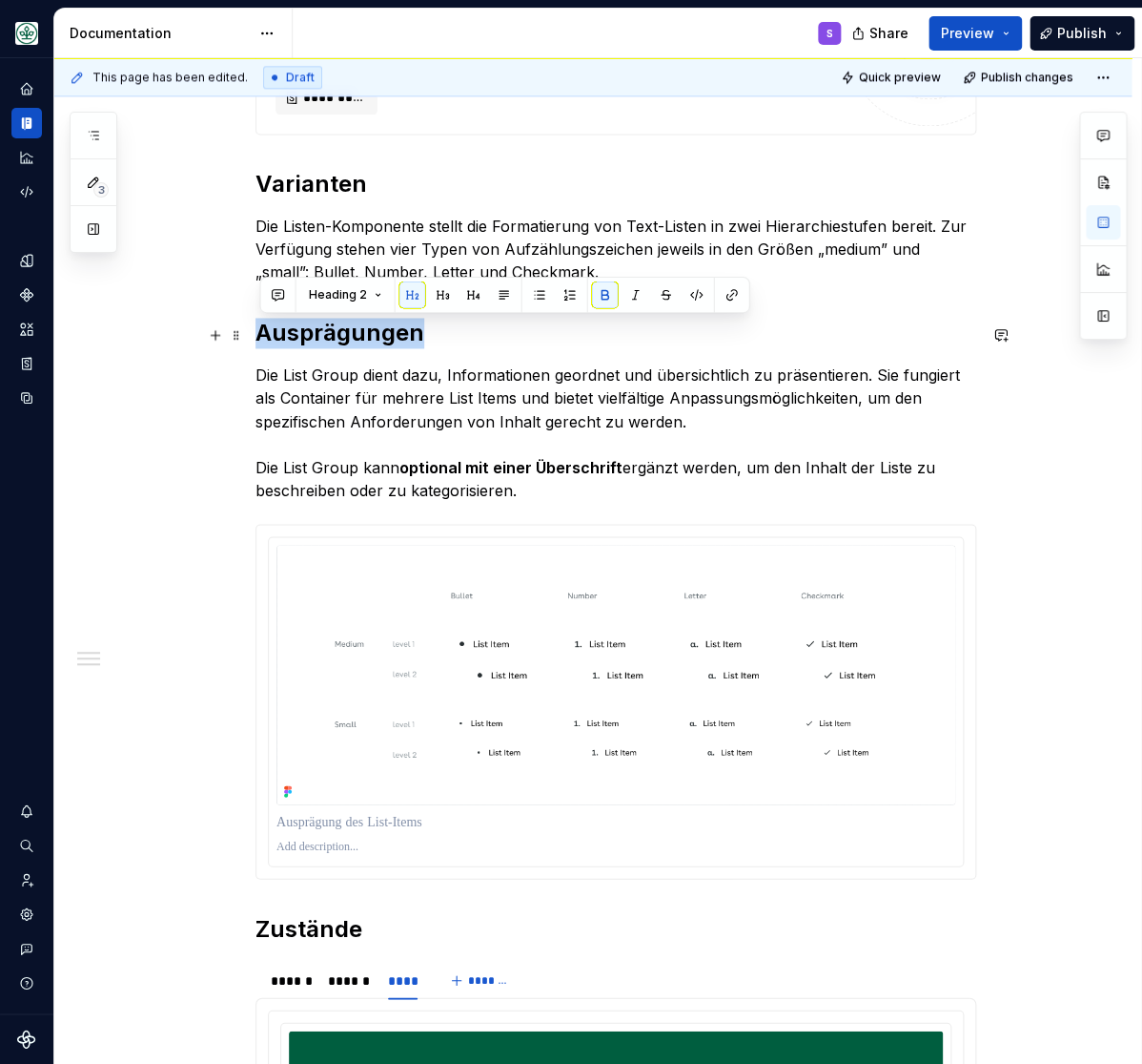
click at [333, 336] on strong "Ausprägungen" at bounding box center [340, 332] width 169 height 28
type textarea "*"
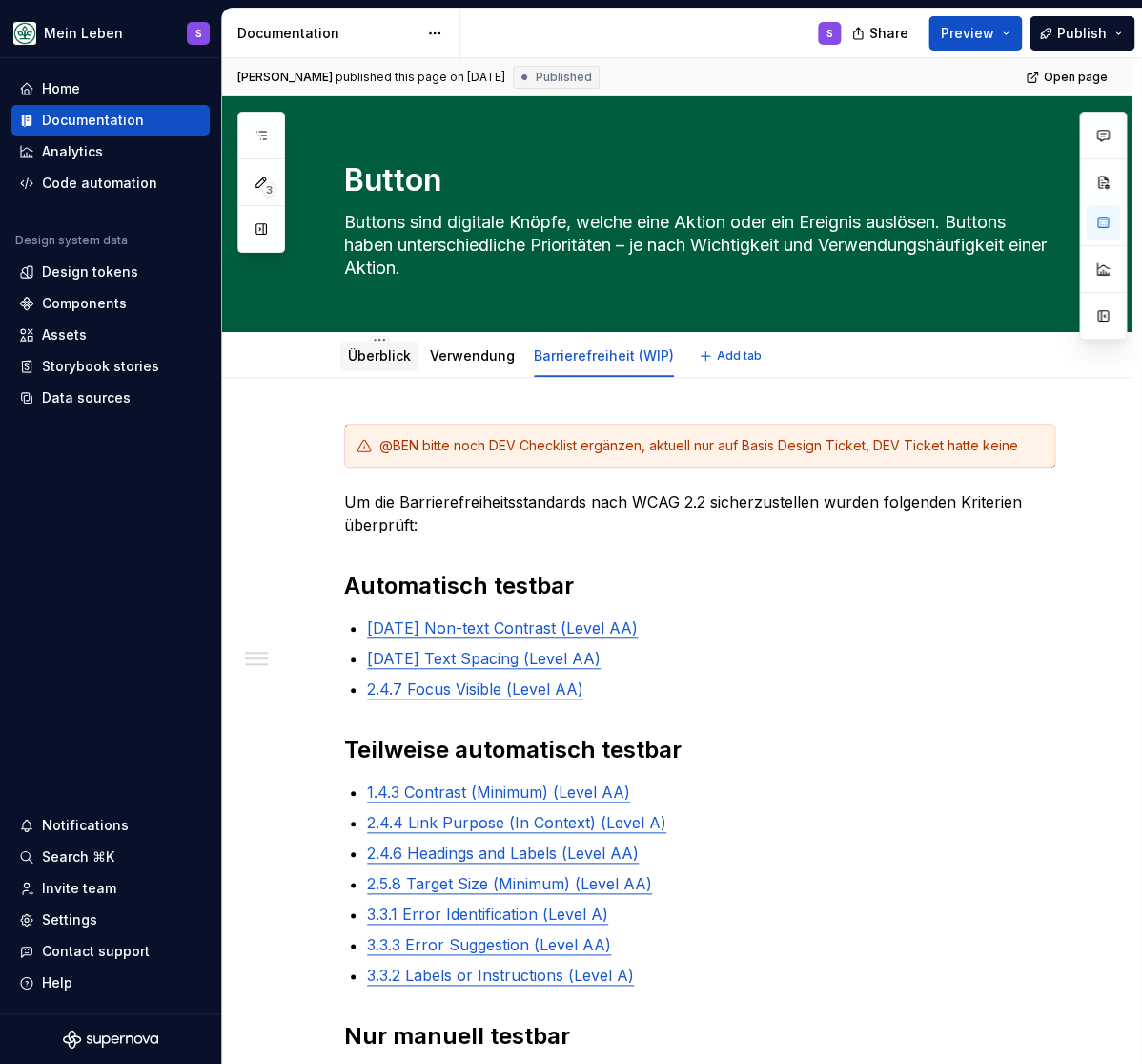
click at [389, 354] on link "Überblick" at bounding box center [379, 355] width 63 height 16
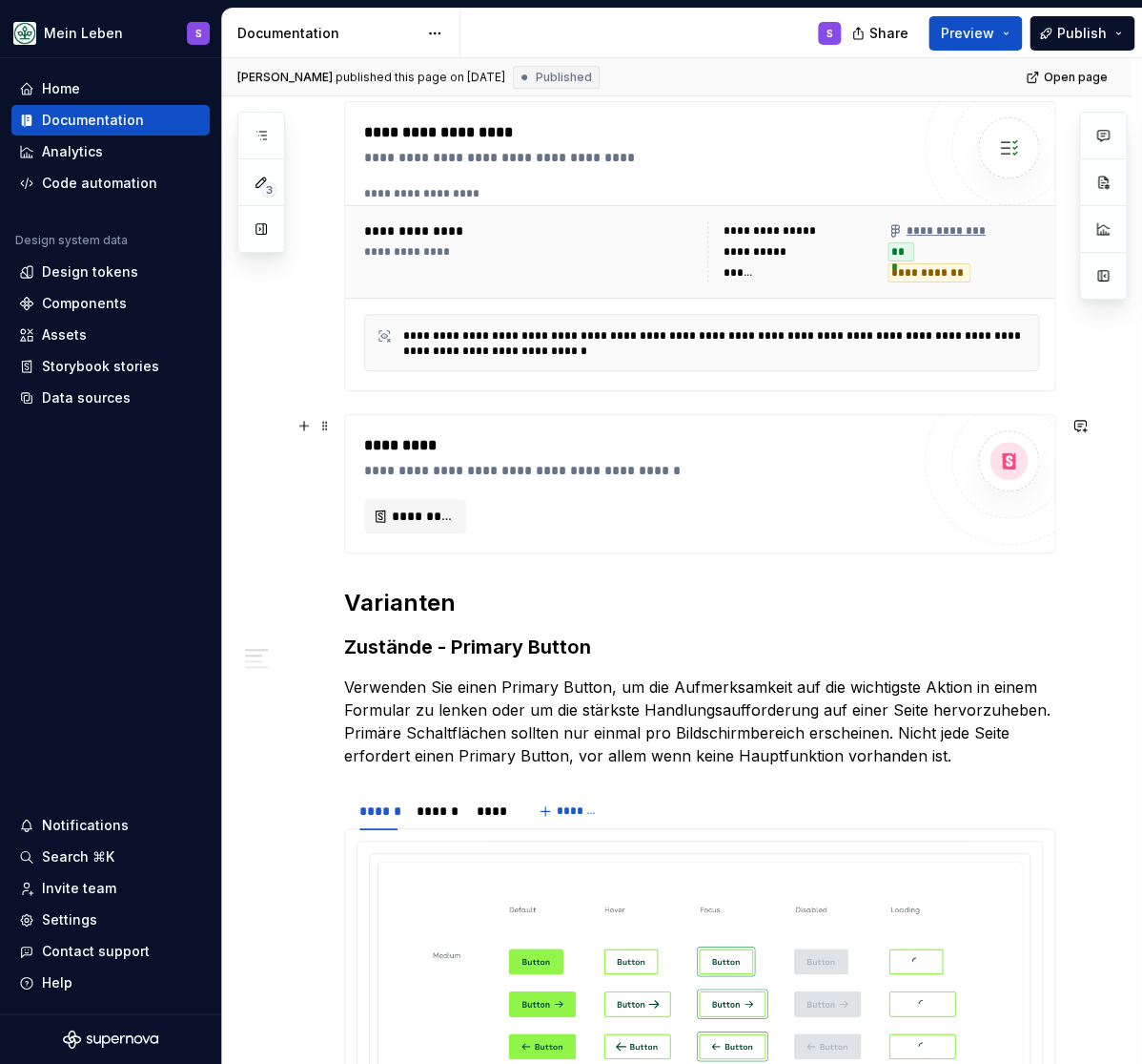
scroll to position [393, 0]
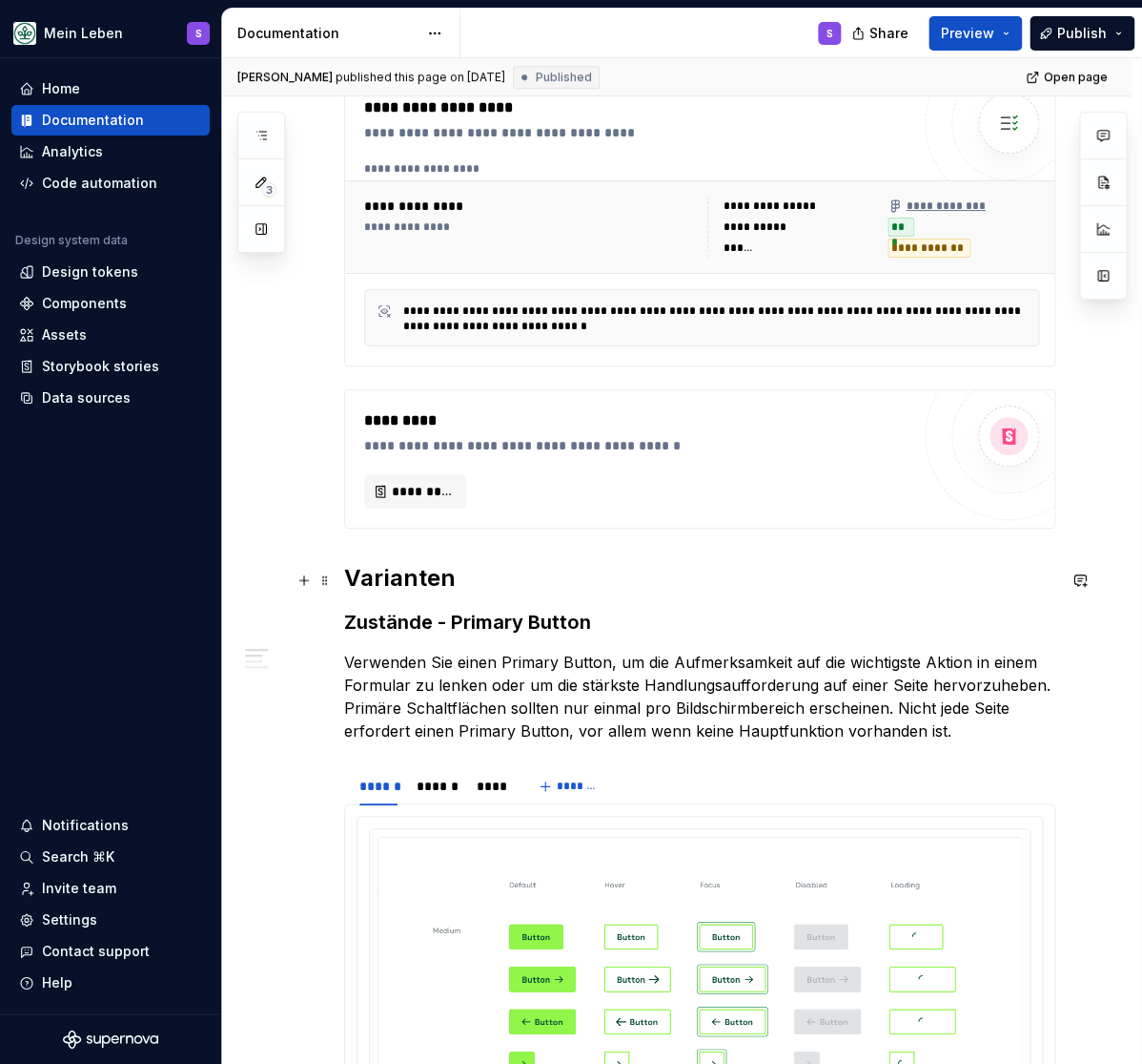
click at [394, 580] on h2 "Varianten" at bounding box center [699, 578] width 711 height 31
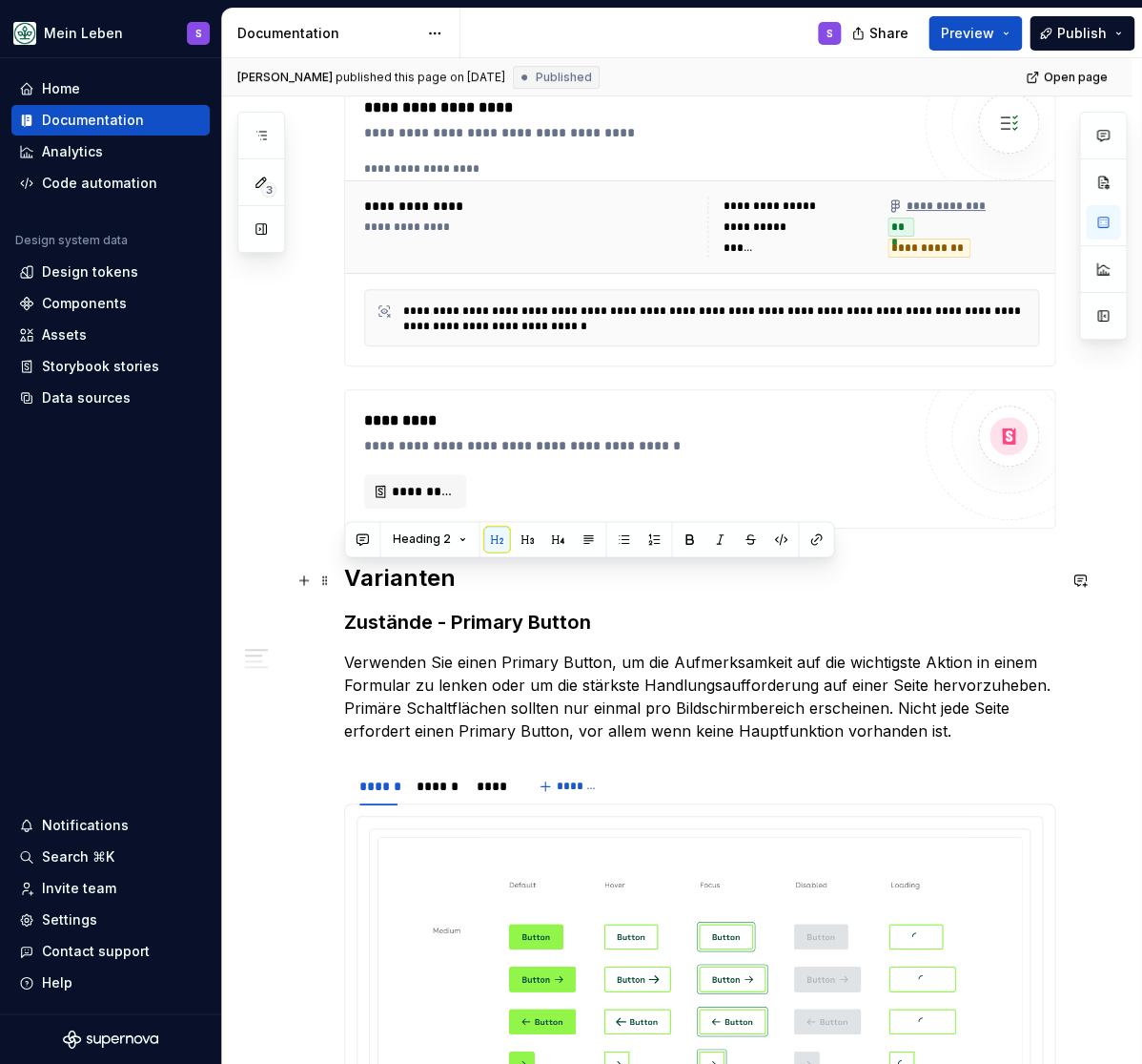
click at [394, 580] on h2 "Varianten" at bounding box center [699, 578] width 711 height 31
click at [390, 630] on h3 "Zustände - Primary Button" at bounding box center [699, 621] width 711 height 27
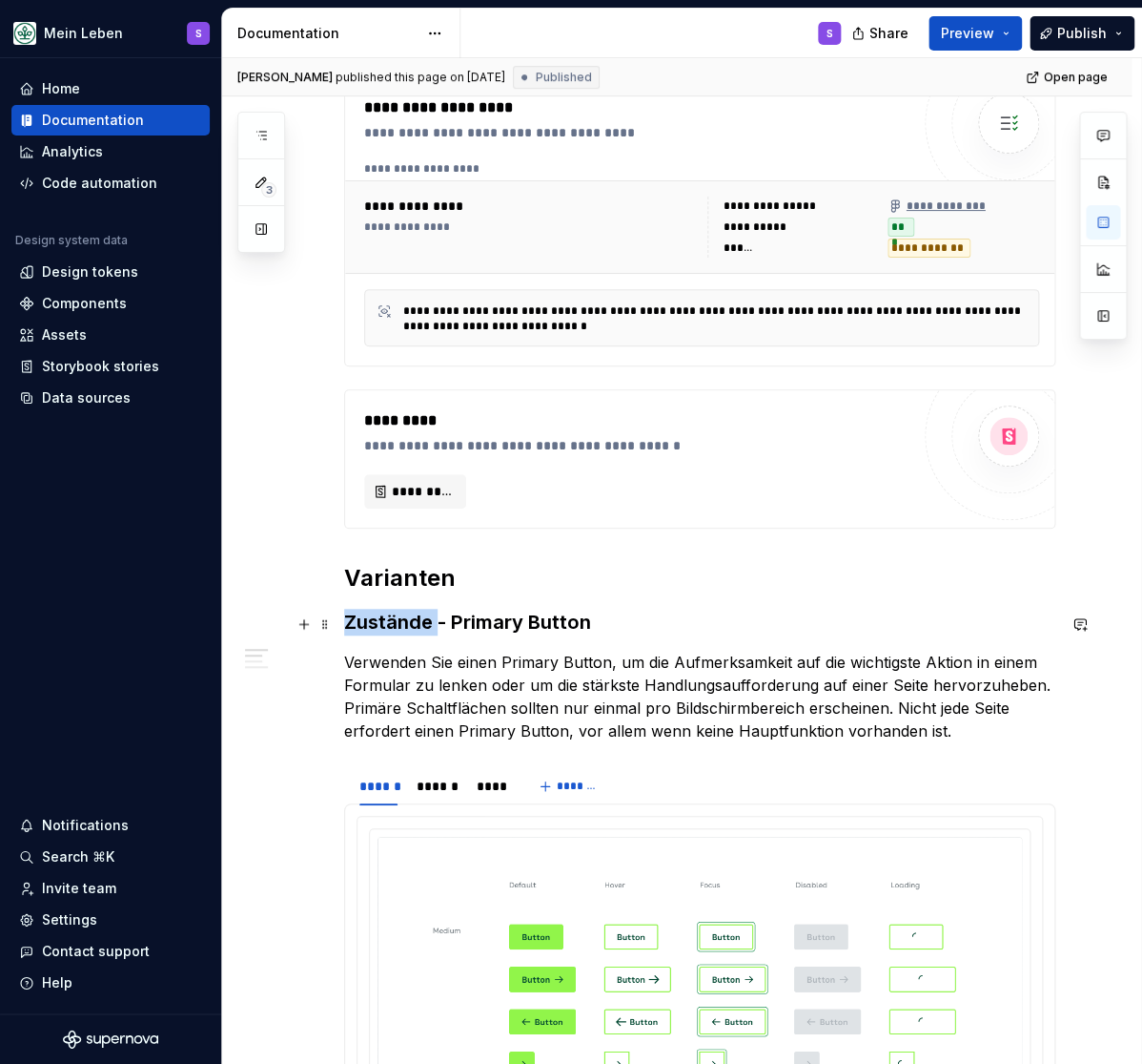
click at [389, 632] on h3 "Zustände - Primary Button" at bounding box center [699, 621] width 711 height 27
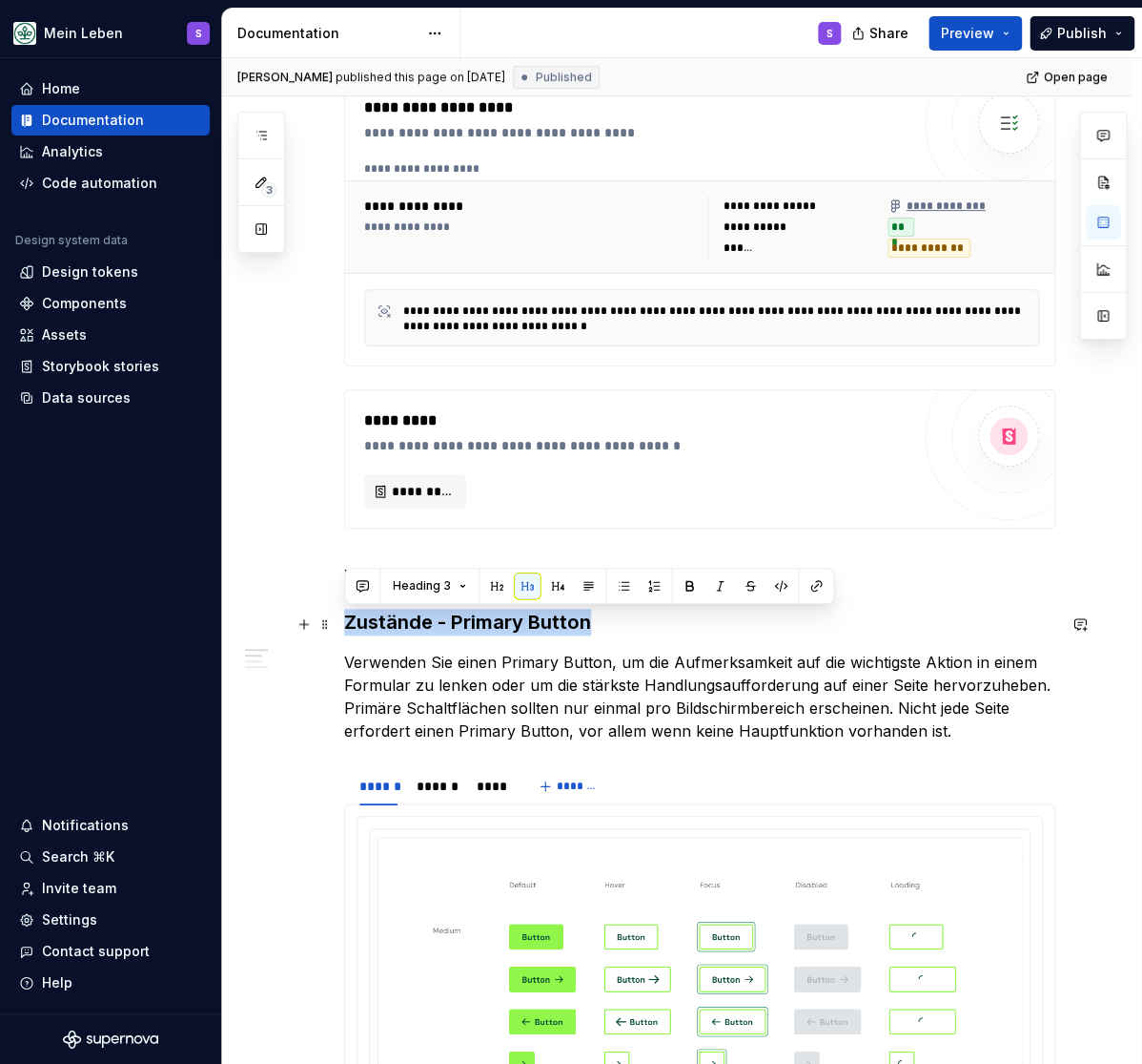
click at [389, 632] on h3 "Zustände - Primary Button" at bounding box center [699, 621] width 711 height 27
click at [895, 675] on p "Verwenden Sie einen Primary Button, um die Aufmerksamkeit auf die wichtigste Ak…" at bounding box center [699, 696] width 711 height 91
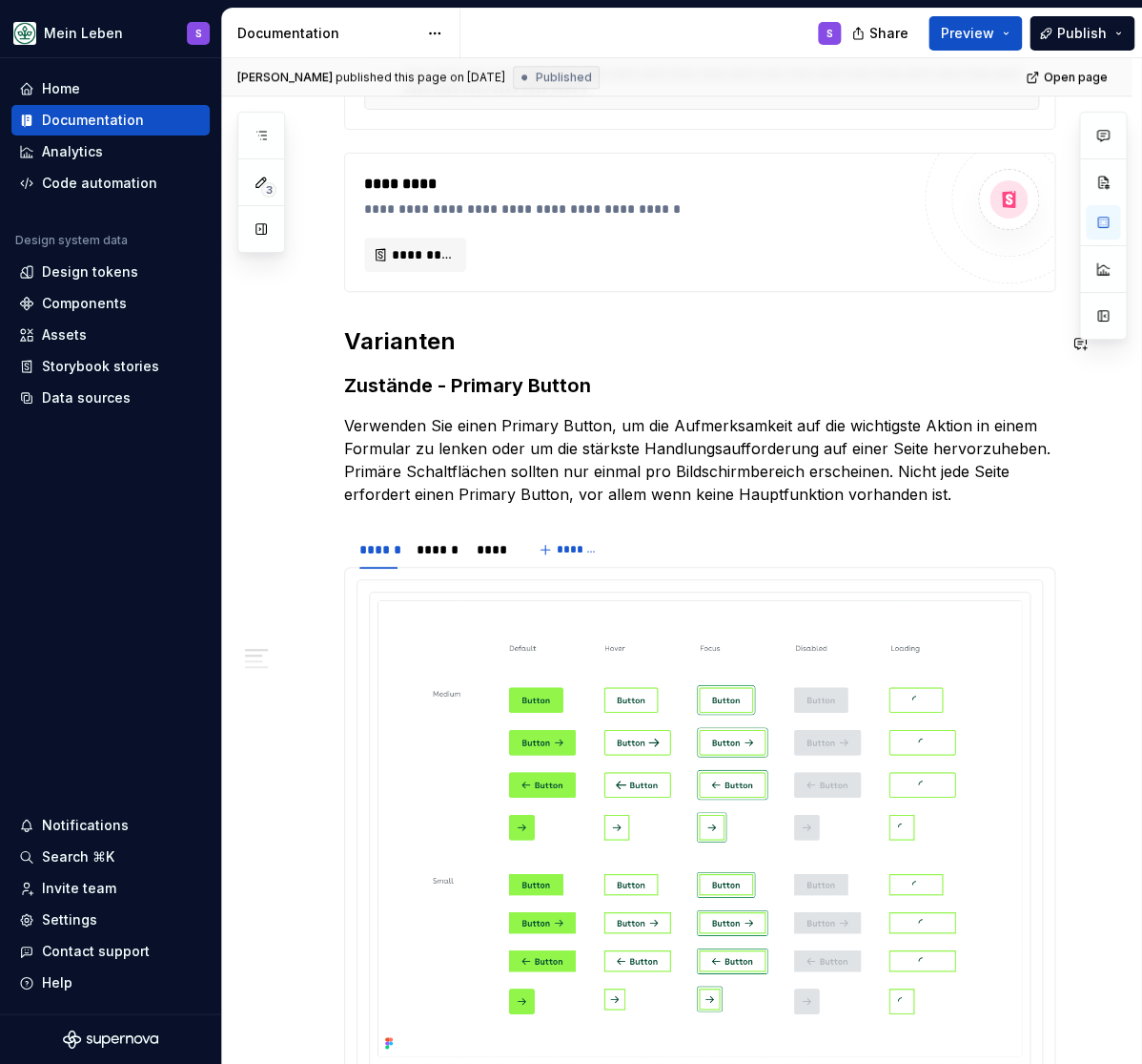
scroll to position [708, 0]
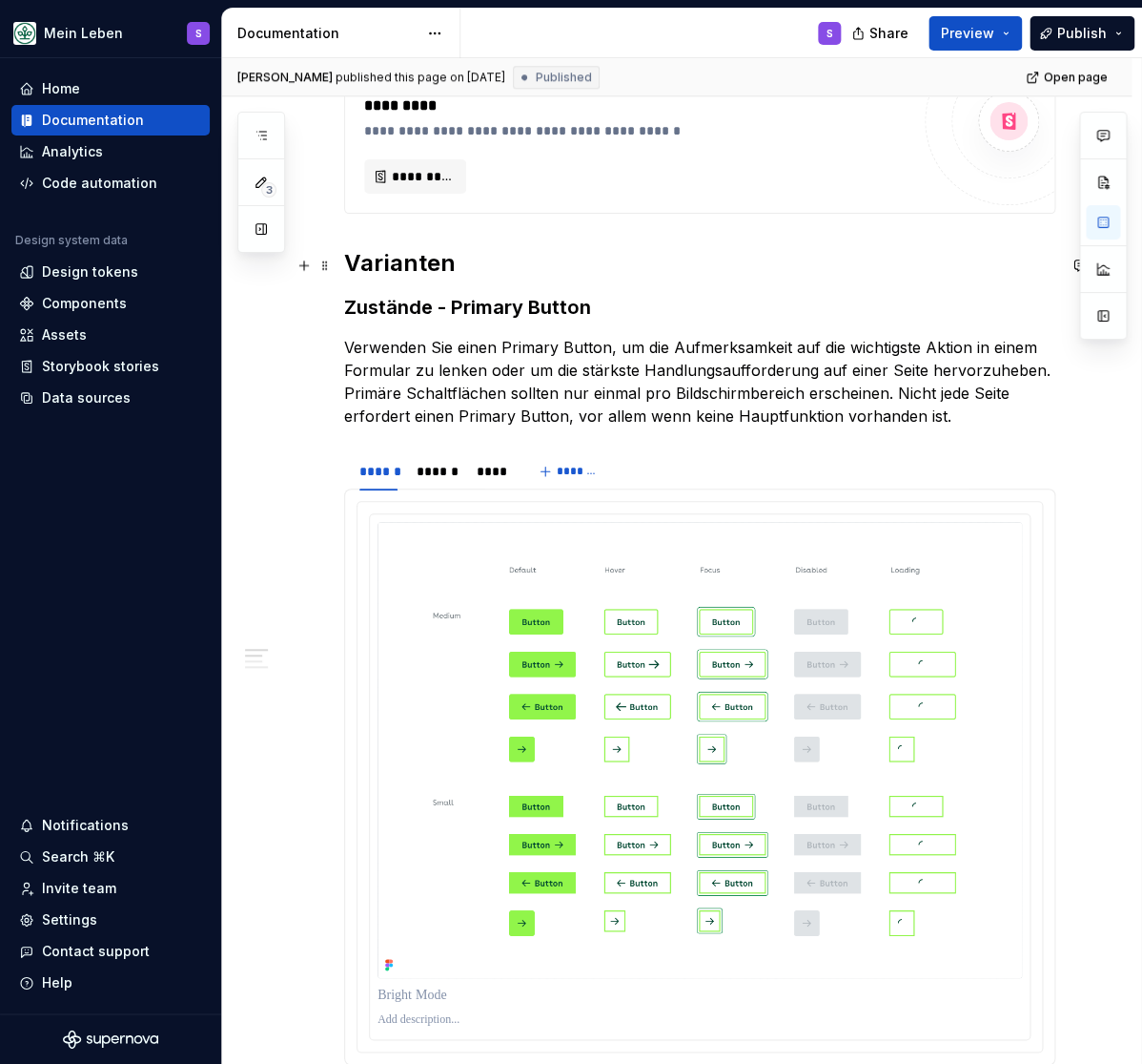
click at [385, 270] on h2 "Varianten" at bounding box center [699, 263] width 711 height 31
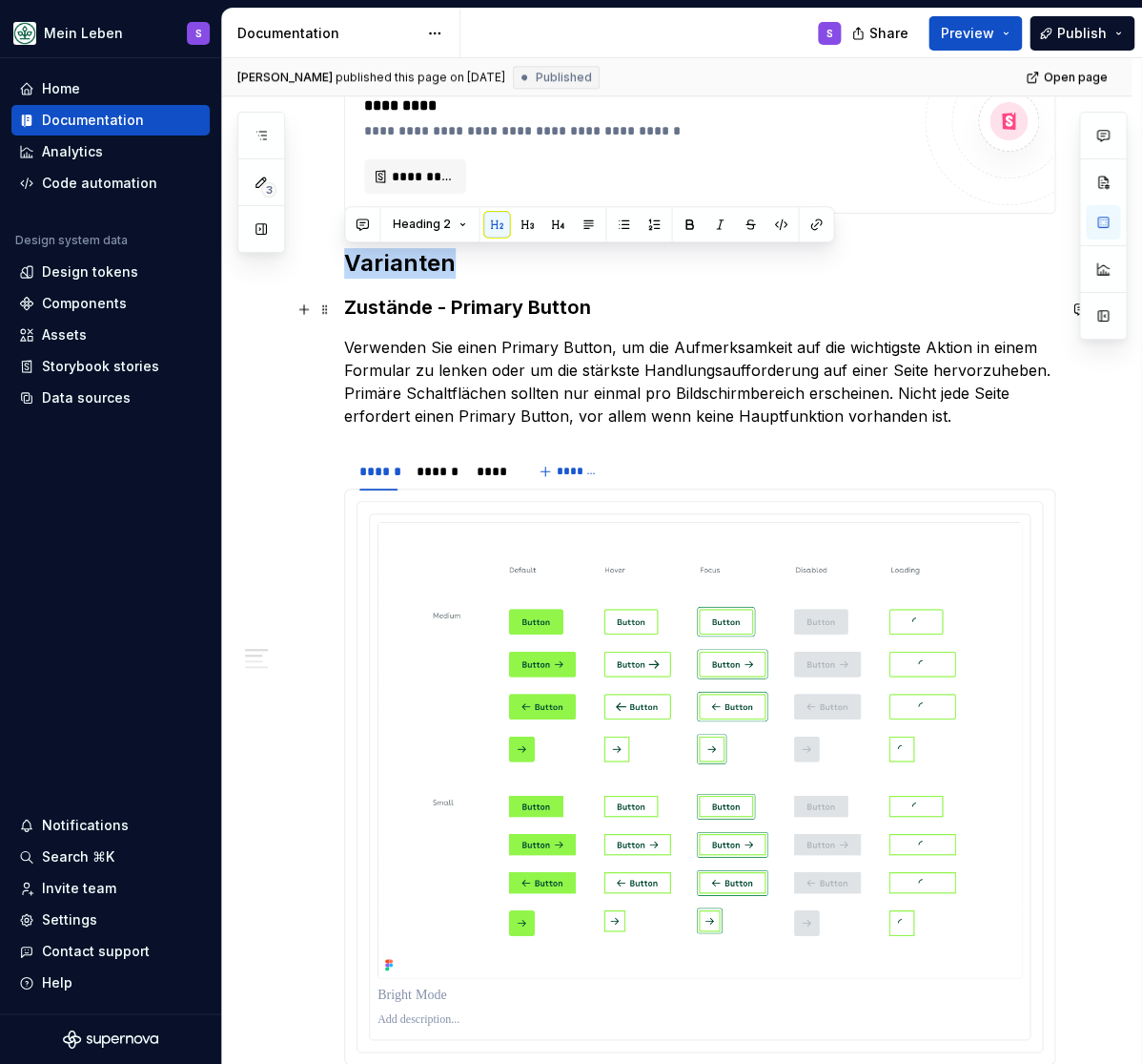
click at [377, 308] on h3 "Zustände - Primary Button" at bounding box center [699, 307] width 711 height 27
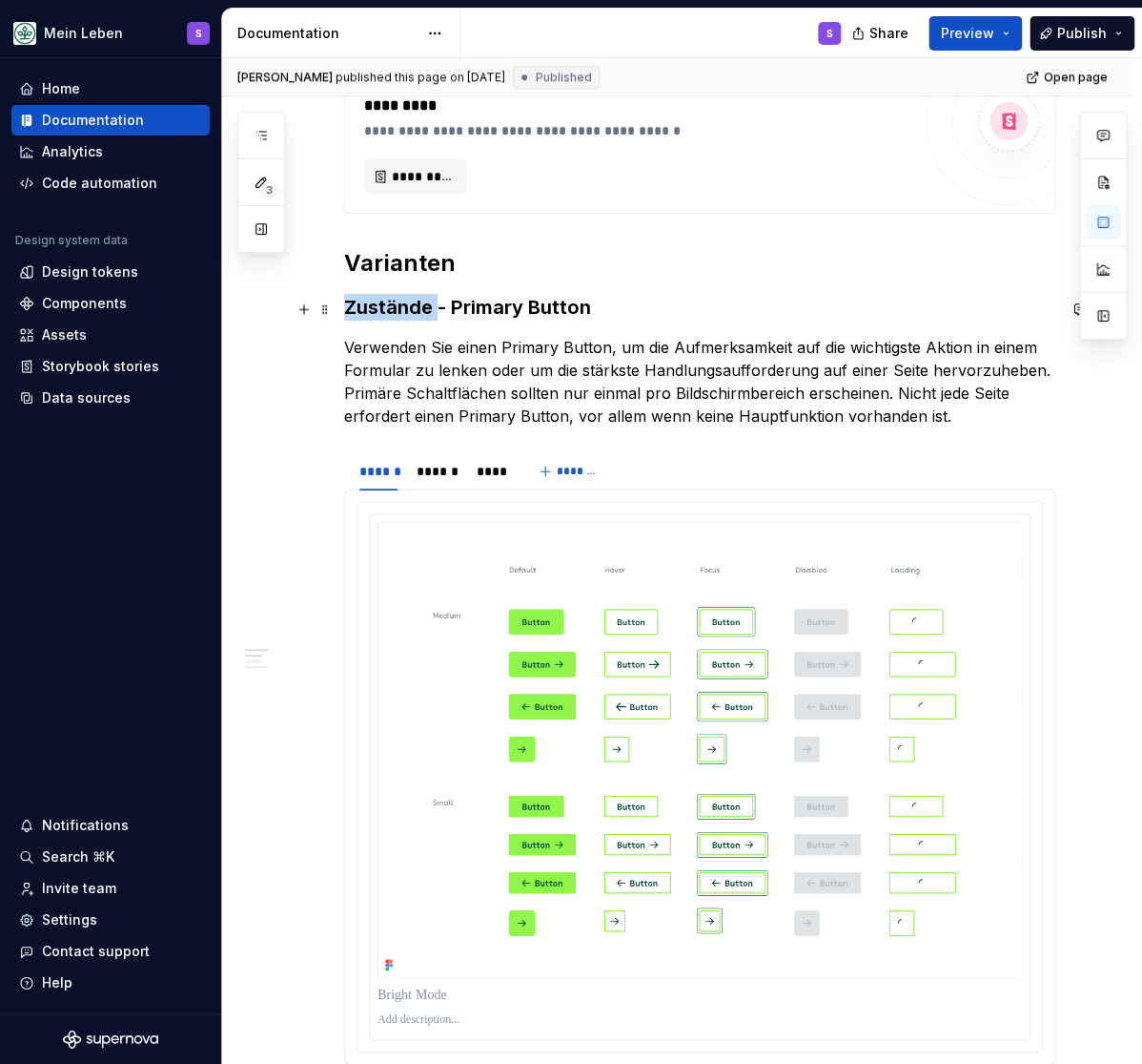
click at [377, 308] on h3 "Zustände - Primary Button" at bounding box center [699, 307] width 711 height 27
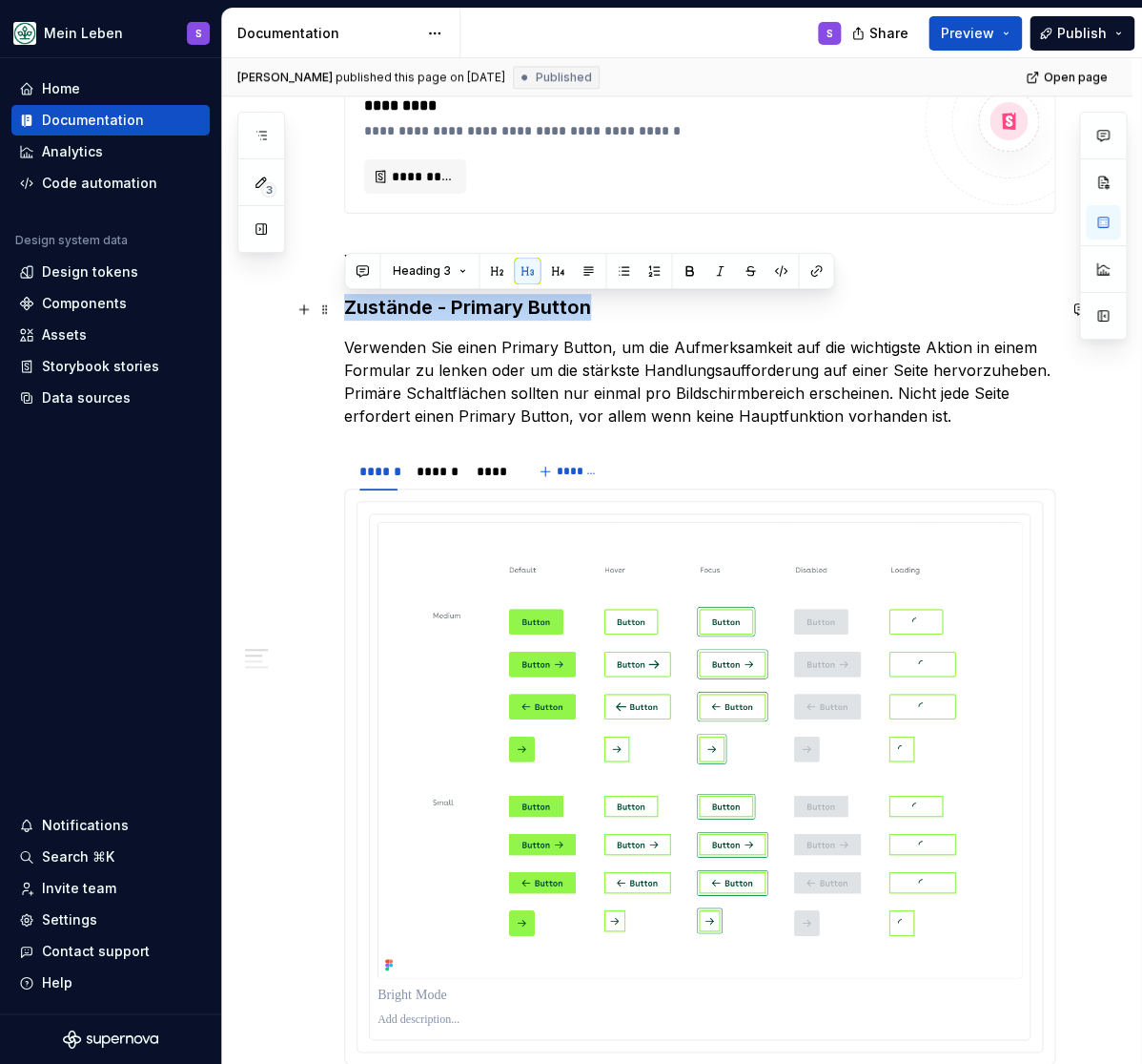
click at [377, 308] on h3 "Zustände - Primary Button" at bounding box center [699, 307] width 711 height 27
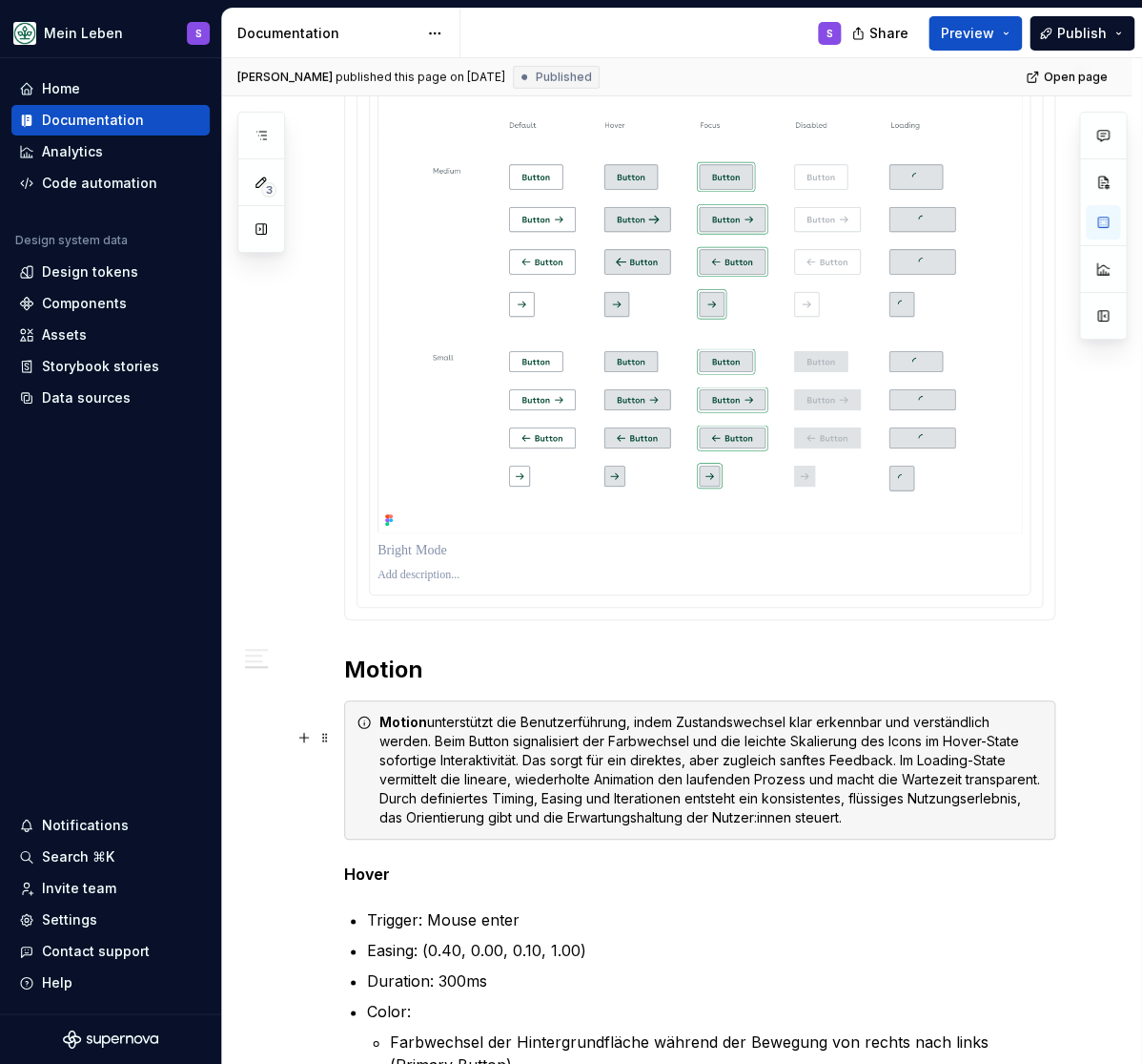
scroll to position [1967, 0]
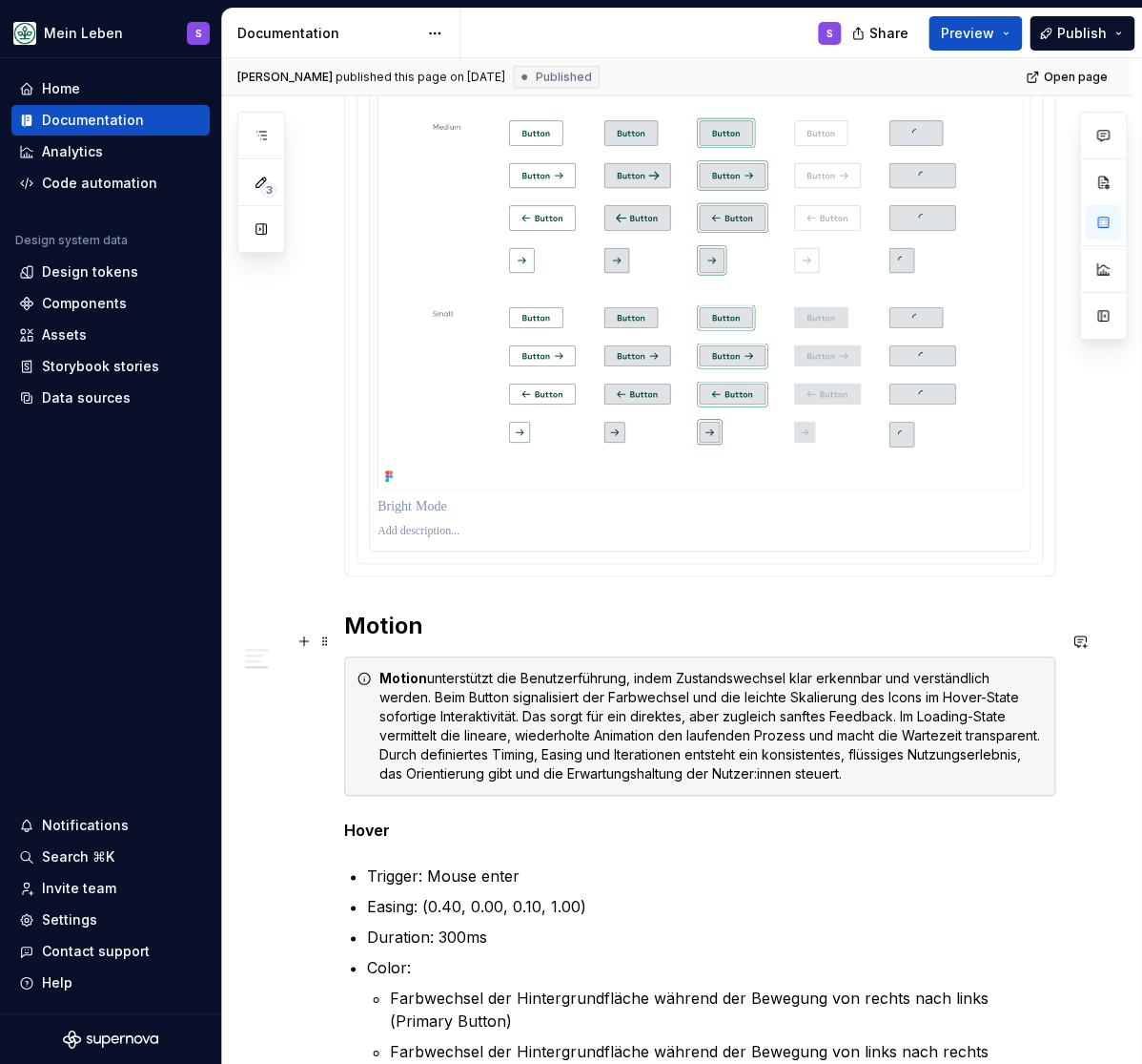
click at [401, 641] on h2 "Motion" at bounding box center [699, 625] width 711 height 31
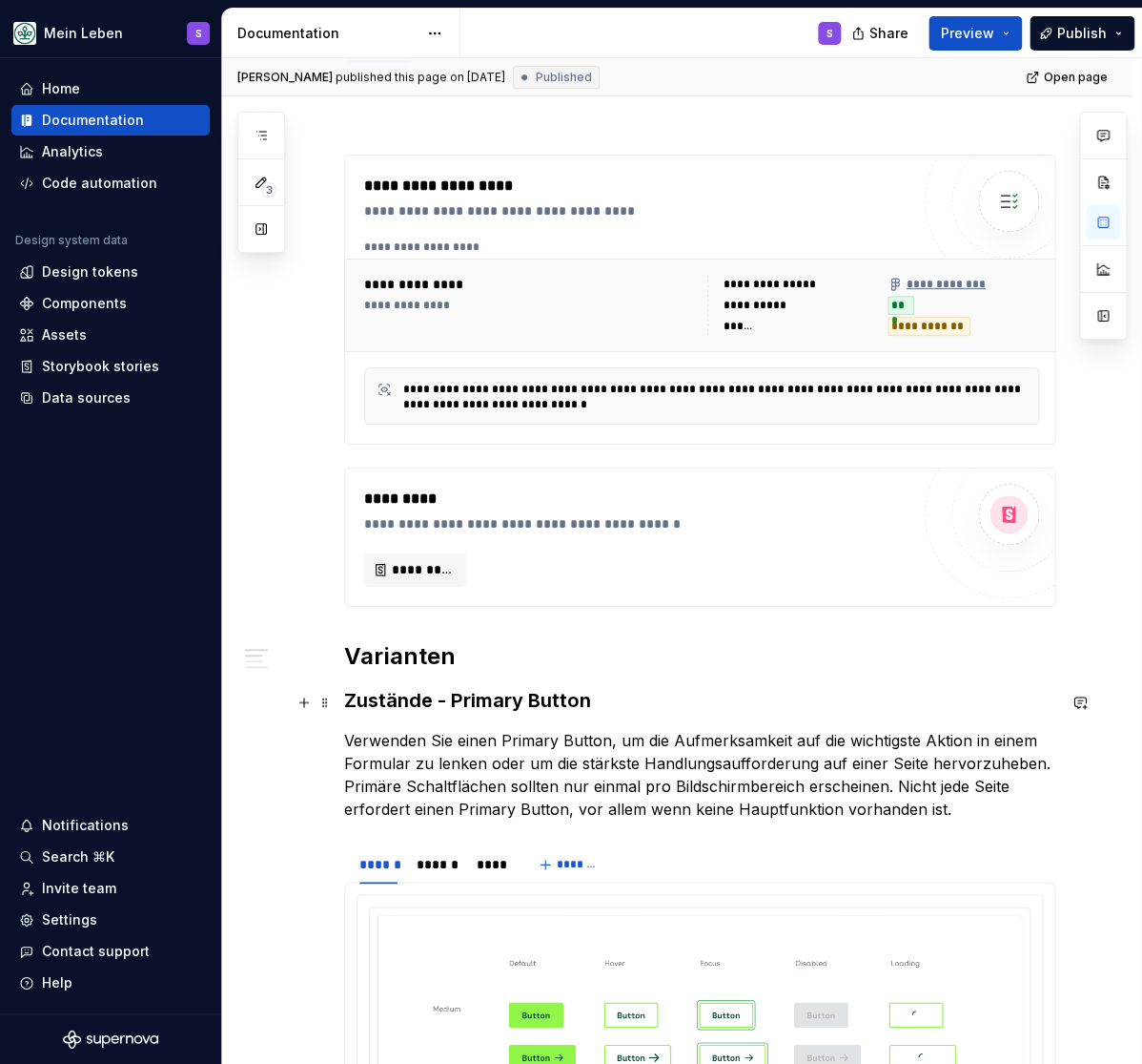
scroll to position [551, 0]
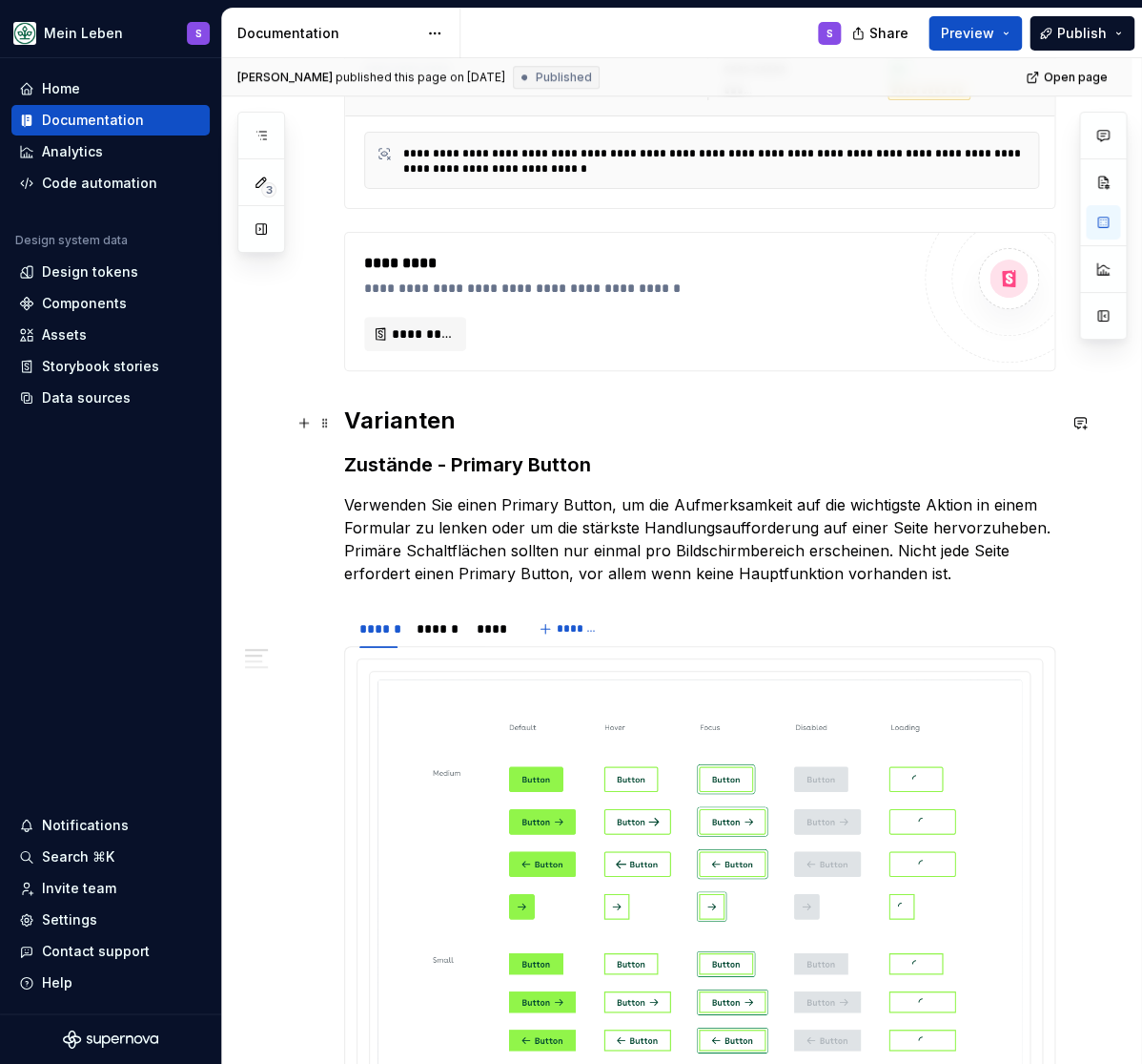
click at [399, 435] on h2 "Varianten" at bounding box center [699, 420] width 711 height 31
click at [443, 462] on h3 "Zustände - Primary Button" at bounding box center [699, 465] width 711 height 27
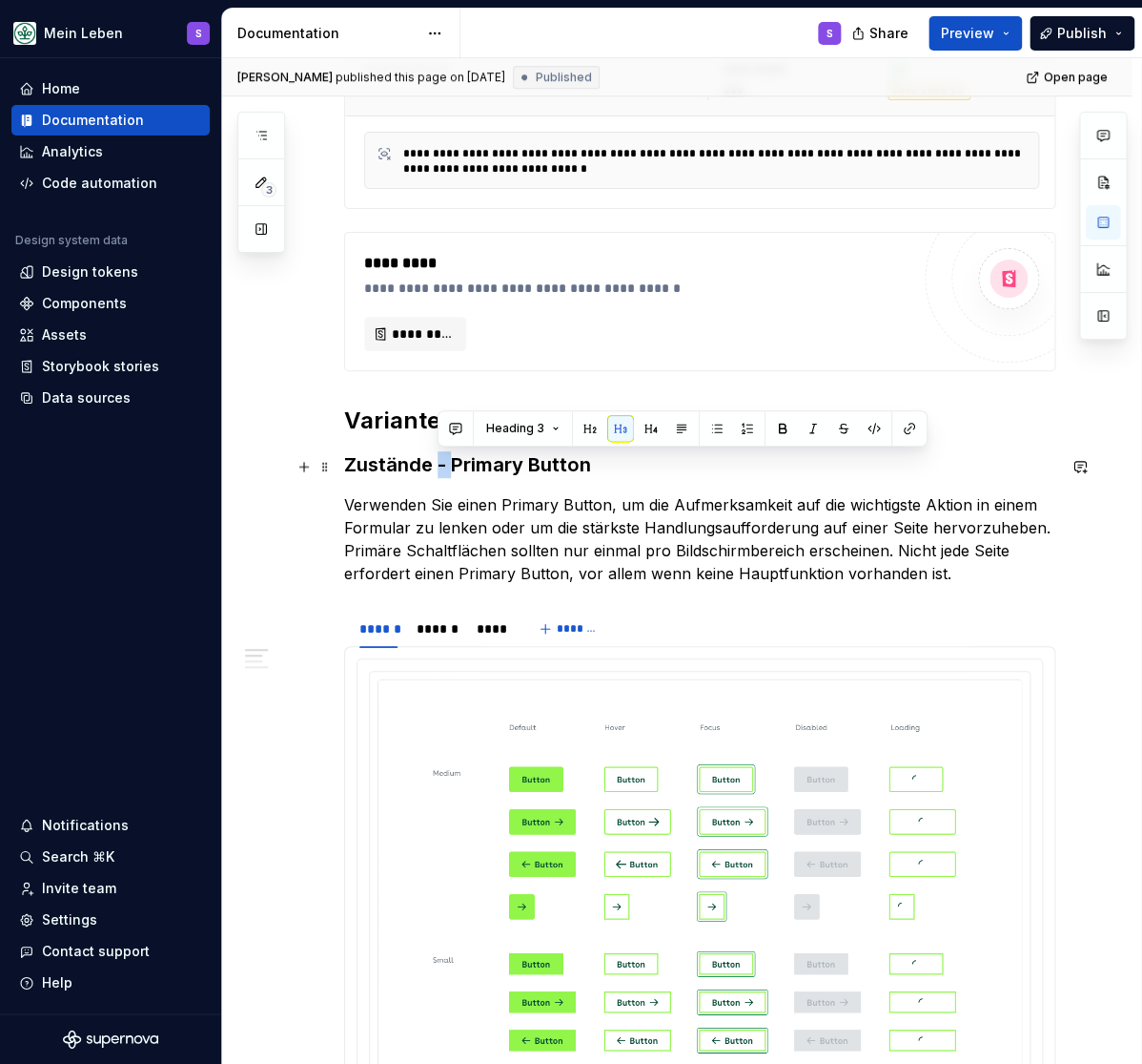
click at [443, 462] on h3 "Zustände - Primary Button" at bounding box center [699, 465] width 711 height 27
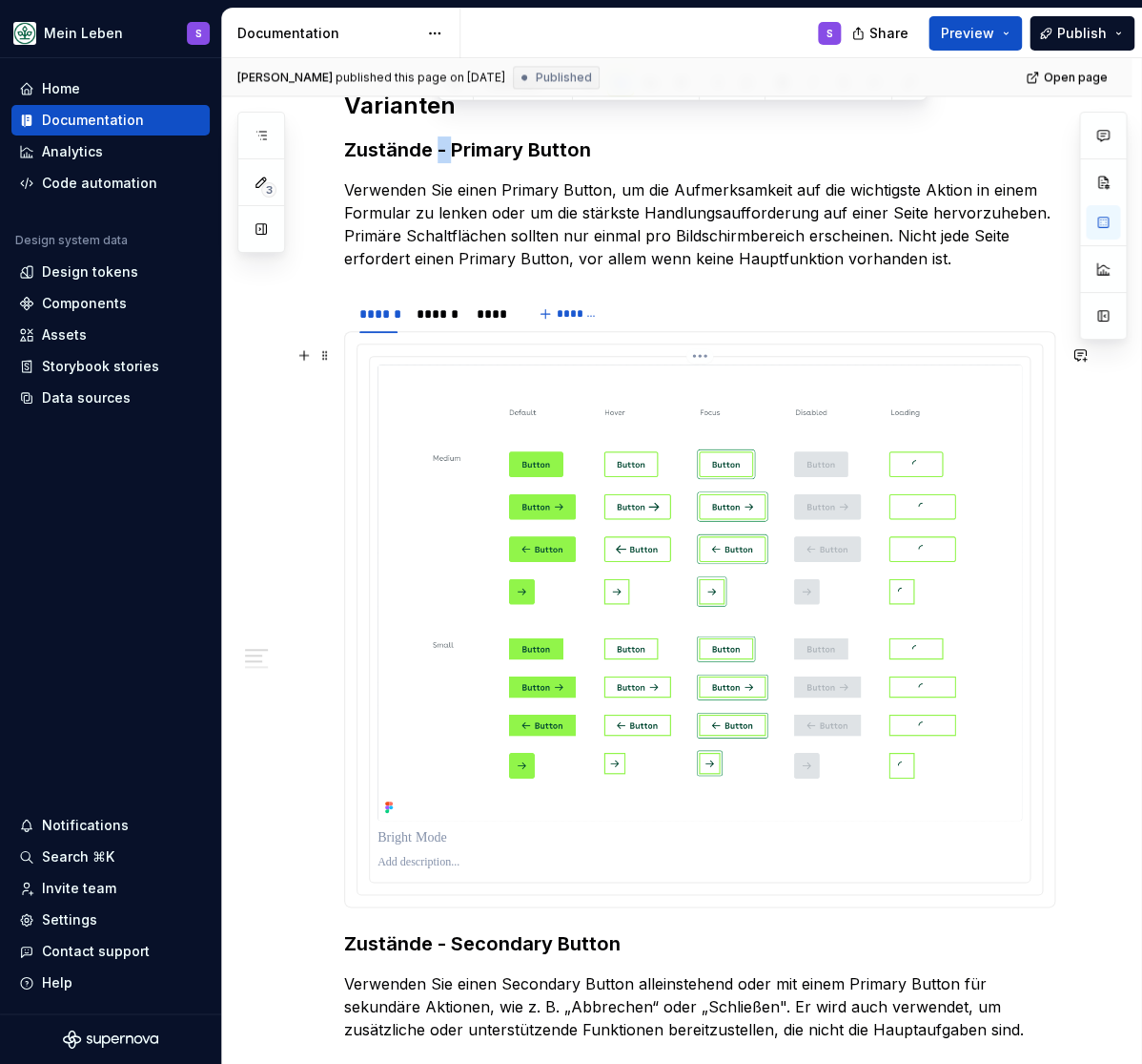
scroll to position [1022, 0]
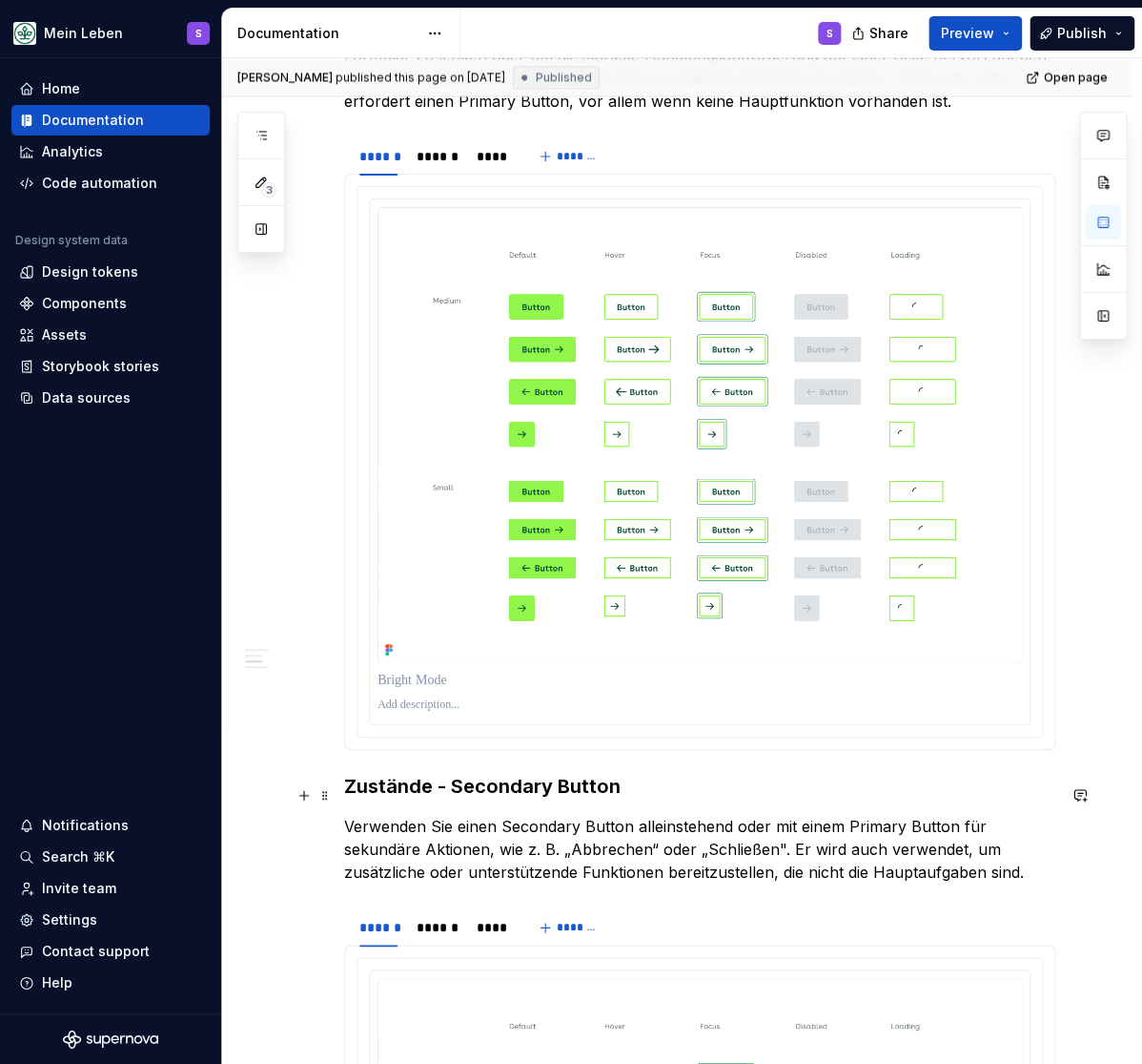
click at [533, 791] on h3 "Zustände - Secondary Button" at bounding box center [699, 785] width 711 height 27
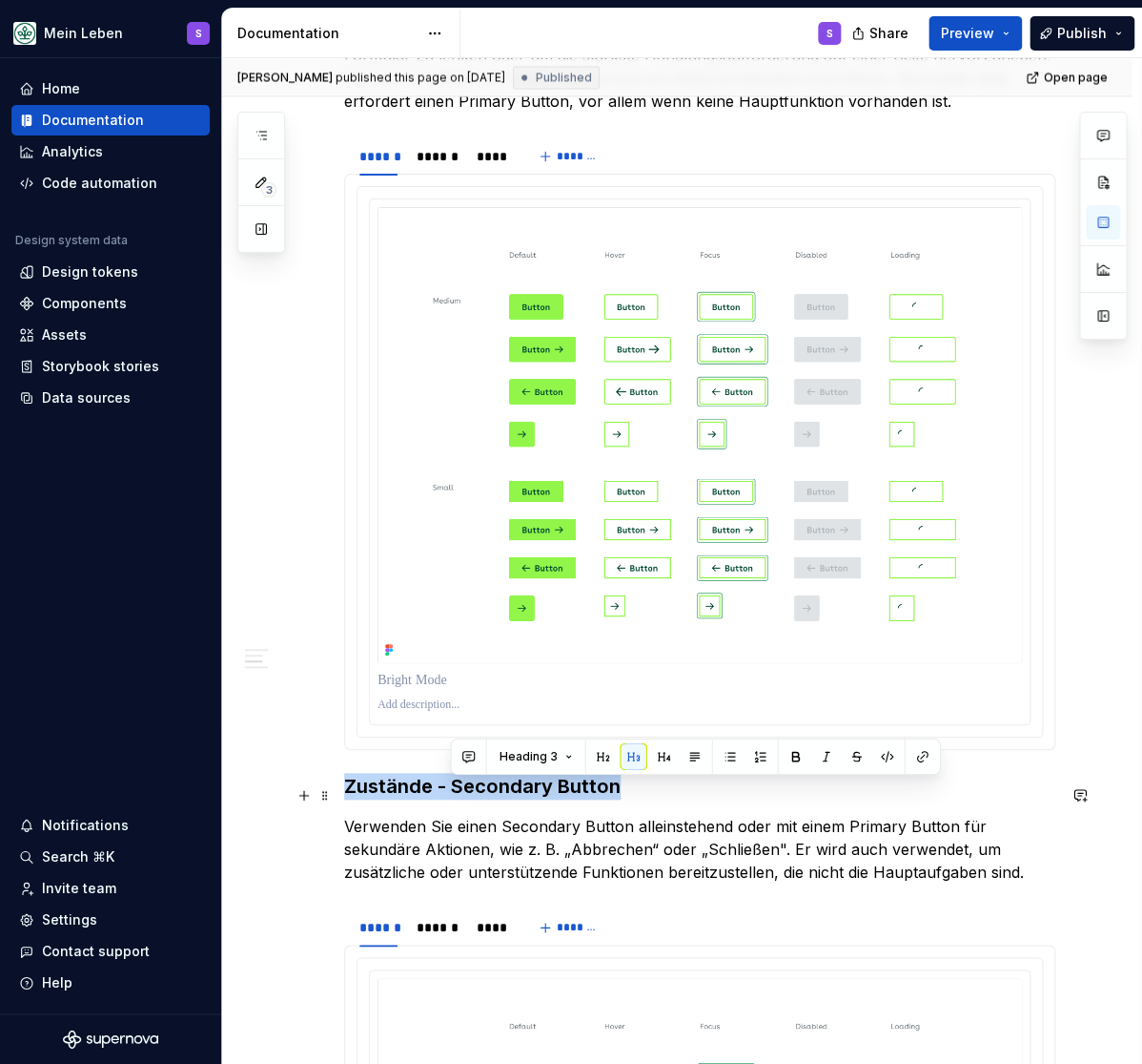
click at [533, 791] on h3 "Zustände - Secondary Button" at bounding box center [699, 785] width 711 height 27
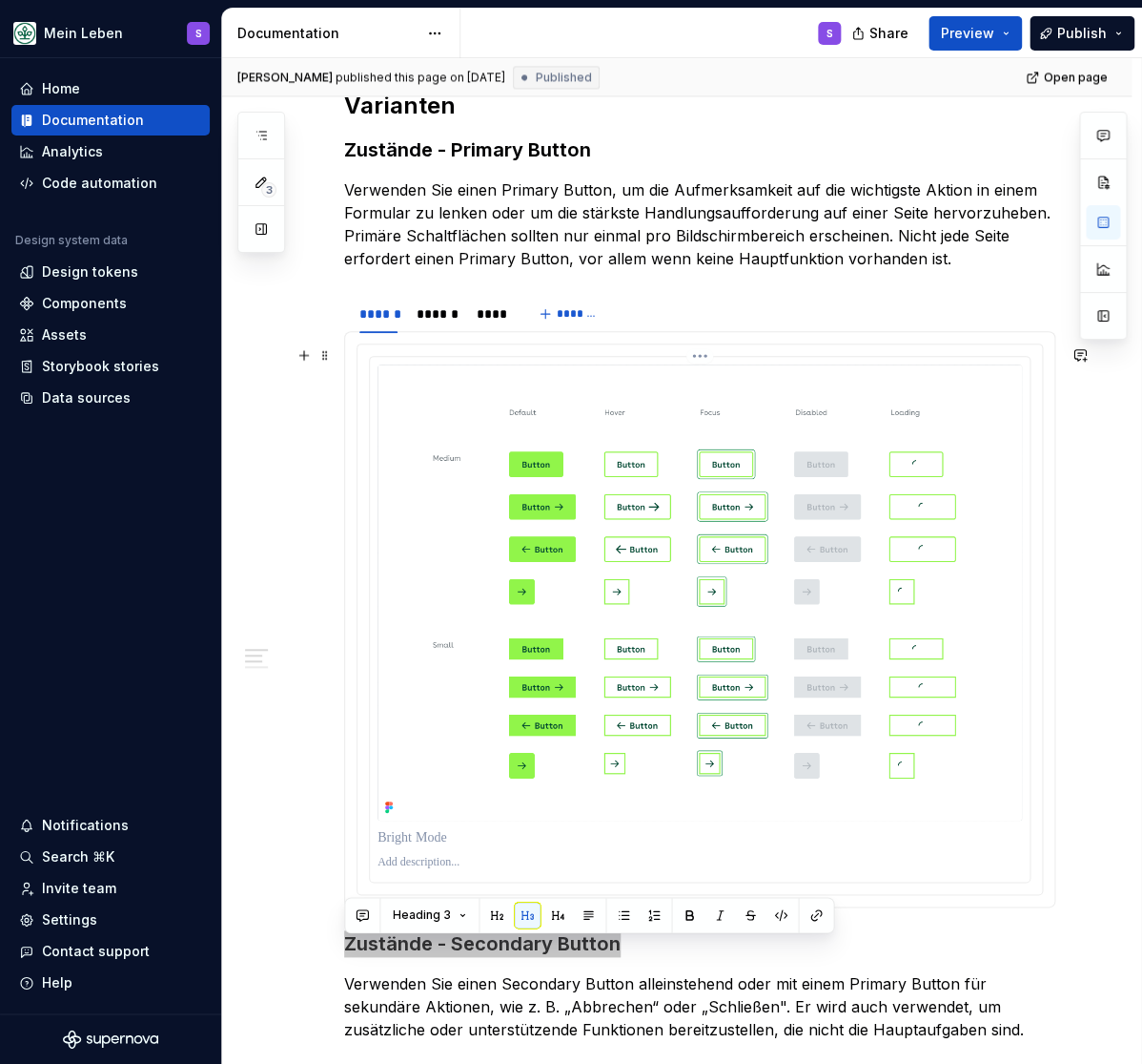
scroll to position [787, 0]
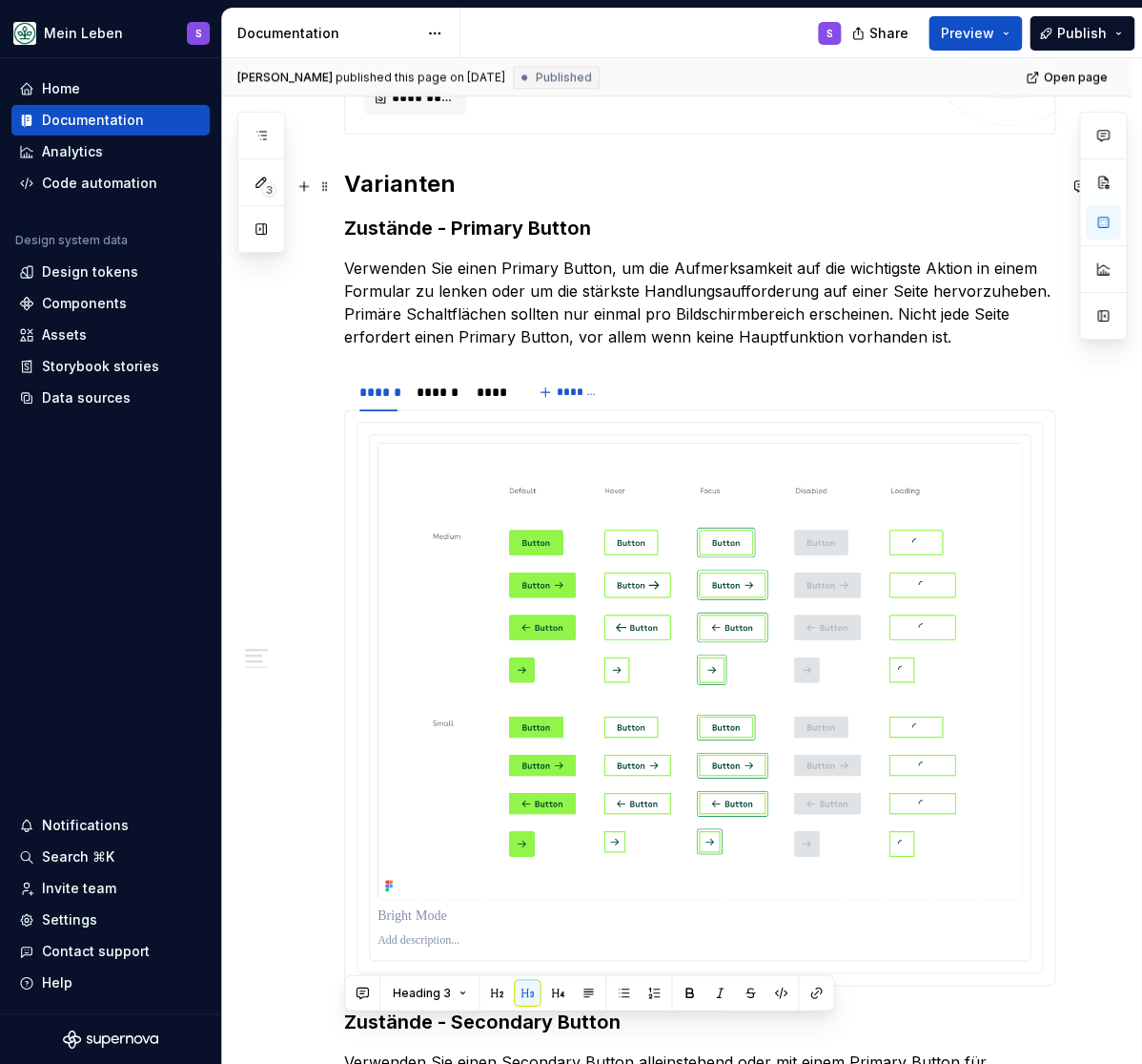
click at [382, 184] on h2 "Varianten" at bounding box center [699, 184] width 711 height 31
click at [400, 189] on h2 "Varianten" at bounding box center [699, 184] width 711 height 31
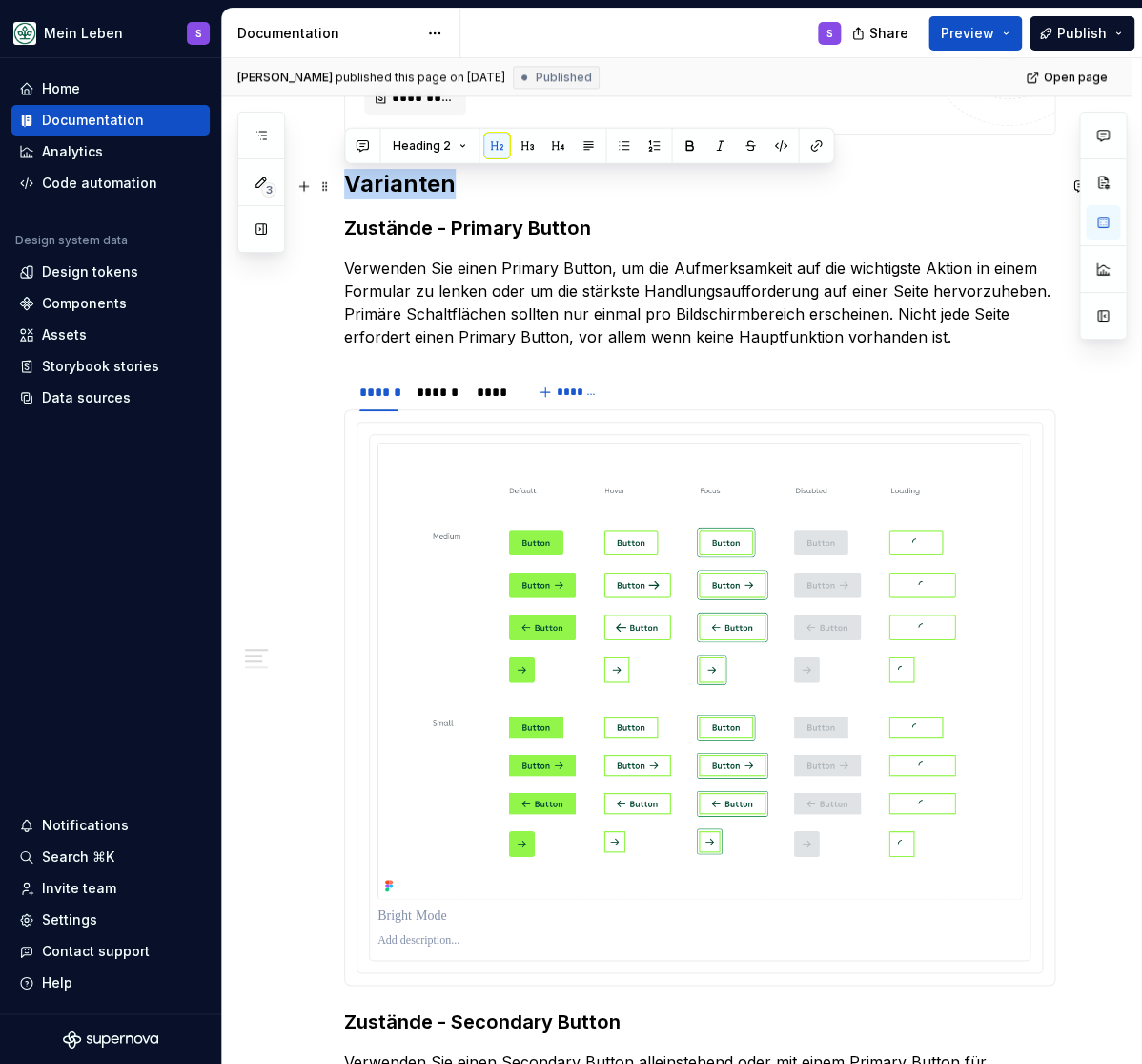
click at [400, 189] on h2 "Varianten" at bounding box center [699, 184] width 711 height 31
type textarea "*"
